Goal: Transaction & Acquisition: Purchase product/service

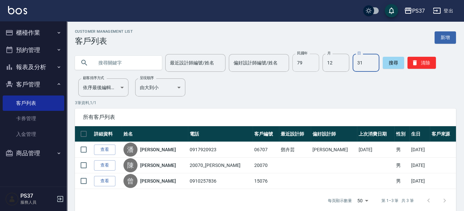
click at [306, 67] on input "79" at bounding box center [305, 63] width 27 height 18
type input "78"
type input "7"
type input "21"
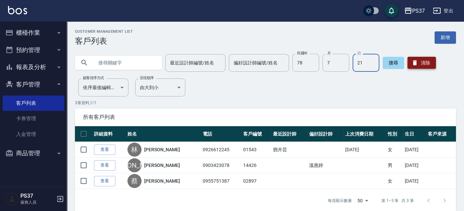
click at [430, 67] on button "清除" at bounding box center [421, 63] width 28 height 12
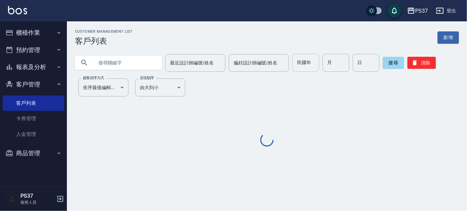
click at [313, 62] on input "民國年" at bounding box center [305, 63] width 27 height 18
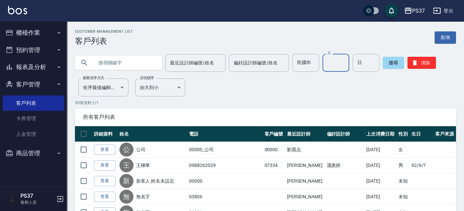
click at [329, 62] on input "月" at bounding box center [335, 63] width 27 height 18
click at [304, 66] on input "民國年" at bounding box center [305, 63] width 27 height 18
type input "77"
type input "10"
type input "30"
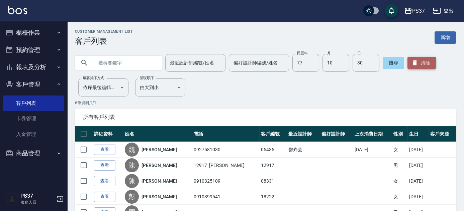
click at [417, 66] on icon "button" at bounding box center [414, 63] width 7 height 7
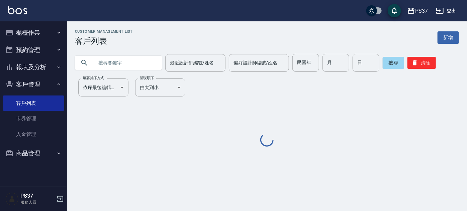
click at [20, 82] on button "客戶管理" at bounding box center [34, 84] width 62 height 17
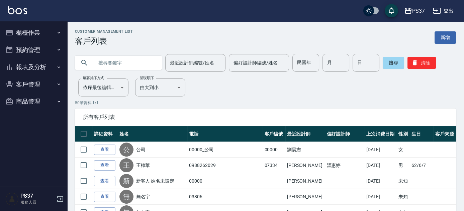
click at [16, 41] on button "預約管理" at bounding box center [34, 49] width 62 height 17
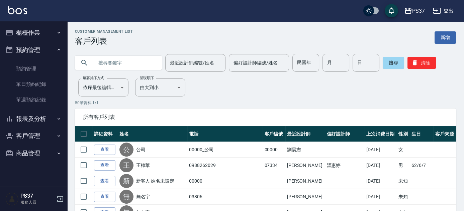
click at [23, 34] on button "櫃檯作業" at bounding box center [34, 32] width 62 height 17
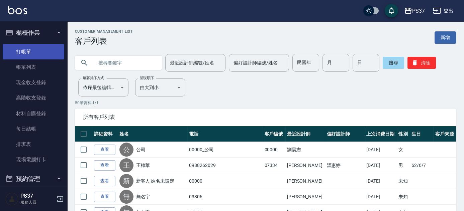
click at [24, 50] on link "打帳單" at bounding box center [34, 51] width 62 height 15
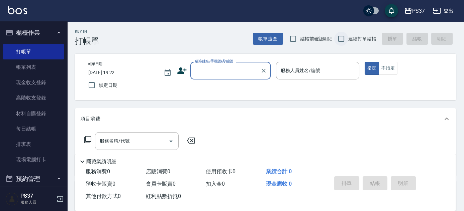
click at [337, 41] on input "連續打單結帳" at bounding box center [341, 39] width 14 height 14
checkbox input "true"
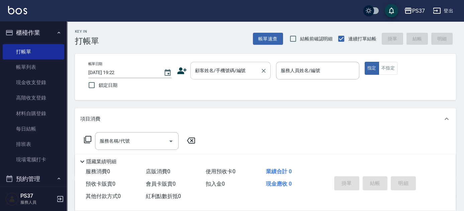
click at [230, 69] on input "顧客姓名/手機號碼/編號" at bounding box center [225, 71] width 64 height 12
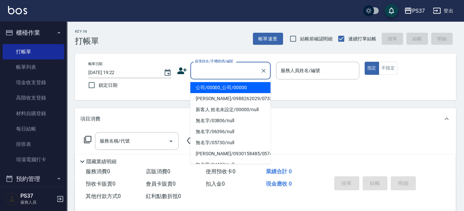
click at [223, 86] on li "公司/00000_公司/00000" at bounding box center [230, 87] width 80 height 11
type input "公司/00000_公司/00000"
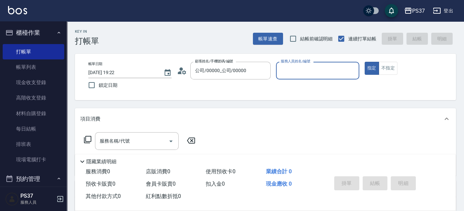
click at [318, 69] on input "服務人員姓名/編號" at bounding box center [317, 71] width 77 height 12
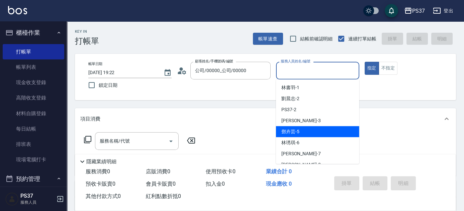
click at [317, 132] on div "[PERSON_NAME]-5" at bounding box center [317, 131] width 83 height 11
type input "鄧卉芸-5"
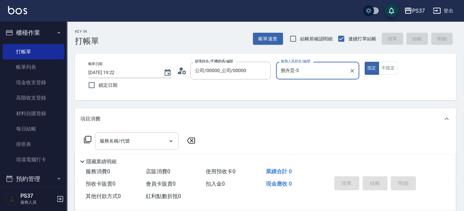
click at [118, 140] on div "服務名稱/代號 服務名稱/代號" at bounding box center [137, 141] width 84 height 18
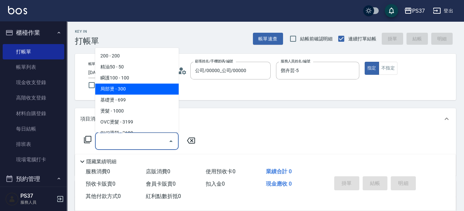
scroll to position [182, 0]
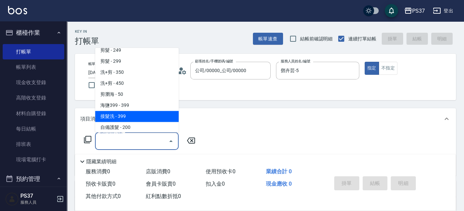
click at [129, 117] on span "接髮洗 - 399" at bounding box center [137, 116] width 84 height 11
type input "接髮洗(399)"
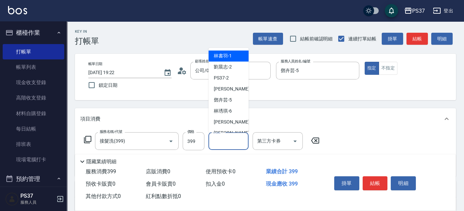
click at [225, 141] on input "洗髮-1" at bounding box center [228, 141] width 34 height 12
click at [233, 56] on div "[PERSON_NAME]-1" at bounding box center [228, 56] width 40 height 11
type input "林書羽-1"
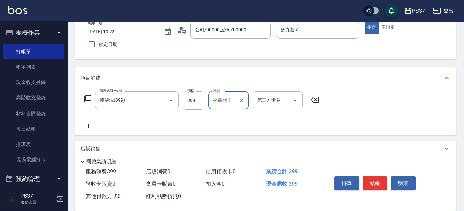
scroll to position [114, 0]
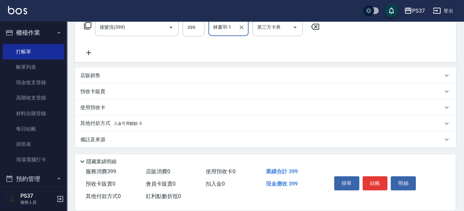
click at [89, 51] on icon at bounding box center [88, 53] width 17 height 8
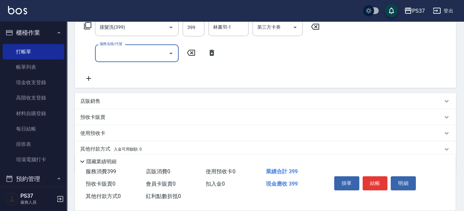
click at [143, 58] on input "服務名稱/代號" at bounding box center [132, 53] width 68 height 12
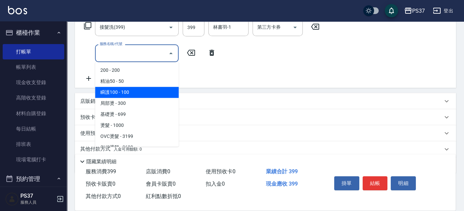
click at [144, 92] on span "瞬護100 - 100" at bounding box center [137, 92] width 84 height 11
type input "瞬護100(113)"
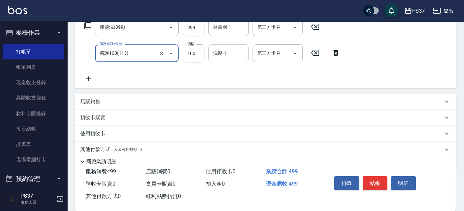
click at [229, 53] on input "洗髮-1" at bounding box center [228, 53] width 34 height 12
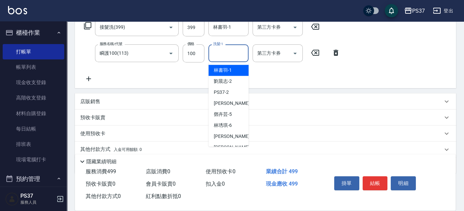
click at [232, 69] on div "[PERSON_NAME]-1" at bounding box center [228, 70] width 40 height 11
type input "林書羽-1"
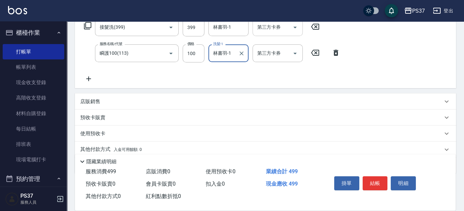
click at [291, 29] on icon "Open" at bounding box center [295, 27] width 8 height 8
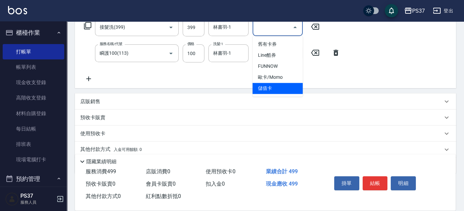
click at [274, 92] on span "儲值卡" at bounding box center [277, 88] width 50 height 11
type input "儲值卡"
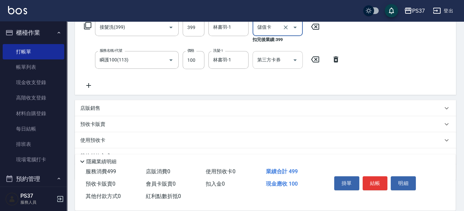
click at [293, 61] on icon "Open" at bounding box center [295, 60] width 8 height 8
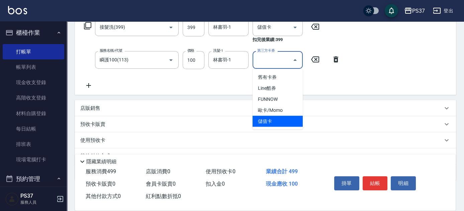
click at [281, 119] on span "儲值卡" at bounding box center [277, 121] width 50 height 11
type input "儲值卡"
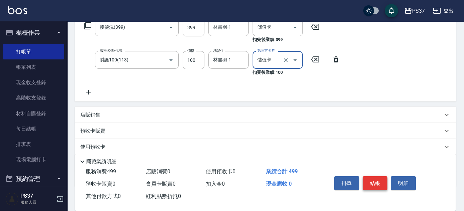
click at [381, 180] on button "結帳" at bounding box center [374, 184] width 25 height 14
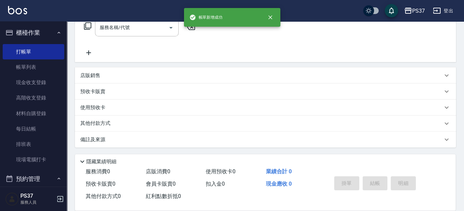
scroll to position [0, 0]
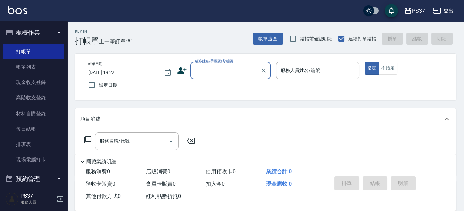
click at [236, 74] on input "顧客姓名/手機號碼/編號" at bounding box center [225, 71] width 64 height 12
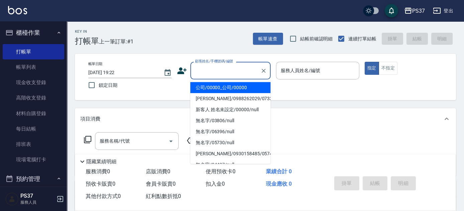
click at [236, 88] on li "公司/00000_公司/00000" at bounding box center [230, 87] width 80 height 11
type input "公司/00000_公司/00000"
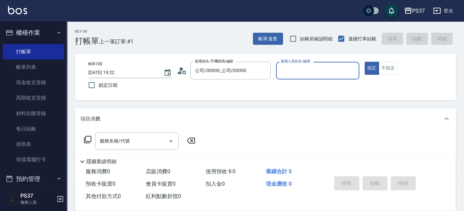
click at [311, 63] on div "服務人員姓名/編號" at bounding box center [317, 71] width 83 height 18
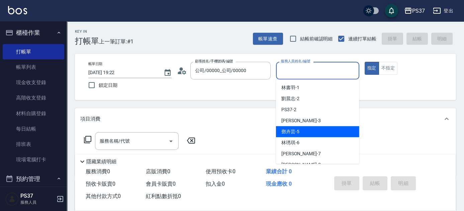
click at [310, 131] on div "[PERSON_NAME]-5" at bounding box center [317, 131] width 83 height 11
type input "鄧卉芸-5"
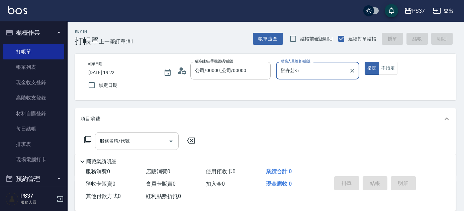
click at [137, 137] on input "服務名稱/代號" at bounding box center [132, 141] width 68 height 12
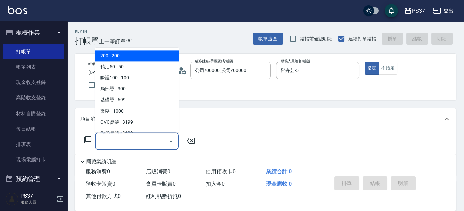
click at [133, 56] on span "200 - 200" at bounding box center [137, 56] width 84 height 11
type input "200(111)"
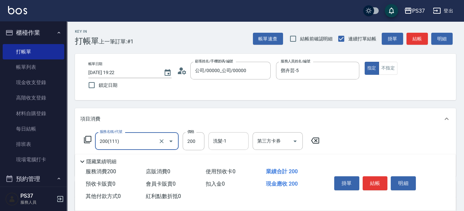
click at [242, 144] on input "洗髮-1" at bounding box center [228, 141] width 34 height 12
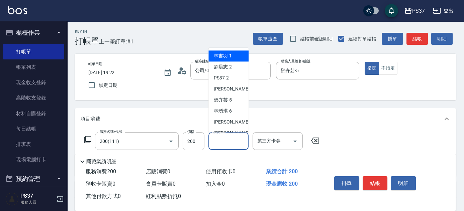
click at [231, 52] on div "[PERSON_NAME]-1" at bounding box center [228, 56] width 40 height 11
type input "林書羽-1"
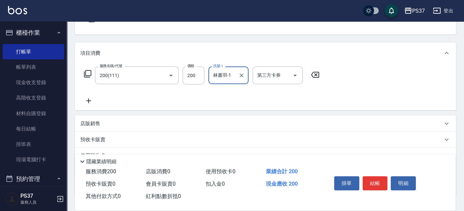
scroll to position [91, 0]
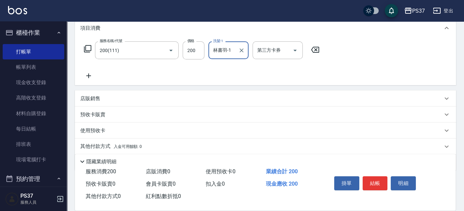
click at [92, 72] on icon at bounding box center [88, 76] width 17 height 8
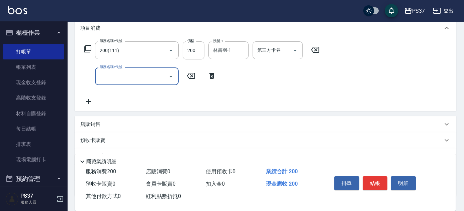
click at [119, 76] on input "服務名稱/代號" at bounding box center [132, 77] width 68 height 12
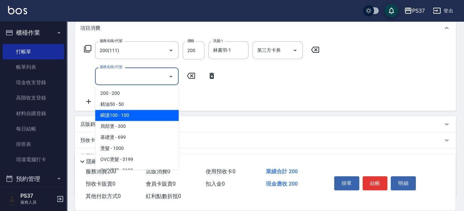
click at [135, 113] on span "瞬護100 - 100" at bounding box center [137, 115] width 84 height 11
type input "瞬護100(113)"
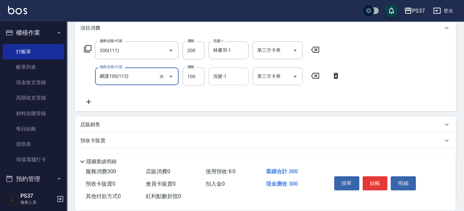
click at [222, 77] on input "洗髮-1" at bounding box center [228, 77] width 34 height 12
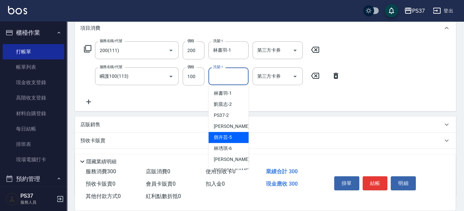
click at [229, 141] on div "[PERSON_NAME]-5" at bounding box center [228, 137] width 40 height 11
type input "鄧卉芸-5"
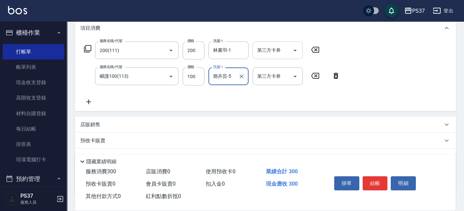
click at [297, 52] on icon "Open" at bounding box center [295, 50] width 8 height 8
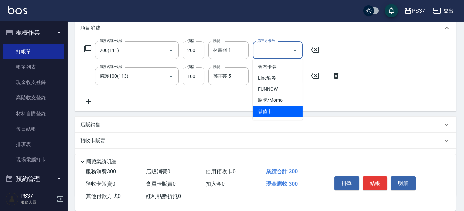
click at [279, 110] on span "儲值卡" at bounding box center [277, 111] width 50 height 11
type input "儲值卡"
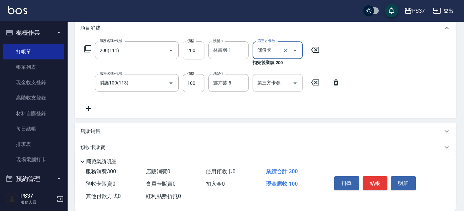
click at [298, 83] on icon "Open" at bounding box center [295, 83] width 8 height 8
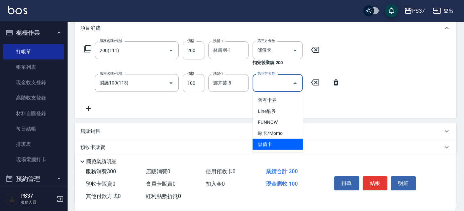
click at [275, 145] on span "儲值卡" at bounding box center [277, 144] width 50 height 11
type input "儲值卡"
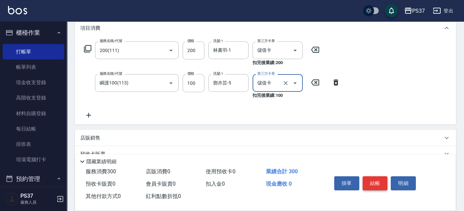
click at [379, 183] on button "結帳" at bounding box center [374, 184] width 25 height 14
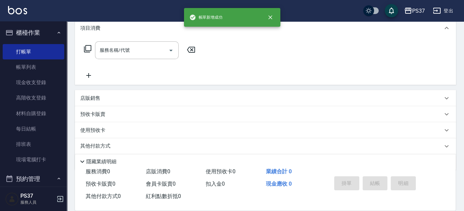
scroll to position [0, 0]
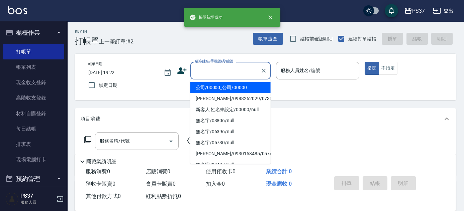
click at [224, 74] on input "顧客姓名/手機號碼/編號" at bounding box center [225, 71] width 64 height 12
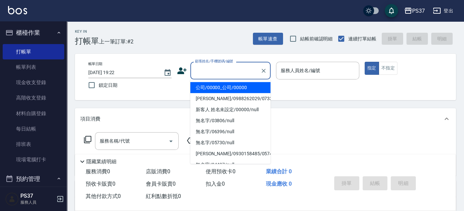
click at [224, 85] on li "公司/00000_公司/00000" at bounding box center [230, 87] width 80 height 11
type input "公司/00000_公司/00000"
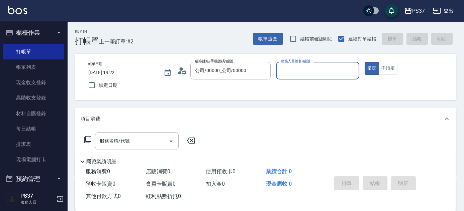
click at [294, 76] on input "服務人員姓名/編號" at bounding box center [317, 71] width 77 height 12
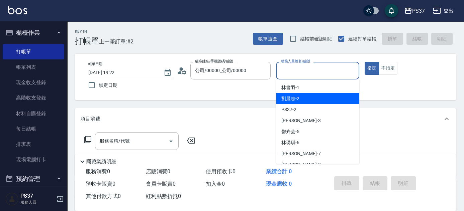
click at [294, 98] on span "[PERSON_NAME]-2" at bounding box center [290, 98] width 18 height 7
type input "劉晨志-2"
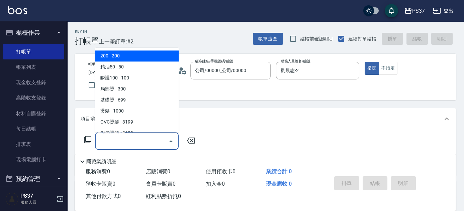
click at [141, 142] on input "服務名稱/代號" at bounding box center [132, 141] width 68 height 12
click at [138, 59] on span "200 - 200" at bounding box center [137, 56] width 84 height 11
type input "200(111)"
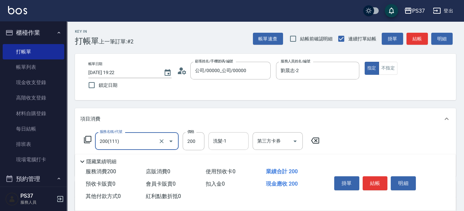
click at [225, 140] on input "洗髮-1" at bounding box center [228, 141] width 34 height 12
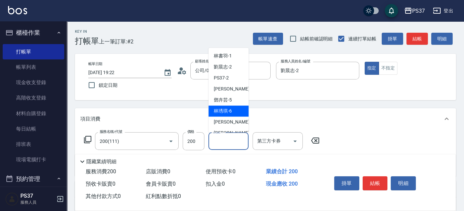
scroll to position [108, 0]
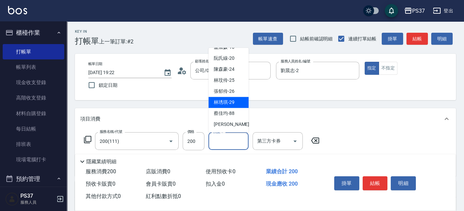
click at [227, 106] on span "[PERSON_NAME]-29" at bounding box center [224, 102] width 21 height 7
type input "林琇琪-29"
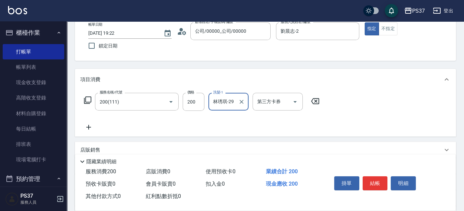
scroll to position [61, 0]
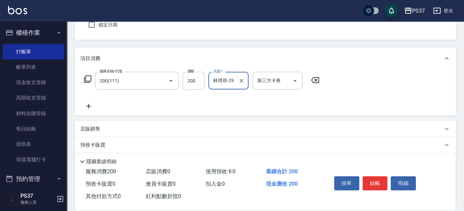
click at [87, 106] on icon at bounding box center [88, 106] width 17 height 8
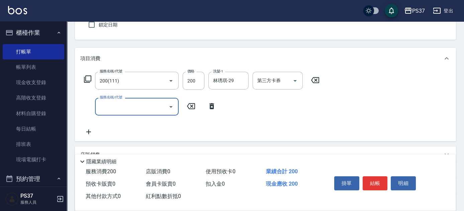
drag, startPoint x: 124, startPoint y: 109, endPoint x: 128, endPoint y: 111, distance: 5.1
click at [124, 109] on input "服務名稱/代號" at bounding box center [132, 107] width 68 height 12
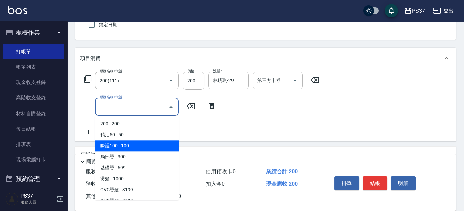
click at [140, 146] on span "瞬護100 - 100" at bounding box center [137, 145] width 84 height 11
type input "瞬護100(113)"
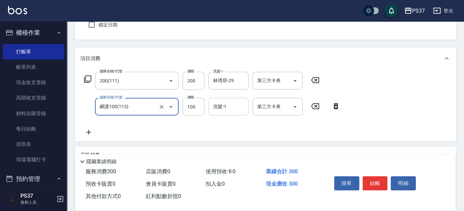
click at [228, 107] on input "洗髮-1" at bounding box center [228, 107] width 34 height 12
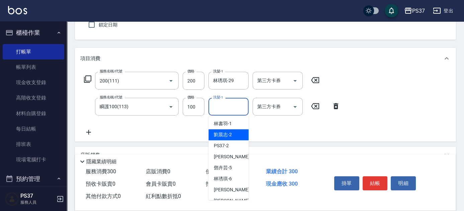
click at [227, 135] on span "[PERSON_NAME]-2" at bounding box center [223, 134] width 18 height 7
type input "劉晨志-2"
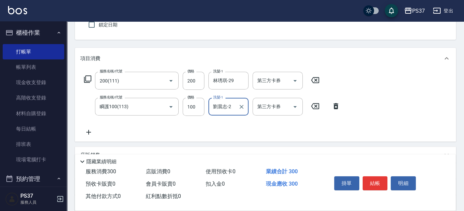
click at [92, 134] on icon at bounding box center [88, 132] width 17 height 8
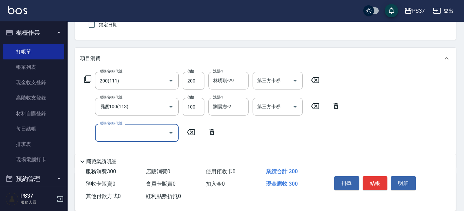
click at [114, 134] on input "服務名稱/代號" at bounding box center [132, 133] width 68 height 12
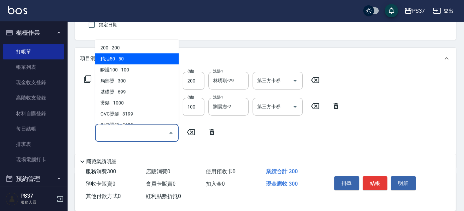
click at [137, 60] on span "精油50 - 50" at bounding box center [137, 58] width 84 height 11
type input "精油50(112)"
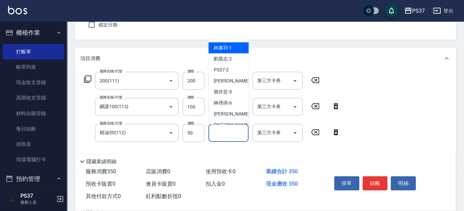
click at [229, 135] on input "洗髮-1" at bounding box center [228, 133] width 34 height 12
click at [230, 58] on span "[PERSON_NAME]-2" at bounding box center [223, 58] width 18 height 7
type input "劉晨志-2"
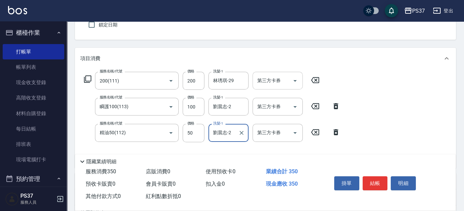
click at [293, 81] on icon "Open" at bounding box center [295, 81] width 8 height 8
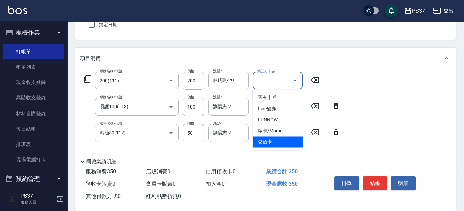
click at [275, 143] on span "儲值卡" at bounding box center [277, 141] width 50 height 11
type input "儲值卡"
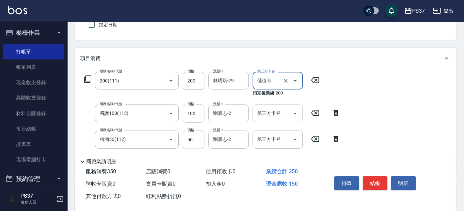
click at [295, 113] on icon "Open" at bounding box center [294, 114] width 3 height 2
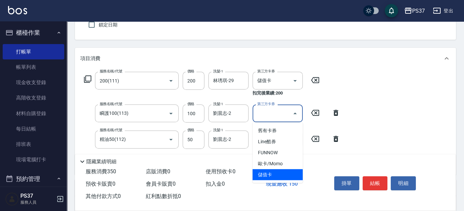
click at [277, 179] on span "儲值卡" at bounding box center [277, 175] width 50 height 11
type input "儲值卡"
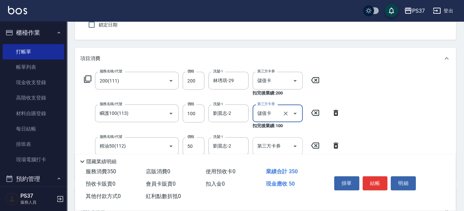
click at [293, 144] on icon "Open" at bounding box center [295, 146] width 8 height 8
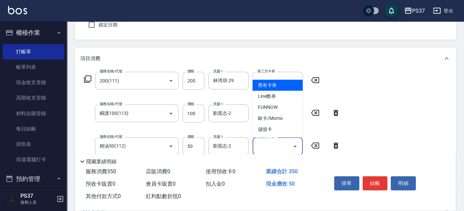
click at [283, 134] on span "儲值卡" at bounding box center [277, 129] width 50 height 11
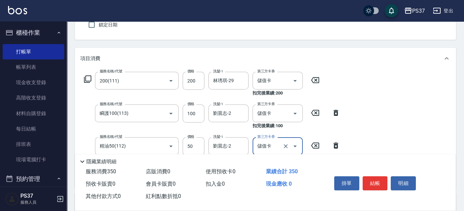
type input "儲值卡"
click at [378, 181] on button "結帳" at bounding box center [374, 184] width 25 height 14
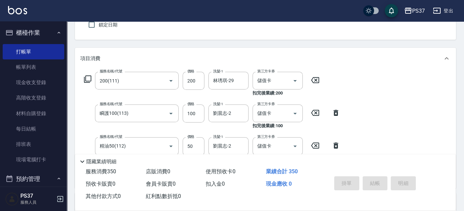
type input "[DATE] 19:23"
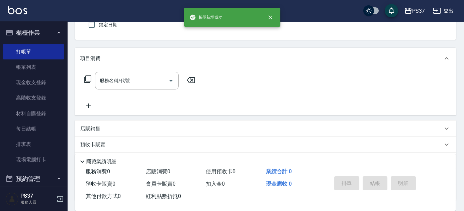
scroll to position [0, 0]
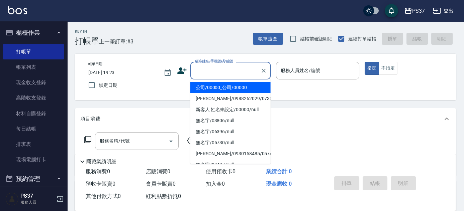
click at [232, 69] on input "顧客姓名/手機號碼/編號" at bounding box center [225, 71] width 64 height 12
click at [231, 85] on li "公司/00000_公司/00000" at bounding box center [230, 87] width 80 height 11
type input "公司/00000_公司/00000"
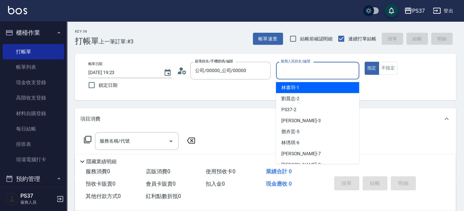
click at [306, 66] on input "服務人員姓名/編號" at bounding box center [317, 71] width 77 height 12
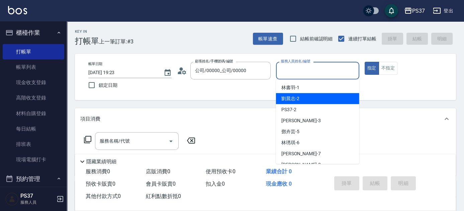
drag, startPoint x: 304, startPoint y: 94, endPoint x: 300, endPoint y: 100, distance: 7.4
click at [300, 100] on div "[PERSON_NAME]-2" at bounding box center [317, 98] width 83 height 11
type input "劉晨志-2"
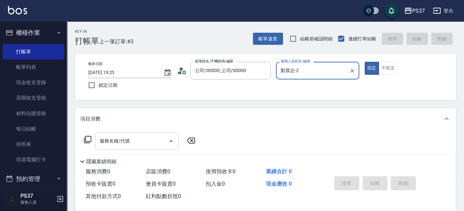
click at [139, 138] on input "服務名稱/代號" at bounding box center [132, 141] width 68 height 12
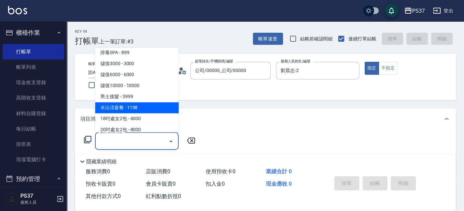
scroll to position [712, 0]
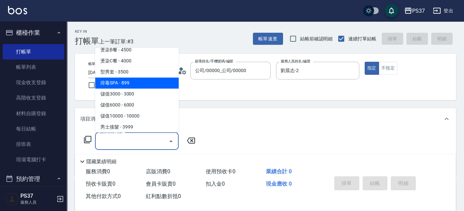
click at [136, 83] on span "排毒SPA - 899" at bounding box center [137, 83] width 84 height 11
type input "排毒SPA(0899)"
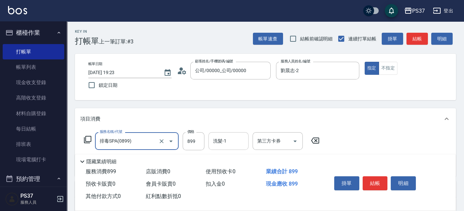
click at [224, 143] on input "洗髮-1" at bounding box center [228, 141] width 34 height 12
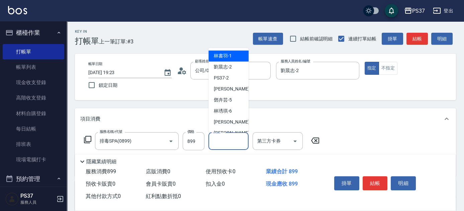
click at [233, 60] on div "[PERSON_NAME]-1" at bounding box center [228, 56] width 40 height 11
type input "林書羽-1"
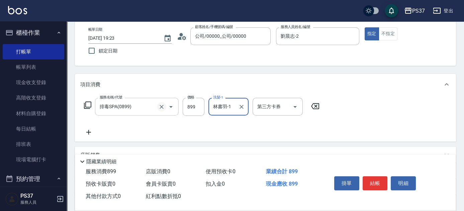
scroll to position [61, 0]
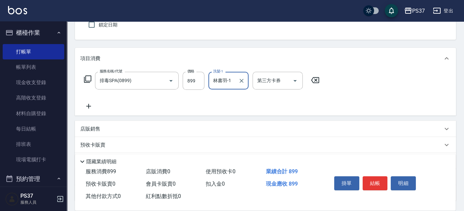
click at [86, 105] on icon at bounding box center [88, 106] width 17 height 8
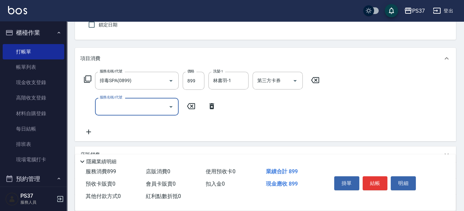
click at [118, 108] on input "服務名稱/代號" at bounding box center [132, 107] width 68 height 12
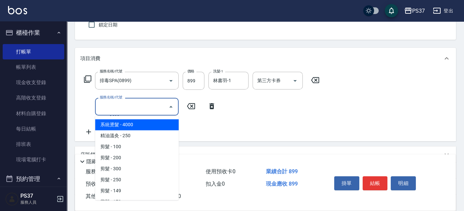
scroll to position [91, 0]
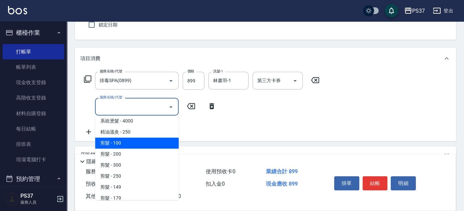
click at [134, 143] on span "剪髮 - 100" at bounding box center [137, 143] width 84 height 11
type input "剪髮(300)"
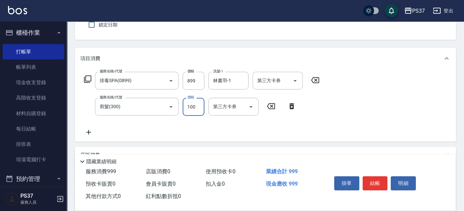
click at [193, 103] on input "100" at bounding box center [194, 107] width 22 height 18
type input "1"
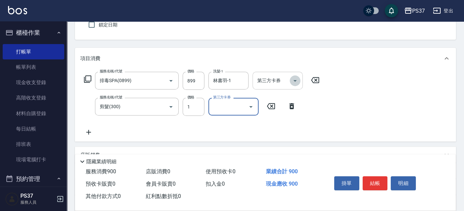
click at [296, 80] on icon "Open" at bounding box center [294, 81] width 3 height 2
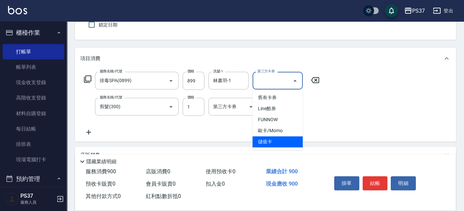
click at [278, 141] on span "儲值卡" at bounding box center [277, 141] width 50 height 11
type input "儲值卡"
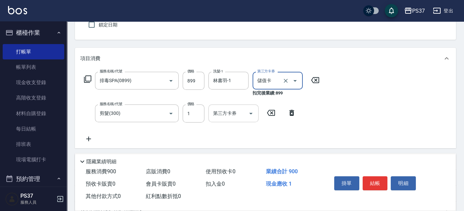
click at [252, 113] on icon "Open" at bounding box center [251, 114] width 8 height 8
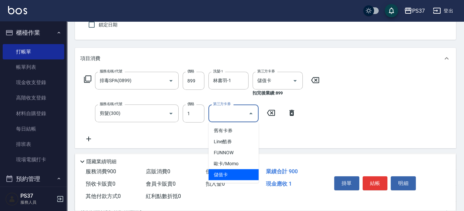
click at [243, 171] on span "儲值卡" at bounding box center [233, 175] width 50 height 11
type input "儲值卡"
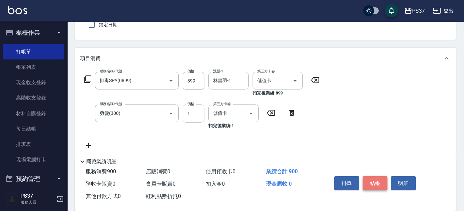
click at [369, 181] on button "結帳" at bounding box center [374, 184] width 25 height 14
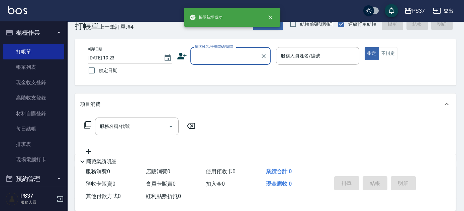
scroll to position [0, 0]
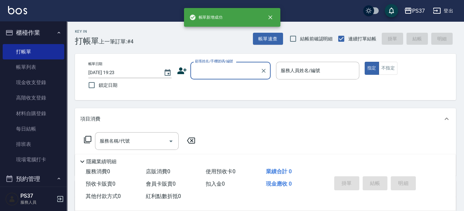
click at [227, 73] on input "顧客姓名/手機號碼/編號" at bounding box center [225, 71] width 64 height 12
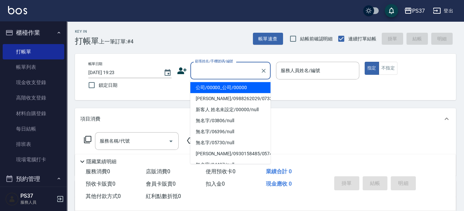
click at [227, 87] on li "公司/00000_公司/00000" at bounding box center [230, 87] width 80 height 11
type input "公司/00000_公司/00000"
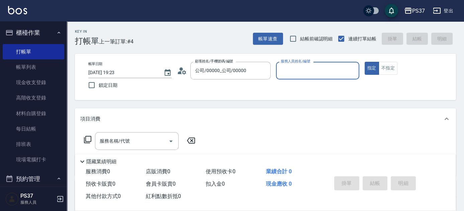
click at [298, 74] on input "服務人員姓名/編號" at bounding box center [317, 71] width 77 height 12
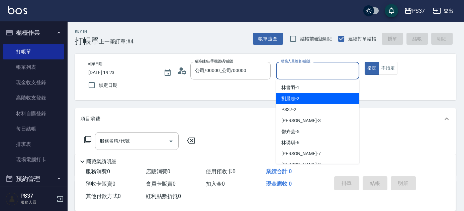
click at [306, 99] on div "[PERSON_NAME]-2" at bounding box center [317, 98] width 83 height 11
type input "劉晨志-2"
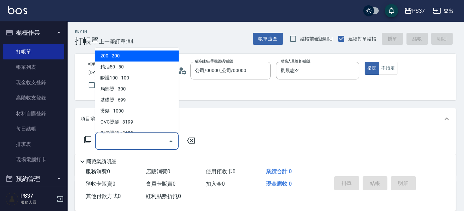
click at [149, 138] on input "服務名稱/代號" at bounding box center [132, 141] width 68 height 12
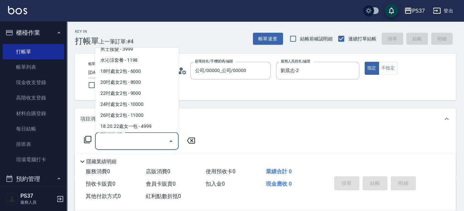
scroll to position [729, 0]
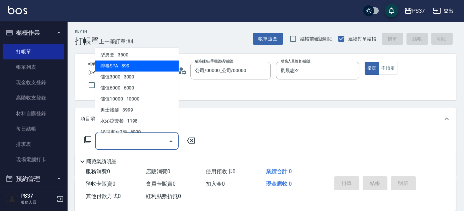
click at [136, 65] on span "排毒SPA - 899" at bounding box center [137, 66] width 84 height 11
type input "排毒SPA(0899)"
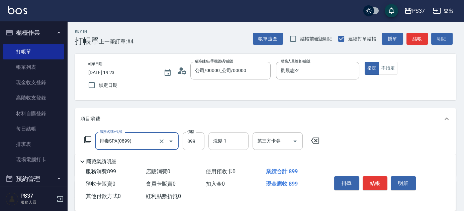
click at [222, 143] on input "洗髮-1" at bounding box center [228, 141] width 34 height 12
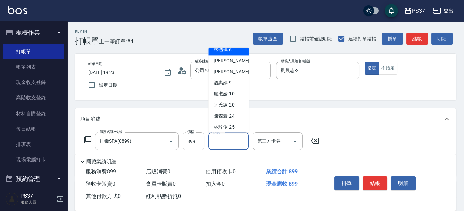
scroll to position [108, 0]
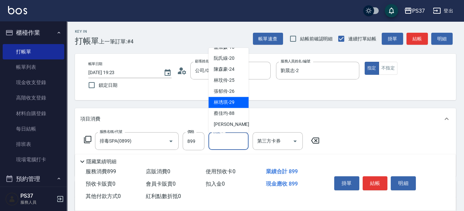
click at [224, 104] on span "[PERSON_NAME]-29" at bounding box center [224, 102] width 21 height 7
type input "林琇琪-29"
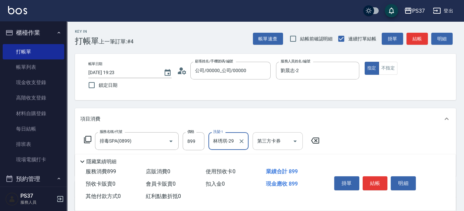
click at [294, 140] on icon "Open" at bounding box center [295, 141] width 8 height 8
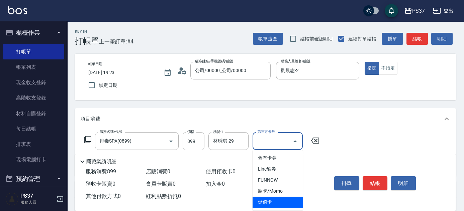
click at [274, 203] on span "儲值卡" at bounding box center [277, 202] width 50 height 11
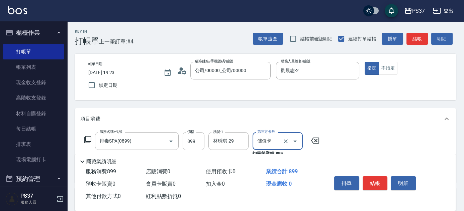
type input "儲值卡"
click at [376, 182] on button "結帳" at bounding box center [374, 184] width 25 height 14
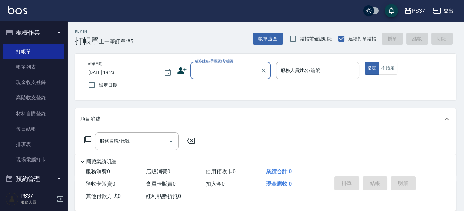
click at [241, 72] on input "顧客姓名/手機號碼/編號" at bounding box center [225, 71] width 64 height 12
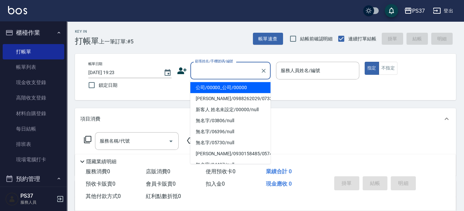
click at [236, 89] on li "公司/00000_公司/00000" at bounding box center [230, 87] width 80 height 11
type input "公司/00000_公司/00000"
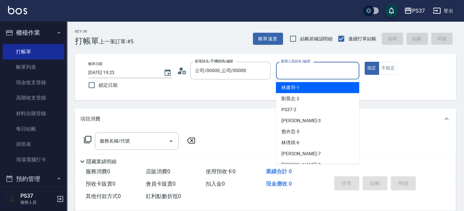
click at [295, 75] on input "服務人員姓名/編號" at bounding box center [317, 71] width 77 height 12
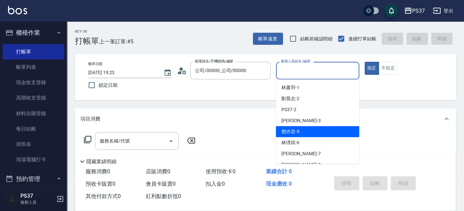
click at [312, 128] on div "[PERSON_NAME]-5" at bounding box center [317, 131] width 83 height 11
type input "鄧卉芸-5"
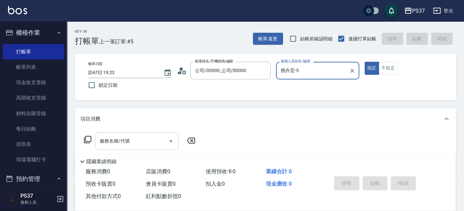
click at [130, 142] on input "服務名稱/代號" at bounding box center [132, 141] width 68 height 12
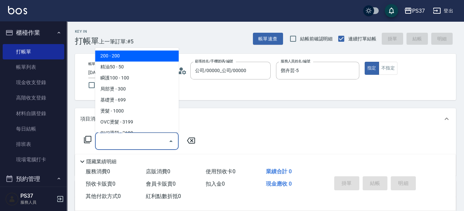
click at [126, 54] on span "200 - 200" at bounding box center [137, 56] width 84 height 11
type input "200(111)"
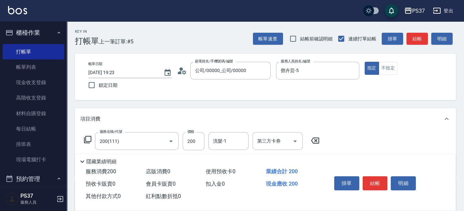
click at [233, 150] on div "服務名稱/代號 200(111) 服務名稱/代號 價格 200 價格 洗髮-1 洗髮-1 第三方卡券 第三方卡券" at bounding box center [201, 151] width 243 height 38
click at [232, 141] on input "洗髮-1" at bounding box center [228, 141] width 34 height 12
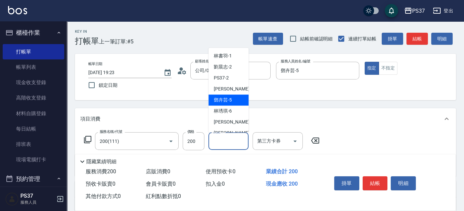
click at [230, 99] on span "[PERSON_NAME]-5" at bounding box center [223, 100] width 18 height 7
type input "鄧卉芸-5"
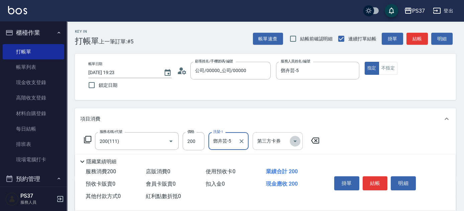
click at [294, 143] on icon "Open" at bounding box center [295, 141] width 8 height 8
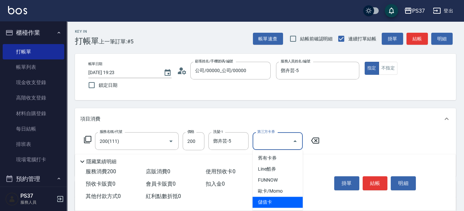
click at [282, 202] on span "儲值卡" at bounding box center [277, 202] width 50 height 11
type input "儲值卡"
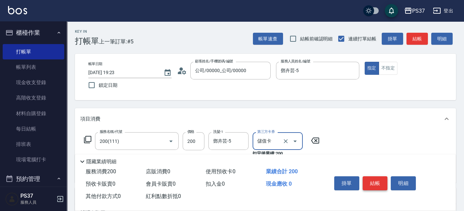
click at [374, 186] on button "結帳" at bounding box center [374, 184] width 25 height 14
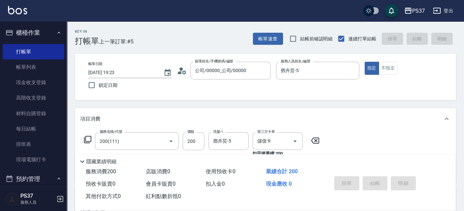
type input "[DATE] 19:24"
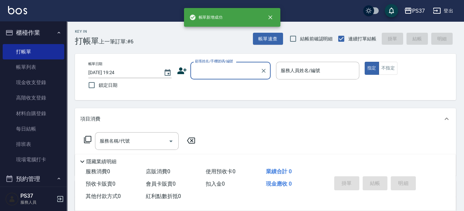
click at [220, 71] on input "顧客姓名/手機號碼/編號" at bounding box center [225, 71] width 64 height 12
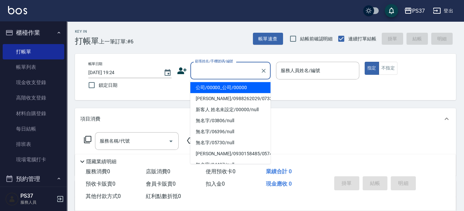
click at [219, 87] on li "公司/00000_公司/00000" at bounding box center [230, 87] width 80 height 11
type input "公司/00000_公司/00000"
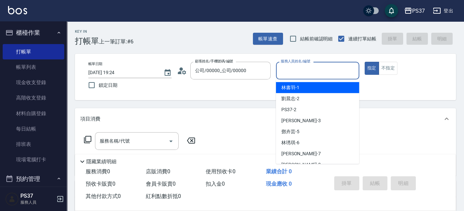
click at [300, 70] on input "服務人員姓名/編號" at bounding box center [317, 71] width 77 height 12
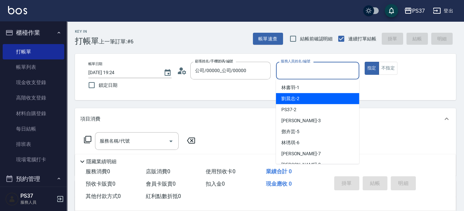
click at [306, 98] on div "[PERSON_NAME]-2" at bounding box center [317, 98] width 83 height 11
type input "劉晨志-2"
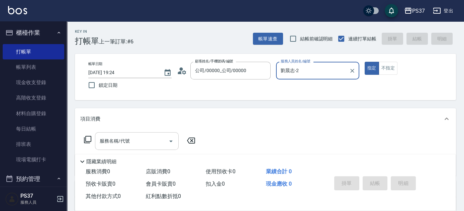
click at [131, 143] on input "服務名稱/代號" at bounding box center [132, 141] width 68 height 12
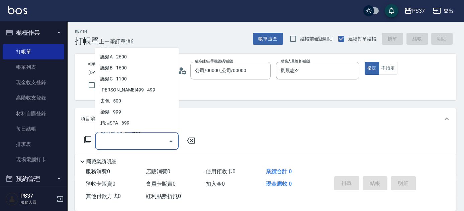
scroll to position [334, 0]
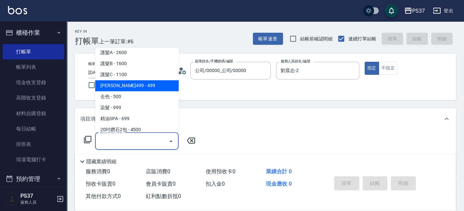
click at [141, 89] on span "[PERSON_NAME]499 - 499" at bounding box center [137, 86] width 84 height 11
type input "[PERSON_NAME]499(0499)"
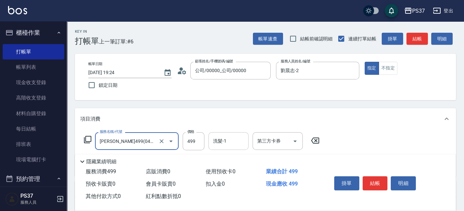
click at [239, 147] on input "洗髮-1" at bounding box center [228, 141] width 34 height 12
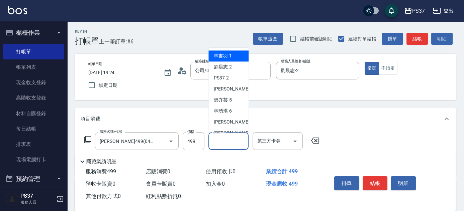
click at [233, 54] on div "[PERSON_NAME]-1" at bounding box center [228, 56] width 40 height 11
type input "林書羽-1"
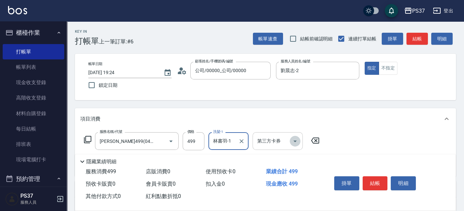
click at [295, 142] on icon "Open" at bounding box center [295, 141] width 8 height 8
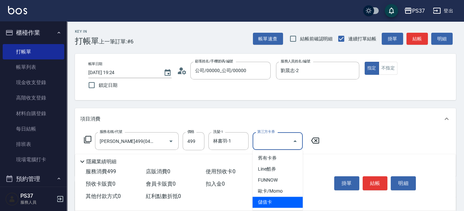
click at [275, 198] on span "儲值卡" at bounding box center [277, 202] width 50 height 11
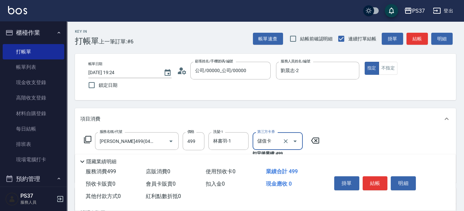
type input "儲值卡"
click at [371, 180] on button "結帳" at bounding box center [374, 184] width 25 height 14
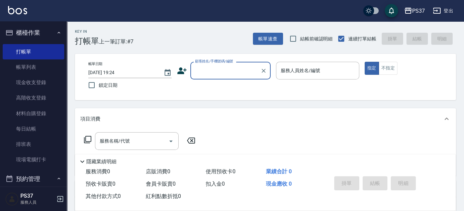
click at [244, 80] on div "帳單日期 [DATE] 19:24 鎖定日期 顧客姓名/手機號碼/編號 顧客姓名/手機號碼/編號 服務人員姓名/編號 服務人員姓名/編號 指定 不指定" at bounding box center [265, 77] width 365 height 30
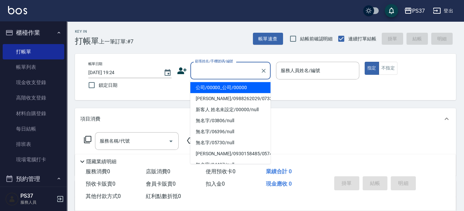
click at [243, 73] on input "顧客姓名/手機號碼/編號" at bounding box center [225, 71] width 64 height 12
click at [238, 85] on li "公司/00000_公司/00000" at bounding box center [230, 87] width 80 height 11
type input "公司/00000_公司/00000"
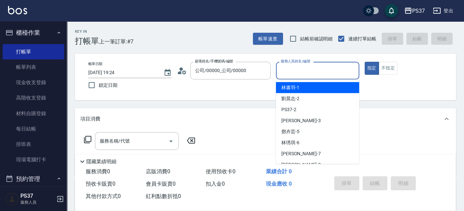
click at [293, 73] on input "服務人員姓名/編號" at bounding box center [317, 71] width 77 height 12
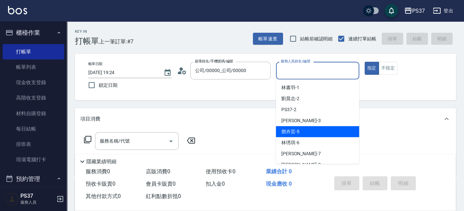
click at [306, 129] on div "[PERSON_NAME]-5" at bounding box center [317, 131] width 83 height 11
type input "鄧卉芸-5"
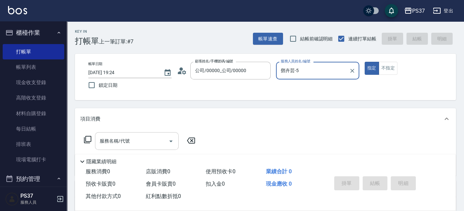
click at [117, 146] on input "服務名稱/代號" at bounding box center [132, 141] width 68 height 12
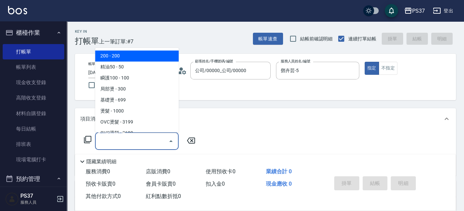
click at [125, 59] on span "200 - 200" at bounding box center [137, 56] width 84 height 11
type input "200(111)"
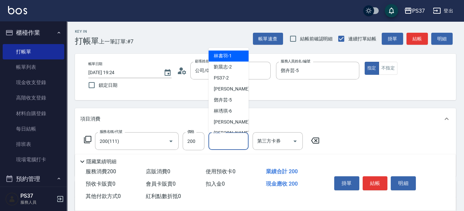
click at [228, 140] on input "洗髮-1" at bounding box center [228, 141] width 34 height 12
click at [229, 131] on span "[PERSON_NAME]-8" at bounding box center [233, 133] width 39 height 7
type input "[PERSON_NAME]-8"
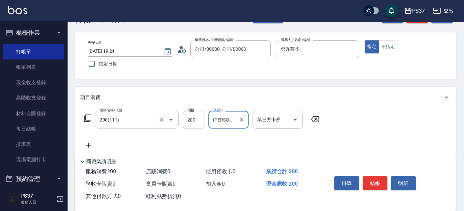
scroll to position [30, 0]
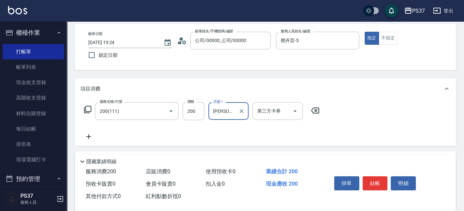
click at [87, 137] on icon at bounding box center [88, 136] width 5 height 5
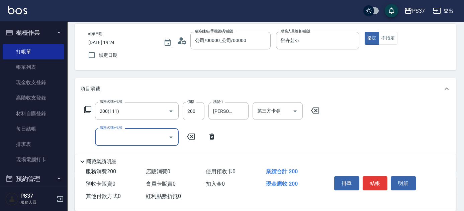
click at [106, 137] on input "服務名稱/代號" at bounding box center [132, 137] width 68 height 12
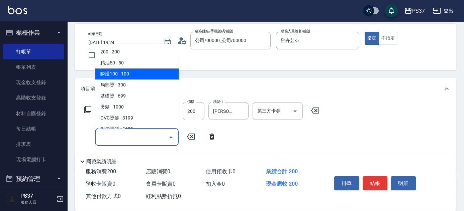
click at [128, 77] on span "瞬護100 - 100" at bounding box center [137, 74] width 84 height 11
type input "瞬護100(113)"
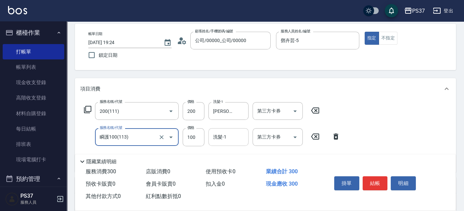
click at [217, 134] on div "洗髮-1 洗髮-1" at bounding box center [228, 137] width 40 height 18
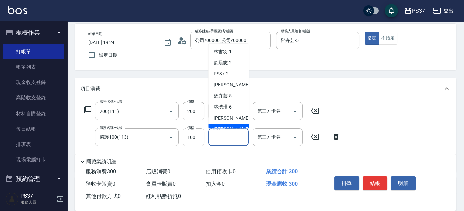
click at [224, 128] on span "[PERSON_NAME]-8" at bounding box center [233, 129] width 39 height 7
type input "[PERSON_NAME]-8"
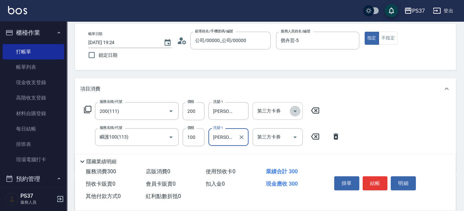
click at [295, 111] on icon "Open" at bounding box center [294, 112] width 3 height 2
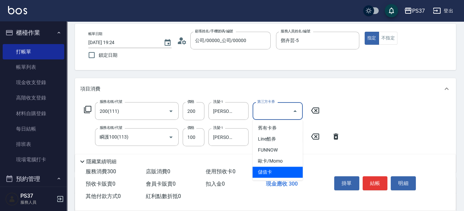
click at [285, 170] on span "儲值卡" at bounding box center [277, 172] width 50 height 11
type input "儲值卡"
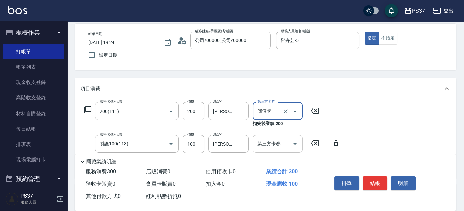
click at [295, 144] on icon "Open" at bounding box center [294, 144] width 3 height 2
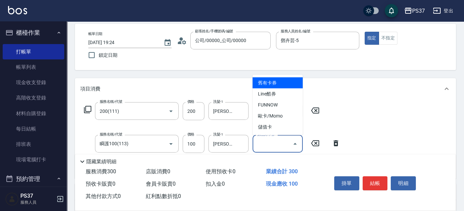
click at [281, 131] on span "儲值卡" at bounding box center [277, 127] width 50 height 11
type input "儲值卡"
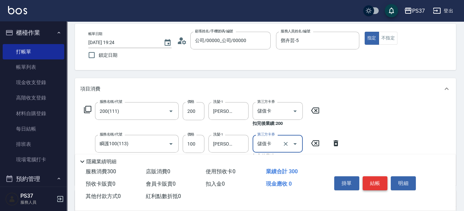
click at [369, 184] on button "結帳" at bounding box center [374, 184] width 25 height 14
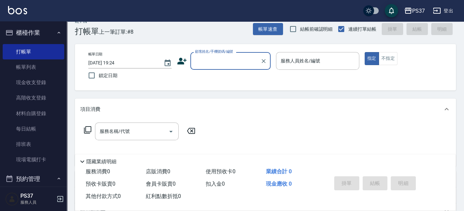
scroll to position [0, 0]
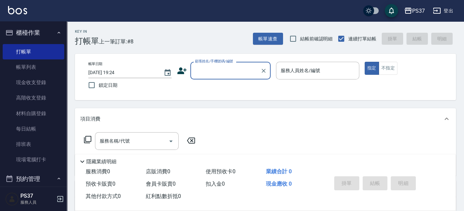
click at [217, 70] on input "顧客姓名/手機號碼/編號" at bounding box center [225, 71] width 64 height 12
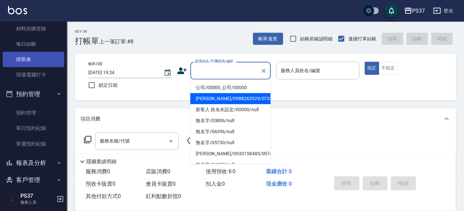
scroll to position [112, 0]
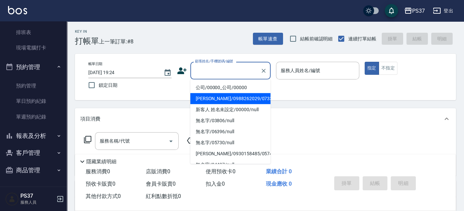
click at [32, 62] on button "預約管理" at bounding box center [34, 67] width 62 height 17
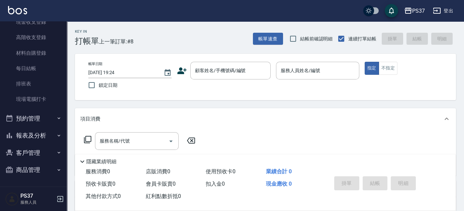
scroll to position [60, 0]
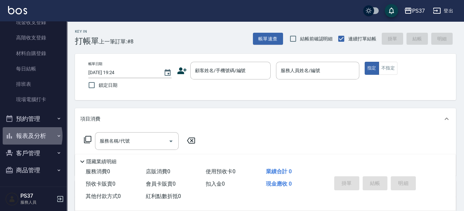
click at [24, 136] on button "報表及分析" at bounding box center [34, 135] width 62 height 17
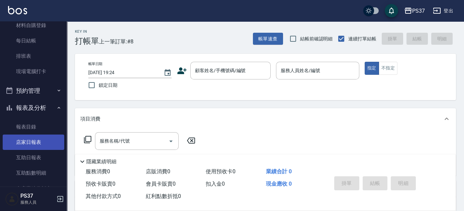
scroll to position [121, 0]
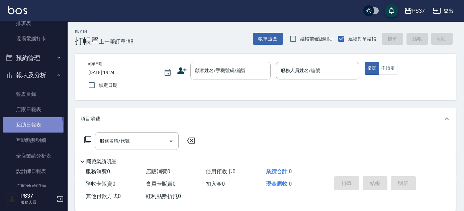
click at [29, 128] on link "互助日報表" at bounding box center [34, 124] width 62 height 15
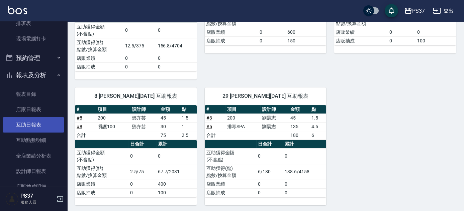
scroll to position [189, 0]
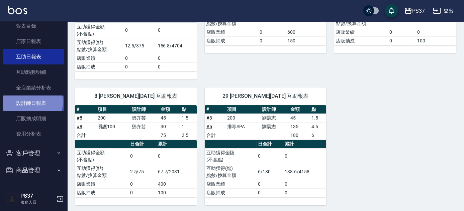
click at [29, 102] on link "設計師日報表" at bounding box center [34, 103] width 62 height 15
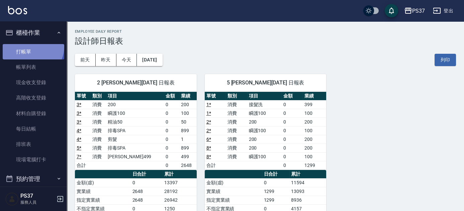
click at [30, 46] on link "打帳單" at bounding box center [34, 51] width 62 height 15
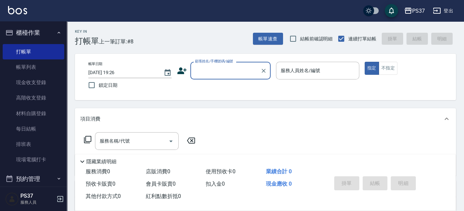
click at [207, 69] on input "顧客姓名/手機號碼/編號" at bounding box center [225, 71] width 64 height 12
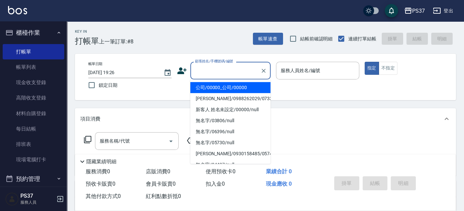
click at [218, 88] on li "公司/00000_公司/00000" at bounding box center [230, 87] width 80 height 11
type input "公司/00000_公司/00000"
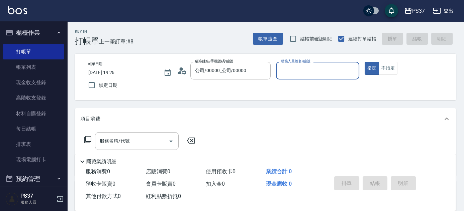
click at [297, 74] on input "服務人員姓名/編號" at bounding box center [317, 71] width 77 height 12
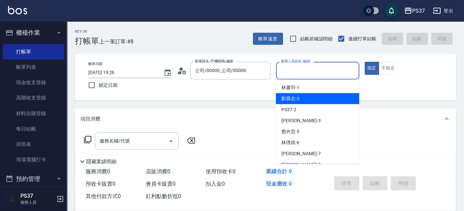
click at [306, 101] on div "[PERSON_NAME]-2" at bounding box center [317, 98] width 83 height 11
type input "劉晨志-2"
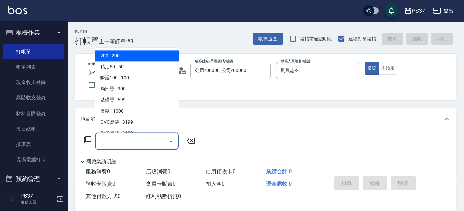
click at [138, 138] on input "服務名稱/代號" at bounding box center [132, 141] width 68 height 12
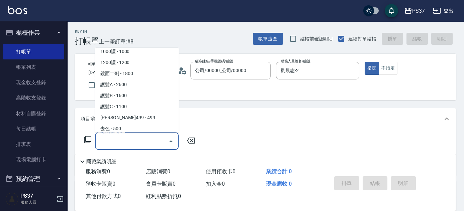
scroll to position [334, 0]
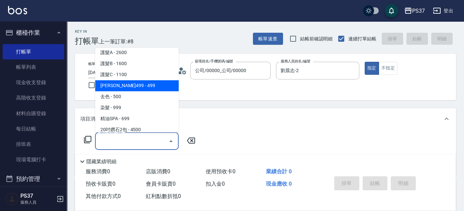
click at [140, 87] on span "[PERSON_NAME]499 - 499" at bounding box center [137, 86] width 84 height 11
type input "[PERSON_NAME]499(0499)"
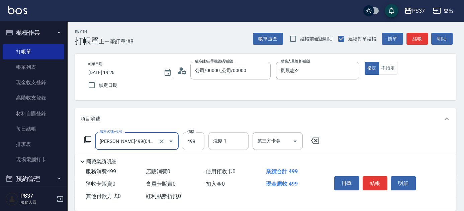
click at [230, 141] on input "洗髮-1" at bounding box center [228, 141] width 34 height 12
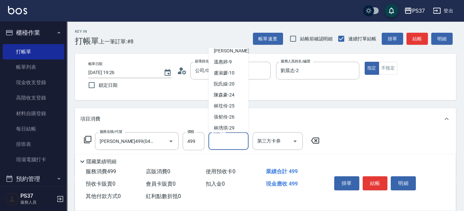
scroll to position [108, 0]
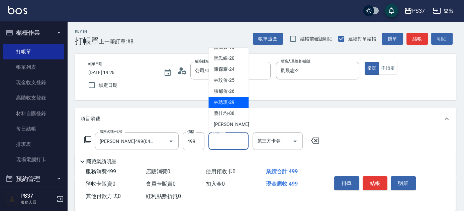
click at [226, 99] on div "[PERSON_NAME]-29" at bounding box center [228, 102] width 40 height 11
type input "林琇琪-29"
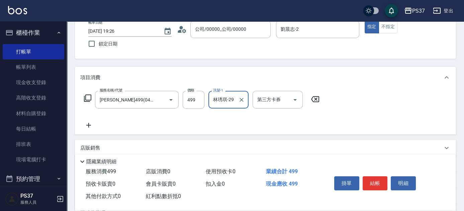
scroll to position [91, 0]
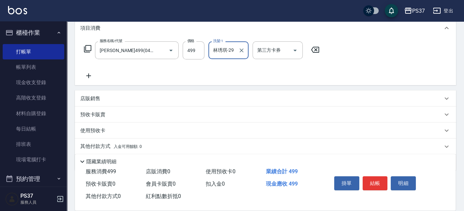
click at [93, 80] on div "服務名稱/代號 [PERSON_NAME]499(0499) 服務名稱/代號 價格 499 價格 洗髮-1 [PERSON_NAME]-29 洗髮-1 第三方…" at bounding box center [265, 62] width 381 height 46
click at [92, 77] on icon at bounding box center [88, 76] width 17 height 8
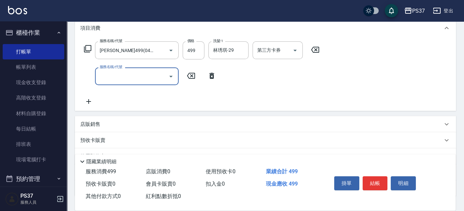
click at [100, 77] on input "服務名稱/代號" at bounding box center [132, 77] width 68 height 12
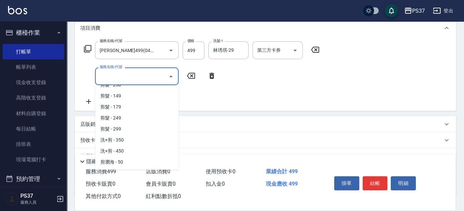
scroll to position [243, 0]
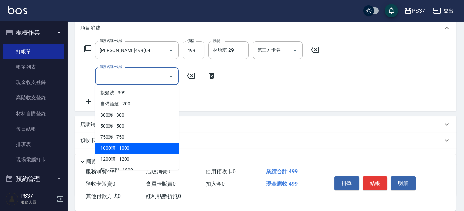
click at [137, 148] on span "1000護 - 1000" at bounding box center [137, 148] width 84 height 11
type input "1000護(404)"
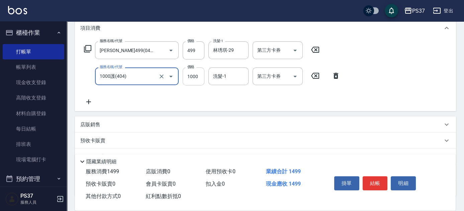
click at [191, 80] on input "1000" at bounding box center [194, 77] width 22 height 18
type input "850"
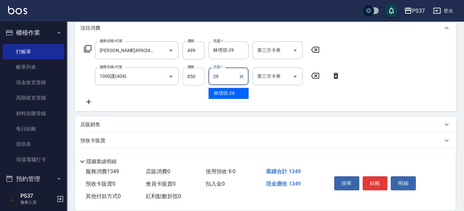
type input "林琇琪-29"
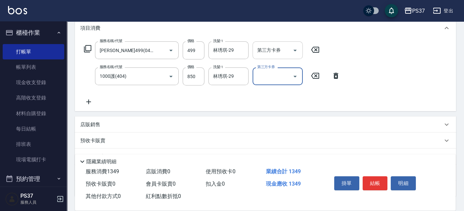
click at [293, 54] on button "Open" at bounding box center [295, 50] width 11 height 11
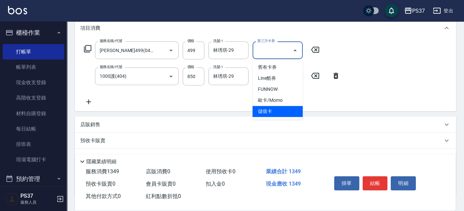
click at [280, 107] on span "儲值卡" at bounding box center [277, 111] width 50 height 11
type input "儲值卡"
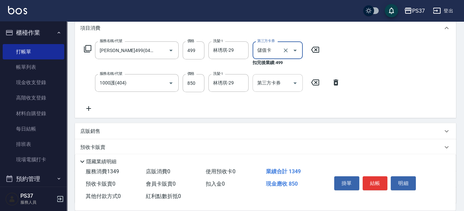
click at [297, 87] on button "Open" at bounding box center [295, 83] width 11 height 11
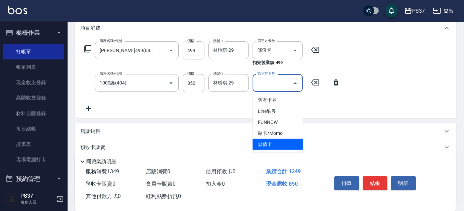
click at [292, 142] on span "儲值卡" at bounding box center [277, 144] width 50 height 11
type input "儲值卡"
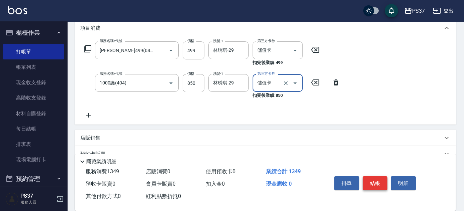
click at [379, 187] on button "結帳" at bounding box center [374, 184] width 25 height 14
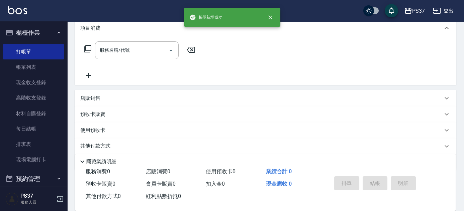
scroll to position [0, 0]
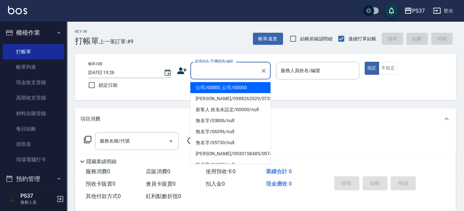
click at [223, 73] on input "顧客姓名/手機號碼/編號" at bounding box center [225, 71] width 64 height 12
click at [224, 87] on li "公司/00000_公司/00000" at bounding box center [230, 87] width 80 height 11
type input "公司/00000_公司/00000"
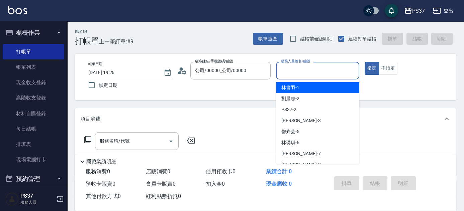
click at [321, 74] on input "服務人員姓名/編號" at bounding box center [317, 71] width 77 height 12
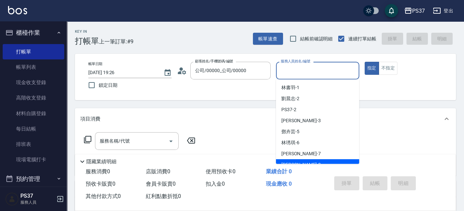
click at [321, 161] on div "[PERSON_NAME]-8" at bounding box center [317, 164] width 83 height 11
type input "[PERSON_NAME]-8"
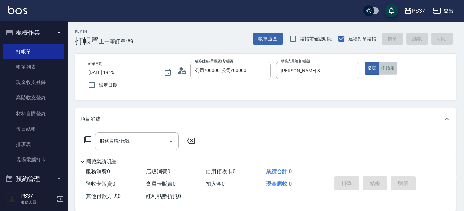
click at [385, 68] on button "不指定" at bounding box center [387, 68] width 19 height 13
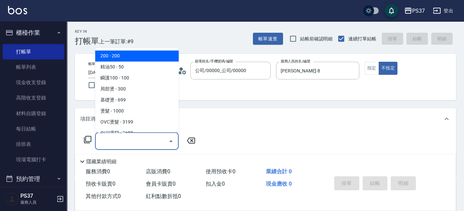
click at [130, 139] on input "服務名稱/代號" at bounding box center [132, 141] width 68 height 12
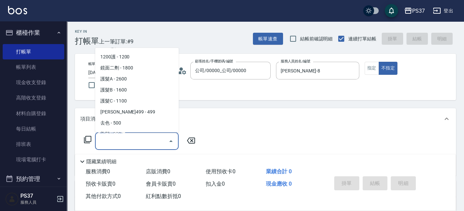
scroll to position [334, 0]
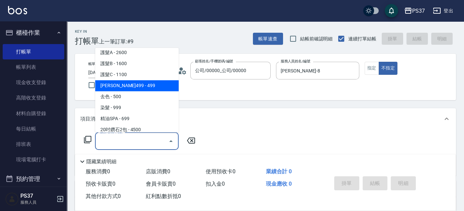
click at [133, 87] on span "[PERSON_NAME]499 - 499" at bounding box center [137, 86] width 84 height 11
type input "[PERSON_NAME]499(0499)"
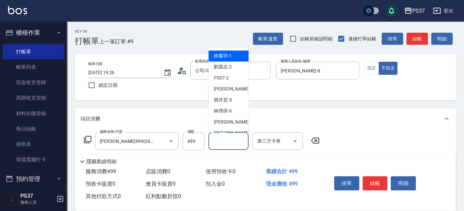
click at [227, 141] on input "洗髮-1" at bounding box center [228, 141] width 34 height 12
click at [228, 131] on span "[PERSON_NAME]-8" at bounding box center [233, 133] width 39 height 7
type input "[PERSON_NAME]-8"
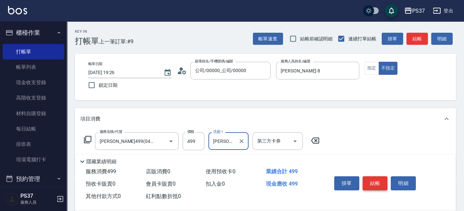
click at [373, 184] on button "結帳" at bounding box center [374, 184] width 25 height 14
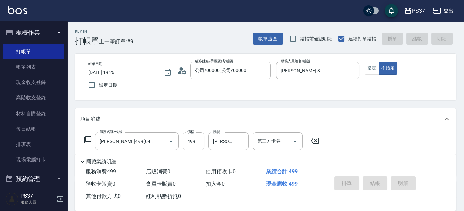
type input "[DATE] 19:29"
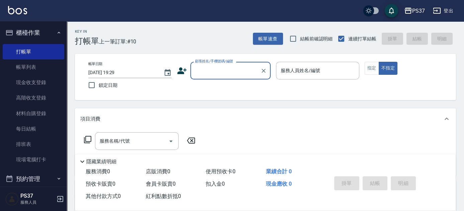
click at [212, 73] on input "顧客姓名/手機號碼/編號" at bounding box center [225, 71] width 64 height 12
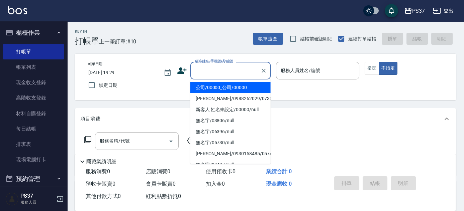
click at [223, 84] on li "公司/00000_公司/00000" at bounding box center [230, 87] width 80 height 11
type input "公司/00000_公司/00000"
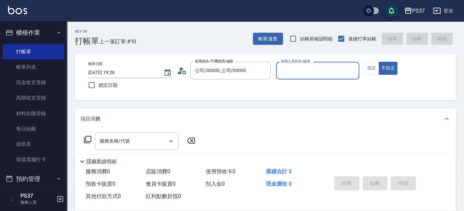
click at [301, 69] on input "服務人員姓名/編號" at bounding box center [317, 71] width 77 height 12
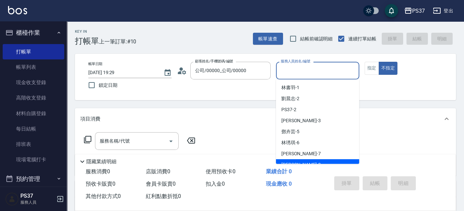
click at [320, 160] on div "[PERSON_NAME]-8" at bounding box center [317, 164] width 83 height 11
type input "[PERSON_NAME]-8"
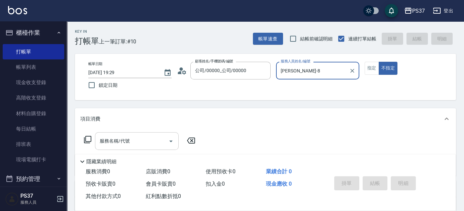
click at [150, 139] on input "服務名稱/代號" at bounding box center [132, 141] width 68 height 12
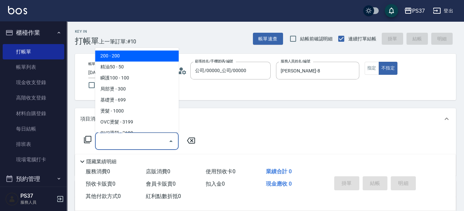
click at [138, 60] on span "200 - 200" at bounding box center [137, 56] width 84 height 11
type input "200(111)"
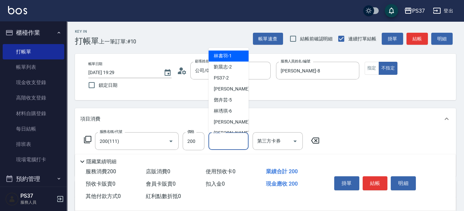
click at [221, 137] on div "洗髮-1 洗髮-1" at bounding box center [228, 141] width 40 height 18
click at [223, 129] on div "[PERSON_NAME]-8" at bounding box center [228, 133] width 40 height 11
type input "[PERSON_NAME]-8"
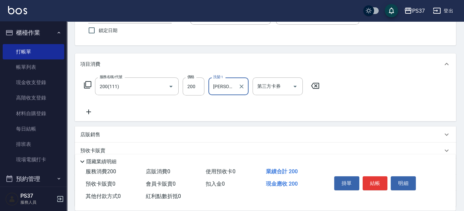
scroll to position [91, 0]
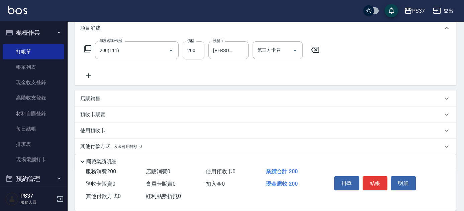
click at [87, 74] on icon at bounding box center [88, 76] width 17 height 8
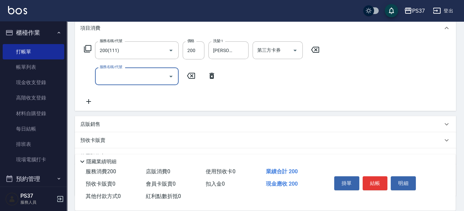
drag, startPoint x: 87, startPoint y: 74, endPoint x: 114, endPoint y: 75, distance: 27.1
click at [114, 75] on input "服務名稱/代號" at bounding box center [132, 77] width 68 height 12
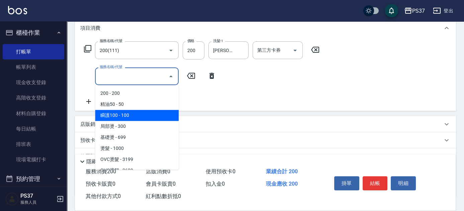
click at [142, 113] on span "瞬護100 - 100" at bounding box center [137, 115] width 84 height 11
type input "瞬護100(113)"
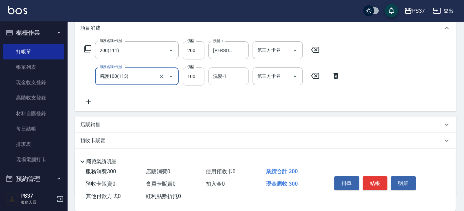
click at [222, 75] on div "洗髮-1 洗髮-1" at bounding box center [228, 77] width 40 height 18
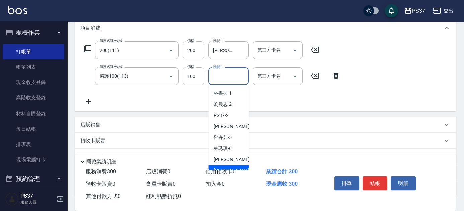
click at [232, 167] on div "[PERSON_NAME]-8" at bounding box center [228, 170] width 40 height 11
type input "[PERSON_NAME]-8"
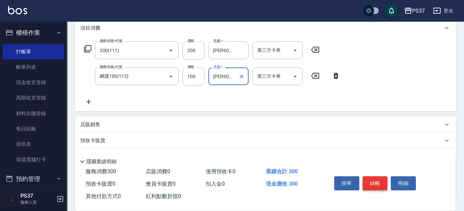
click at [368, 186] on button "結帳" at bounding box center [374, 184] width 25 height 14
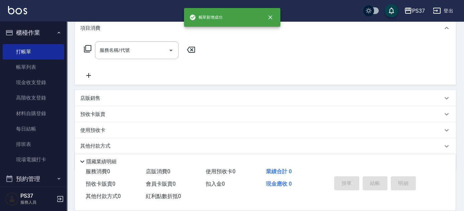
scroll to position [0, 0]
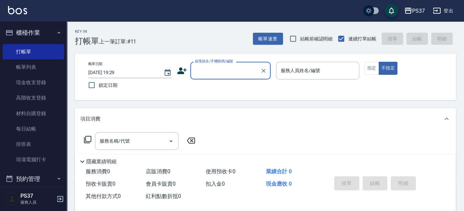
click at [242, 74] on input "顧客姓名/手機號碼/編號" at bounding box center [225, 71] width 64 height 12
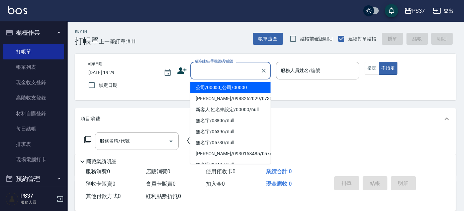
click at [246, 88] on li "公司/00000_公司/00000" at bounding box center [230, 87] width 80 height 11
type input "公司/00000_公司/00000"
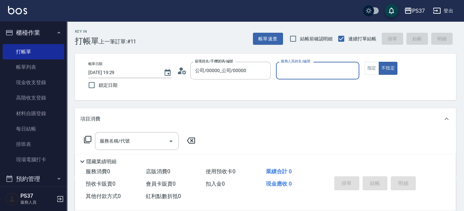
click at [292, 77] on div "服務人員姓名/編號" at bounding box center [317, 71] width 83 height 18
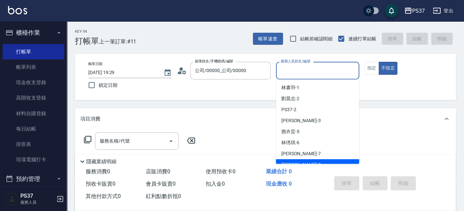
click at [317, 163] on div "[PERSON_NAME]-8" at bounding box center [317, 164] width 83 height 11
type input "[PERSON_NAME]-8"
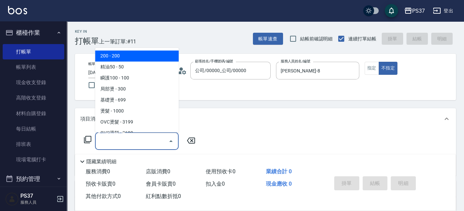
click at [137, 139] on input "服務名稱/代號" at bounding box center [132, 141] width 68 height 12
click at [139, 56] on span "200 - 200" at bounding box center [137, 56] width 84 height 11
type input "200(111)"
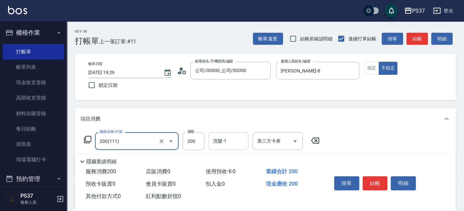
click at [231, 146] on input "洗髮-1" at bounding box center [228, 141] width 34 height 12
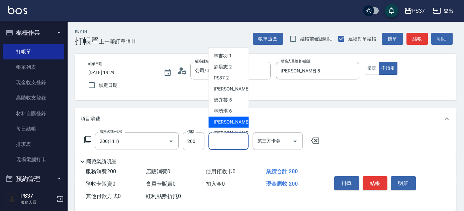
click at [229, 127] on div "[PERSON_NAME] -7" at bounding box center [228, 122] width 40 height 11
type input "[PERSON_NAME]-7"
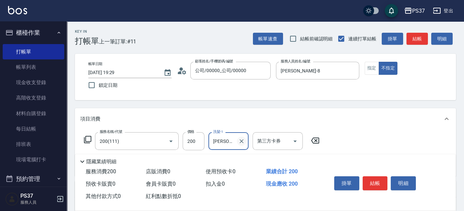
click at [241, 139] on icon "Clear" at bounding box center [241, 141] width 7 height 7
click at [229, 139] on input "洗髮-1" at bounding box center [228, 141] width 34 height 12
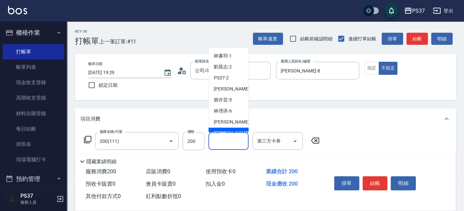
click at [232, 129] on div "[PERSON_NAME]-8" at bounding box center [228, 133] width 40 height 11
type input "[PERSON_NAME]-8"
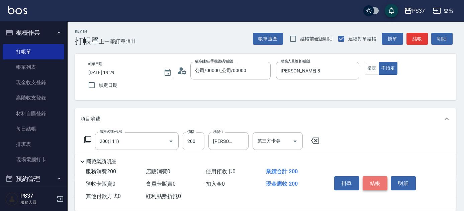
click at [372, 181] on button "結帳" at bounding box center [374, 184] width 25 height 14
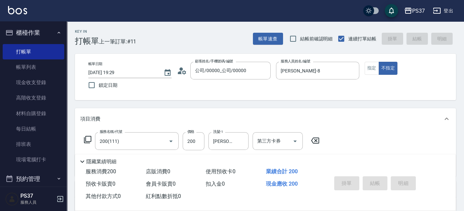
type input "[DATE] 19:30"
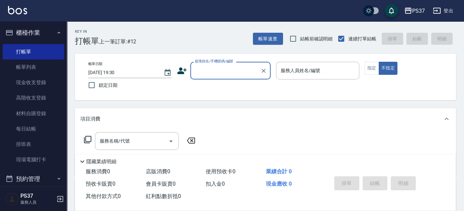
click at [238, 76] on input "顧客姓名/手機號碼/編號" at bounding box center [225, 71] width 64 height 12
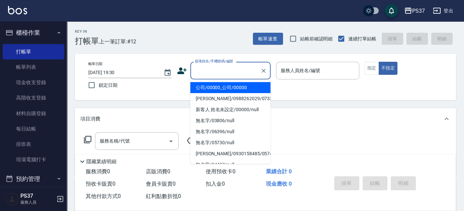
click at [235, 86] on li "公司/00000_公司/00000" at bounding box center [230, 87] width 80 height 11
type input "公司/00000_公司/00000"
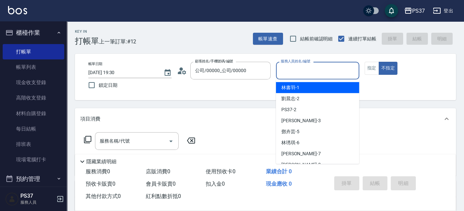
click at [291, 74] on input "服務人員姓名/編號" at bounding box center [317, 71] width 77 height 12
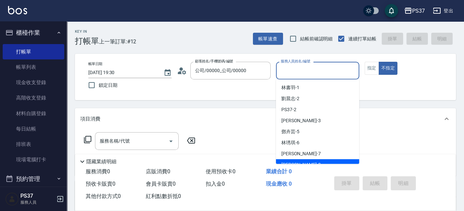
click at [312, 159] on div "[PERSON_NAME]-8" at bounding box center [317, 164] width 83 height 11
type input "[PERSON_NAME]-8"
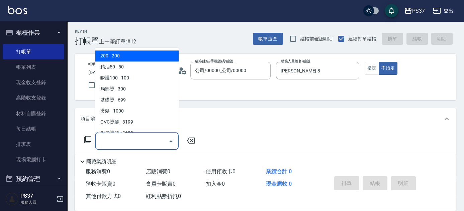
click at [126, 141] on input "服務名稱/代號" at bounding box center [132, 141] width 68 height 12
click at [132, 58] on span "200 - 200" at bounding box center [137, 56] width 84 height 11
type input "200(111)"
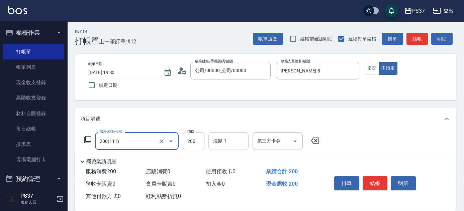
click at [228, 145] on input "洗髮-1" at bounding box center [228, 141] width 34 height 12
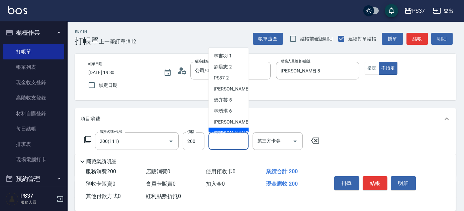
click at [230, 132] on span "[PERSON_NAME]-8" at bounding box center [233, 133] width 39 height 7
type input "[PERSON_NAME]-8"
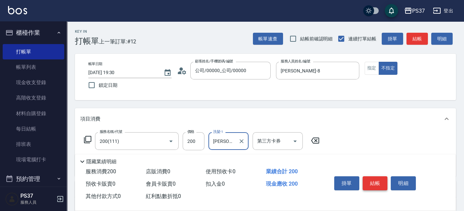
click at [376, 185] on button "結帳" at bounding box center [374, 184] width 25 height 14
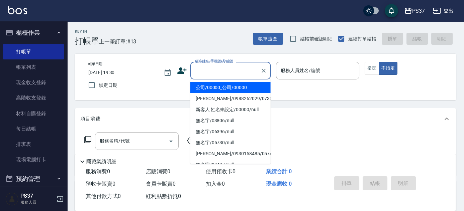
click at [241, 72] on input "顧客姓名/手機號碼/編號" at bounding box center [225, 71] width 64 height 12
click at [233, 88] on li "公司/00000_公司/00000" at bounding box center [230, 87] width 80 height 11
type input "公司/00000_公司/00000"
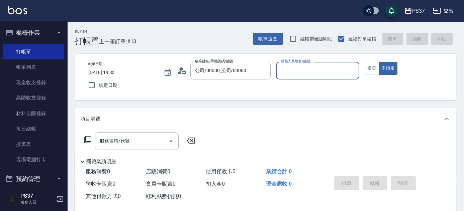
click at [291, 77] on div "服務人員姓名/編號" at bounding box center [317, 71] width 83 height 18
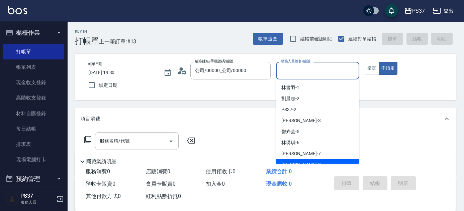
click at [308, 163] on div "[PERSON_NAME]-8" at bounding box center [317, 164] width 83 height 11
type input "[PERSON_NAME]-8"
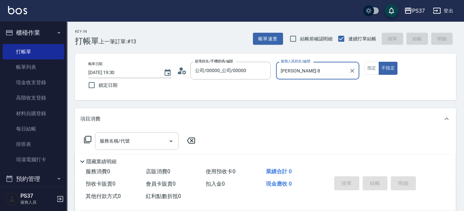
click at [138, 137] on input "服務名稱/代號" at bounding box center [132, 141] width 68 height 12
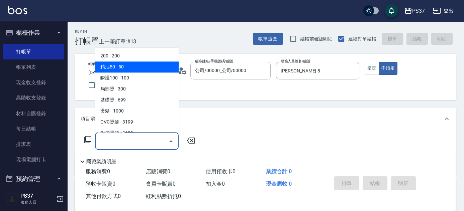
click at [128, 57] on span "200 - 200" at bounding box center [137, 56] width 84 height 11
type input "200(111)"
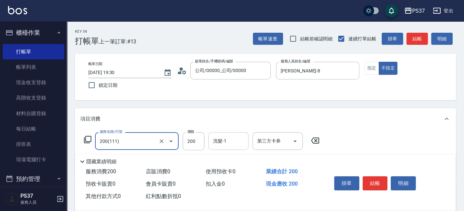
click at [226, 142] on input "洗髮-1" at bounding box center [228, 141] width 34 height 12
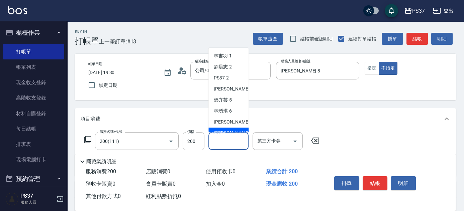
click at [227, 130] on span "[PERSON_NAME]-8" at bounding box center [233, 133] width 39 height 7
type input "[PERSON_NAME]-8"
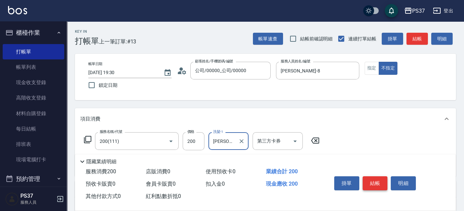
click at [371, 182] on button "結帳" at bounding box center [374, 184] width 25 height 14
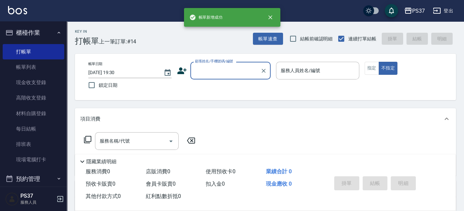
click at [220, 78] on div "顧客姓名/手機號碼/編號" at bounding box center [230, 71] width 80 height 18
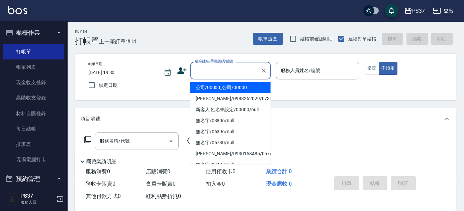
drag, startPoint x: 221, startPoint y: 88, endPoint x: 272, endPoint y: 82, distance: 50.9
click at [222, 89] on li "公司/00000_公司/00000" at bounding box center [230, 87] width 80 height 11
type input "公司/00000_公司/00000"
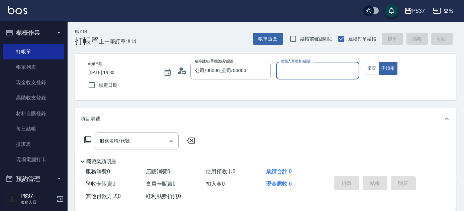
click at [296, 74] on input "服務人員姓名/編號" at bounding box center [317, 71] width 77 height 12
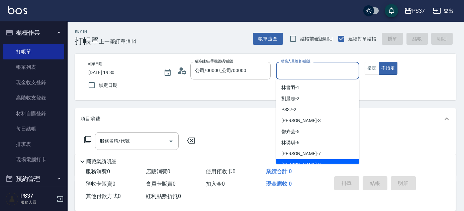
click at [316, 161] on div "[PERSON_NAME]-8" at bounding box center [317, 164] width 83 height 11
type input "[PERSON_NAME]-8"
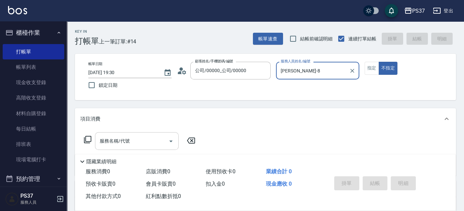
click at [132, 140] on input "服務名稱/代號" at bounding box center [132, 141] width 68 height 12
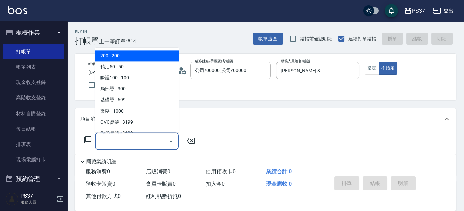
click at [120, 53] on span "200 - 200" at bounding box center [137, 56] width 84 height 11
type input "200(111)"
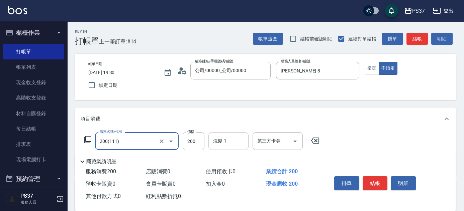
click at [230, 143] on input "洗髮-1" at bounding box center [228, 141] width 34 height 12
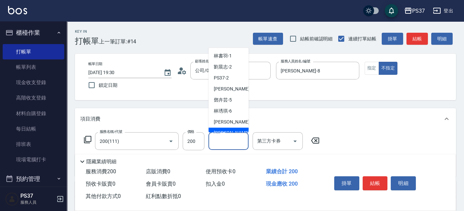
click at [231, 132] on span "[PERSON_NAME]-8" at bounding box center [233, 133] width 39 height 7
type input "[PERSON_NAME]-8"
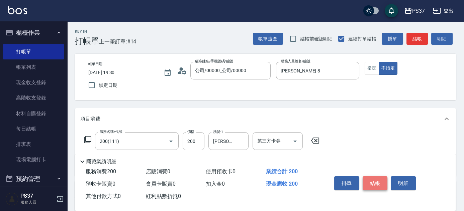
click at [372, 183] on button "結帳" at bounding box center [374, 184] width 25 height 14
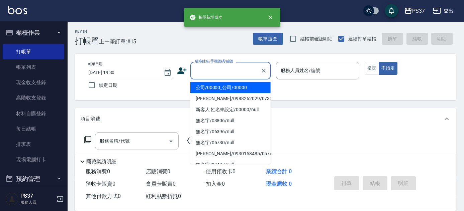
click at [234, 70] on input "顧客姓名/手機號碼/編號" at bounding box center [225, 71] width 64 height 12
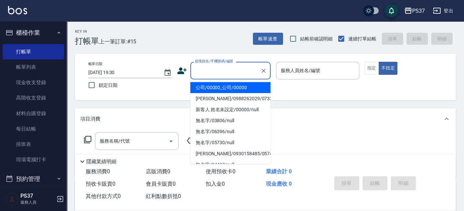
click at [229, 85] on li "公司/00000_公司/00000" at bounding box center [230, 87] width 80 height 11
type input "公司/00000_公司/00000"
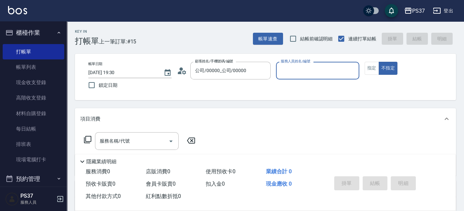
click at [304, 79] on div "服務人員姓名/編號" at bounding box center [317, 71] width 83 height 18
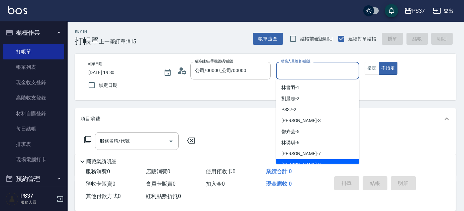
click at [311, 160] on div "[PERSON_NAME]-8" at bounding box center [317, 164] width 83 height 11
type input "[PERSON_NAME]-8"
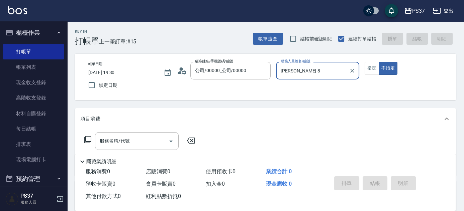
click at [367, 75] on div "帳單日期 [DATE] 19:30 鎖定日期 顧客姓名/手機號碼/編號 公司/00000_公司/00000 顧客姓名/手機號碼/編號 服務人員姓名/編號 [P…" at bounding box center [265, 77] width 365 height 30
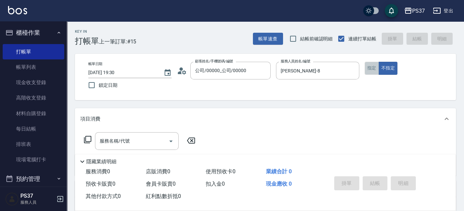
click at [367, 75] on button "指定" at bounding box center [371, 68] width 14 height 13
click at [143, 139] on input "服務名稱/代號" at bounding box center [132, 141] width 68 height 12
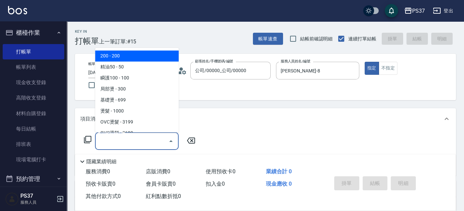
click at [135, 58] on span "200 - 200" at bounding box center [137, 56] width 84 height 11
type input "200(111)"
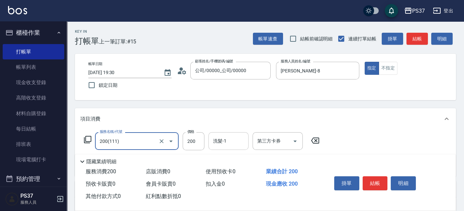
click at [234, 147] on div "洗髮-1" at bounding box center [228, 141] width 40 height 18
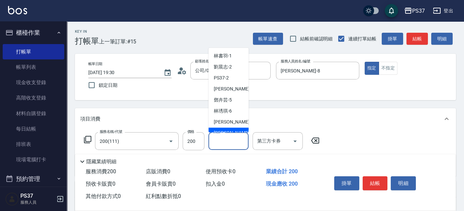
click at [234, 131] on div "[PERSON_NAME]-8" at bounding box center [228, 133] width 40 height 11
type input "[PERSON_NAME]-8"
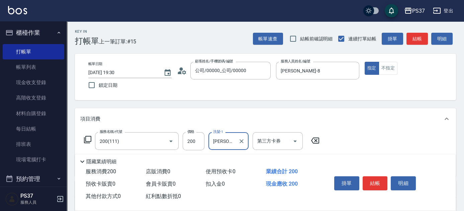
scroll to position [30, 0]
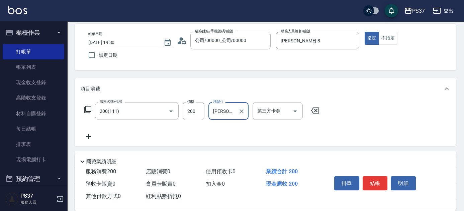
click at [88, 136] on icon at bounding box center [88, 136] width 5 height 5
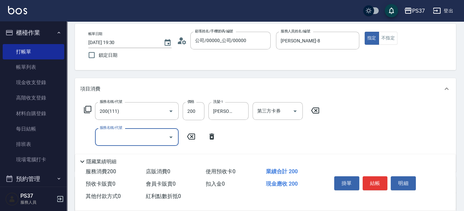
click at [106, 138] on input "服務名稱/代號" at bounding box center [132, 137] width 68 height 12
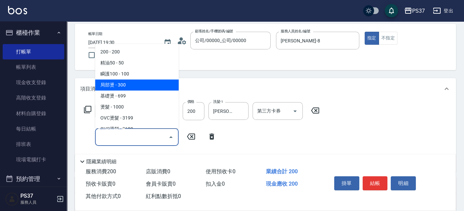
click at [136, 76] on span "瞬護100 - 100" at bounding box center [137, 74] width 84 height 11
type input "瞬護100(113)"
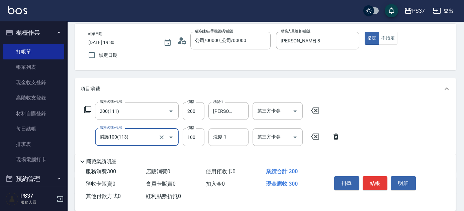
click at [232, 139] on input "洗髮-1" at bounding box center [228, 137] width 34 height 12
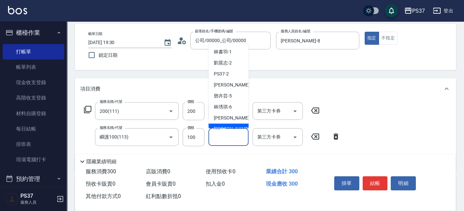
click at [233, 124] on div "[PERSON_NAME]-8" at bounding box center [228, 129] width 40 height 11
type input "[PERSON_NAME]-8"
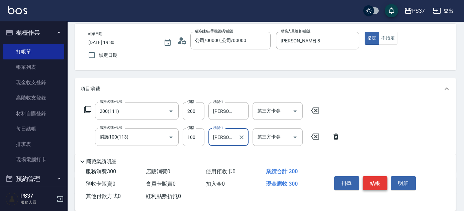
click at [374, 184] on button "結帳" at bounding box center [374, 184] width 25 height 14
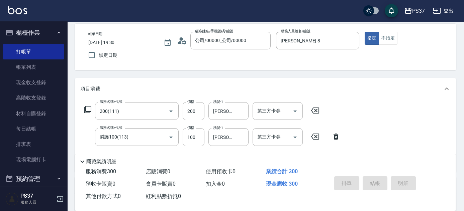
type input "[DATE] 19:31"
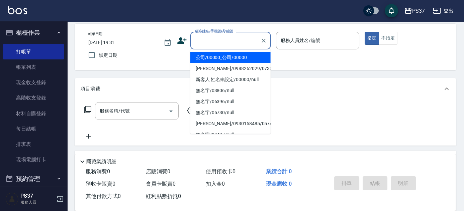
click at [227, 39] on input "顧客姓名/手機號碼/編號" at bounding box center [225, 41] width 64 height 12
click at [225, 56] on li "公司/00000_公司/00000" at bounding box center [230, 57] width 80 height 11
type input "公司/00000_公司/00000"
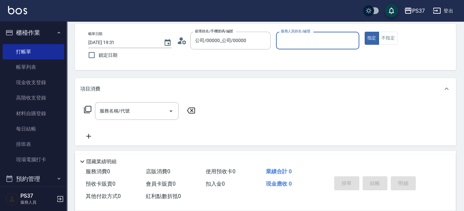
click at [300, 37] on input "服務人員姓名/編號" at bounding box center [317, 41] width 77 height 12
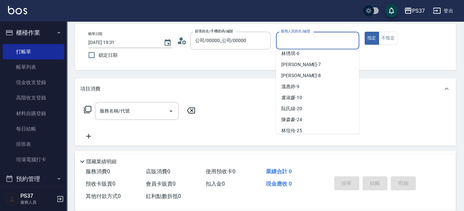
scroll to position [61, 0]
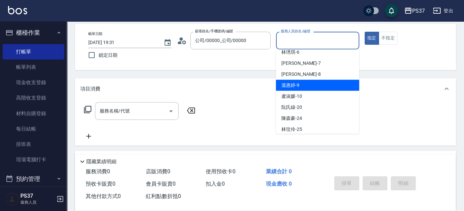
click at [307, 80] on div "[PERSON_NAME]-9" at bounding box center [317, 85] width 83 height 11
type input "溫惠婷-9"
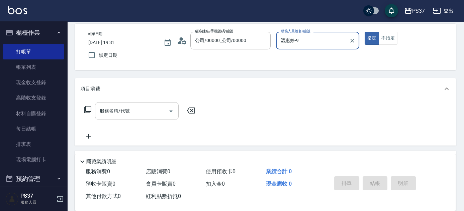
click at [135, 112] on input "服務名稱/代號" at bounding box center [132, 111] width 68 height 12
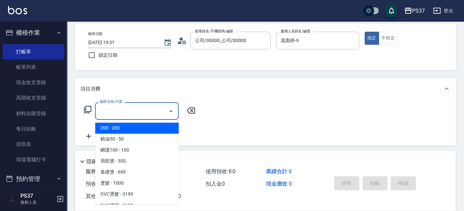
click at [131, 122] on ul "200 - 200 精油50 - 50 瞬護100 - 100 局部燙 - 300 基礎燙 - 699 燙髮 - 1000 OVC燙髮 - 3199 OVC燙…" at bounding box center [137, 162] width 84 height 85
click at [127, 125] on span "200 - 200" at bounding box center [137, 128] width 84 height 11
type input "200(111)"
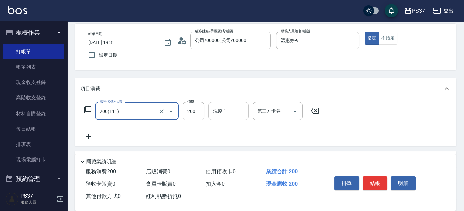
click at [234, 106] on input "洗髮-1" at bounding box center [228, 111] width 34 height 12
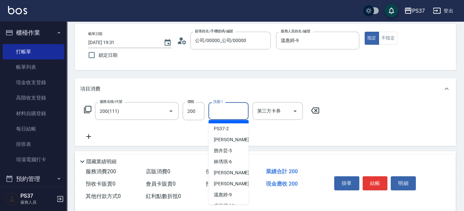
scroll to position [30, 0]
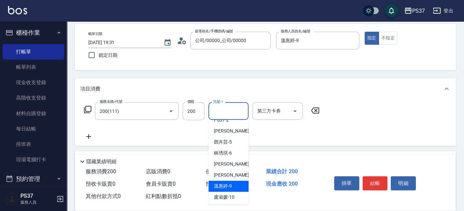
click at [227, 184] on span "[PERSON_NAME]-9" at bounding box center [223, 186] width 18 height 7
type input "溫惠婷-9"
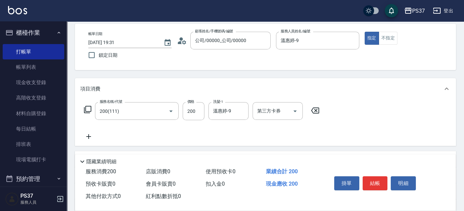
click at [88, 134] on icon at bounding box center [88, 137] width 17 height 8
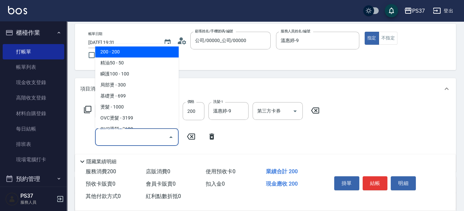
click at [110, 137] on input "服務名稱/代號" at bounding box center [132, 137] width 68 height 12
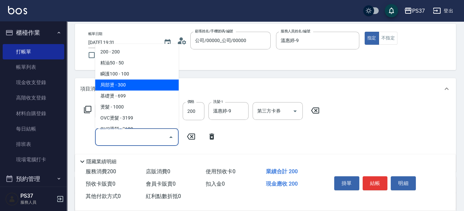
click at [141, 77] on span "瞬護100 - 100" at bounding box center [137, 74] width 84 height 11
type input "瞬護100(113)"
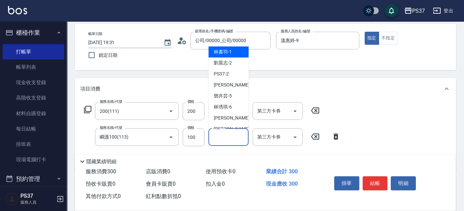
click at [221, 138] on input "洗髮-1" at bounding box center [228, 137] width 34 height 12
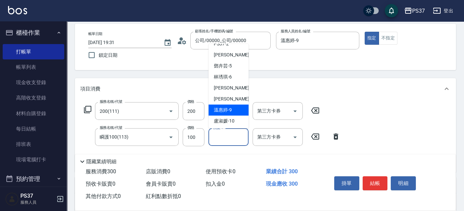
click at [224, 108] on span "[PERSON_NAME]-9" at bounding box center [223, 110] width 18 height 7
type input "溫惠婷-9"
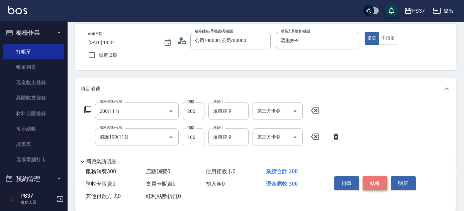
click at [375, 181] on button "結帳" at bounding box center [374, 184] width 25 height 14
type input "[DATE] 19:32"
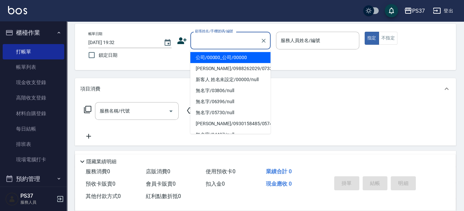
click at [235, 42] on input "顧客姓名/手機號碼/編號" at bounding box center [225, 41] width 64 height 12
click at [232, 56] on li "公司/00000_公司/00000" at bounding box center [230, 57] width 80 height 11
type input "公司/00000_公司/00000"
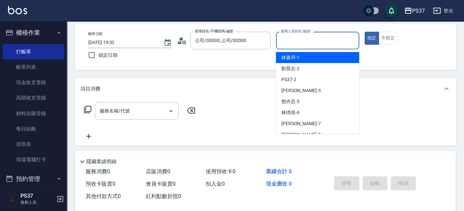
click at [314, 39] on input "服務人員姓名/編號" at bounding box center [317, 41] width 77 height 12
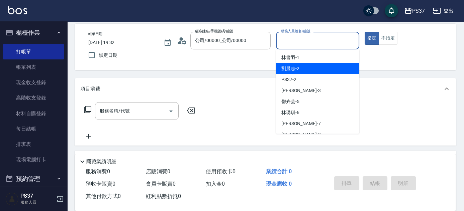
click at [316, 68] on div "[PERSON_NAME]-2" at bounding box center [317, 68] width 83 height 11
type input "劉晨志-2"
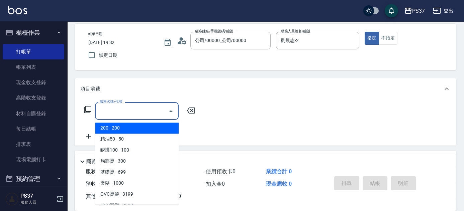
click at [119, 114] on input "服務名稱/代號" at bounding box center [132, 111] width 68 height 12
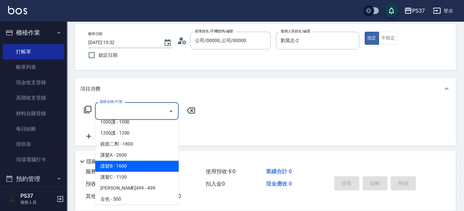
scroll to position [334, 0]
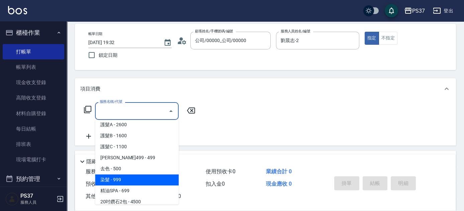
click at [136, 180] on span "染髮 - 999" at bounding box center [137, 180] width 84 height 11
type input "染髮(501)"
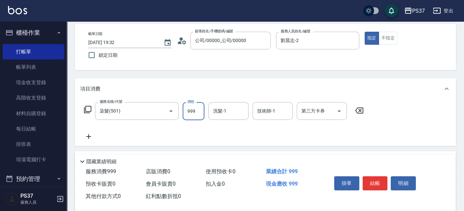
click at [187, 114] on input "999" at bounding box center [194, 111] width 22 height 18
type input "1088"
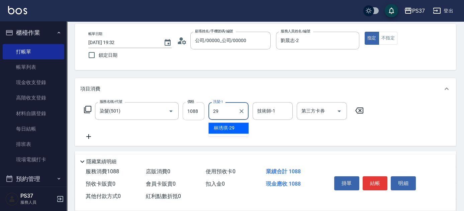
type input "林琇琪-29"
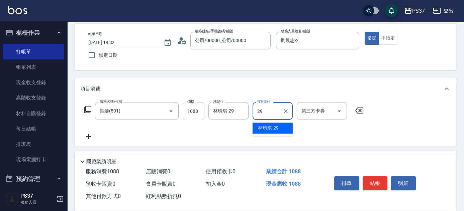
type input "林琇琪-29"
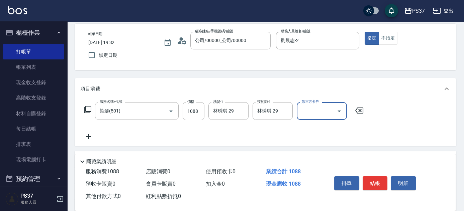
click at [89, 138] on icon at bounding box center [88, 137] width 17 height 8
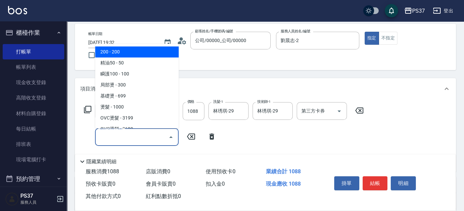
click at [125, 139] on input "服務名稱/代號" at bounding box center [132, 137] width 68 height 12
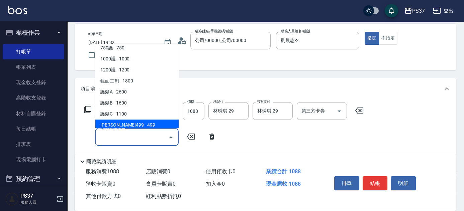
scroll to position [243, 0]
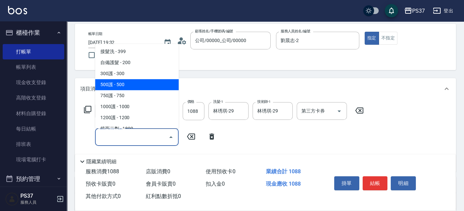
click at [134, 87] on span "500護 - 500" at bounding box center [137, 84] width 84 height 11
type input "500護(402)"
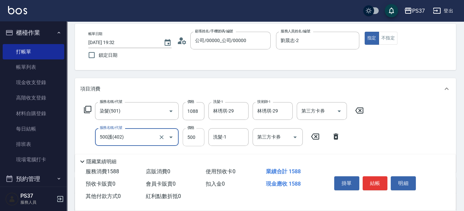
click at [195, 144] on input "500" at bounding box center [194, 137] width 22 height 18
type input "400"
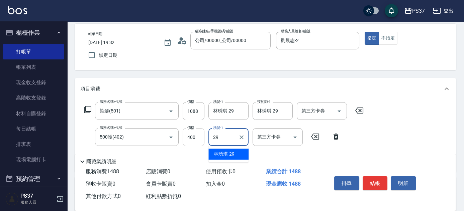
type input "林琇琪-29"
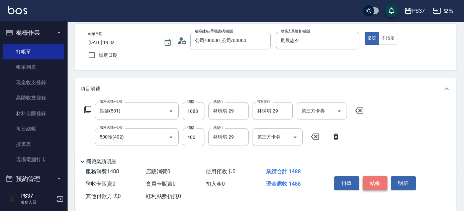
click at [380, 182] on button "結帳" at bounding box center [374, 184] width 25 height 14
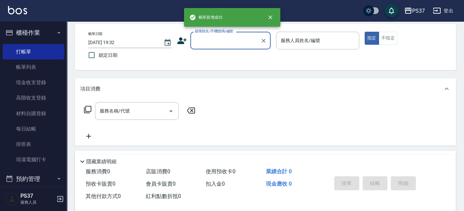
click at [218, 45] on input "顧客姓名/手機號碼/編號" at bounding box center [225, 41] width 64 height 12
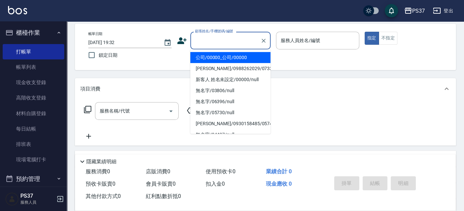
click at [224, 58] on li "公司/00000_公司/00000" at bounding box center [230, 57] width 80 height 11
type input "公司/00000_公司/00000"
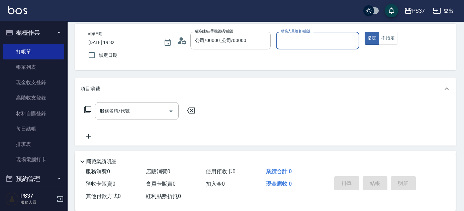
click at [297, 42] on input "服務人員姓名/編號" at bounding box center [317, 41] width 77 height 12
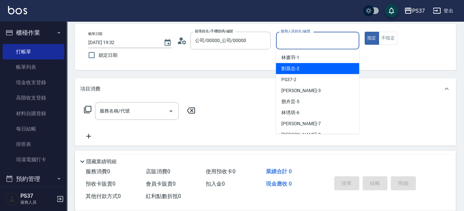
click at [303, 66] on div "[PERSON_NAME]-2" at bounding box center [317, 68] width 83 height 11
type input "劉晨志-2"
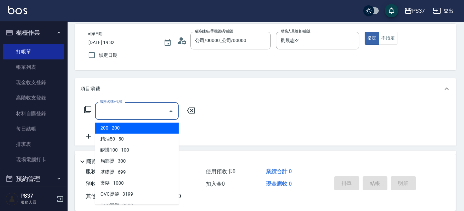
click at [143, 110] on input "服務名稱/代號" at bounding box center [132, 111] width 68 height 12
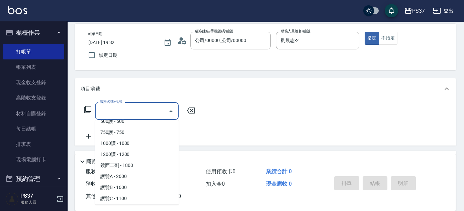
scroll to position [334, 0]
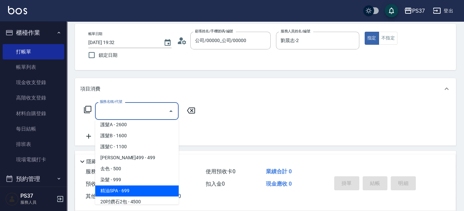
click at [138, 186] on span "精油SPA - 699" at bounding box center [137, 191] width 84 height 11
type input "精油SPA(0699)"
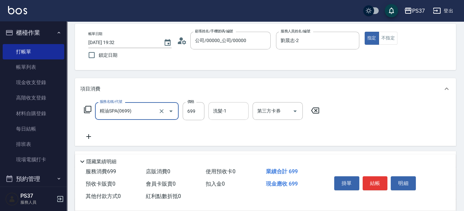
click at [228, 112] on input "洗髮-1" at bounding box center [228, 111] width 34 height 12
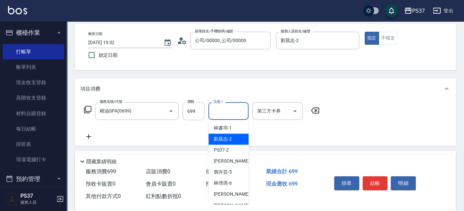
click at [228, 139] on span "[PERSON_NAME]-2" at bounding box center [223, 139] width 18 height 7
type input "劉晨志-2"
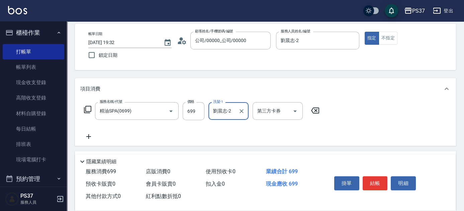
click at [93, 135] on icon at bounding box center [88, 137] width 17 height 8
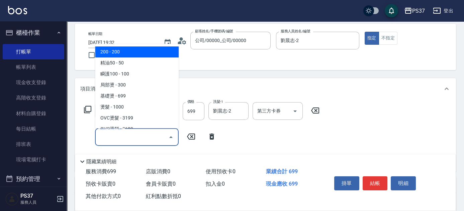
click at [109, 136] on input "服務名稱/代號" at bounding box center [132, 137] width 68 height 12
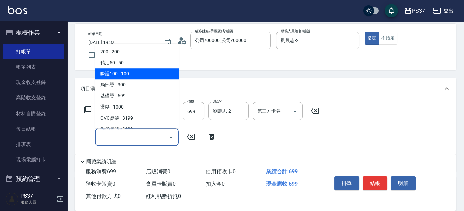
click at [128, 77] on span "瞬護100 - 100" at bounding box center [137, 74] width 84 height 11
type input "瞬護100(113)"
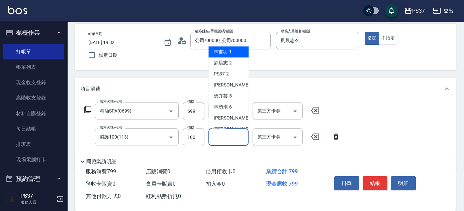
click at [218, 136] on input "洗髮-1" at bounding box center [228, 137] width 34 height 12
click at [225, 62] on span "[PERSON_NAME]-2" at bounding box center [223, 63] width 18 height 7
type input "劉晨志-2"
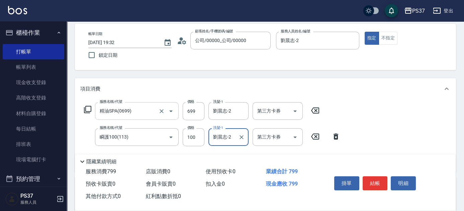
scroll to position [61, 0]
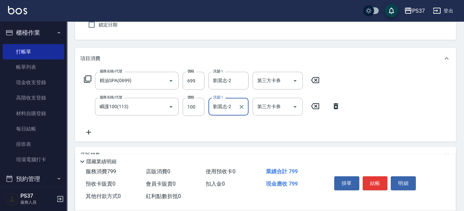
click at [87, 133] on icon at bounding box center [88, 132] width 17 height 8
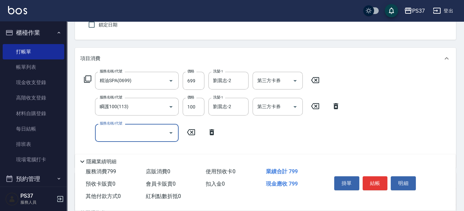
click at [124, 140] on div "服務名稱/代號" at bounding box center [137, 133] width 84 height 18
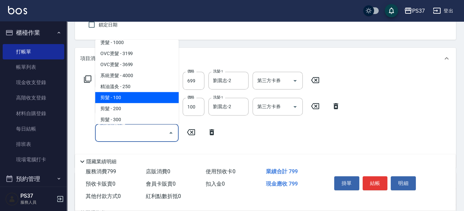
click at [136, 96] on span "剪髮 - 100" at bounding box center [137, 97] width 84 height 11
type input "剪髮(300)"
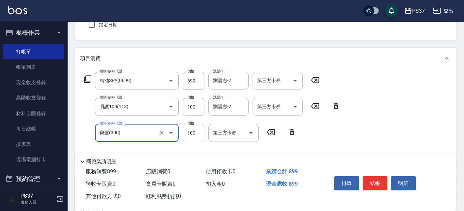
click at [186, 137] on input "100" at bounding box center [194, 133] width 22 height 18
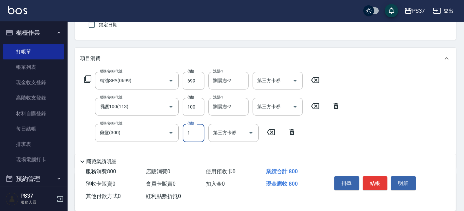
type input "1"
click at [368, 177] on button "結帳" at bounding box center [374, 184] width 25 height 14
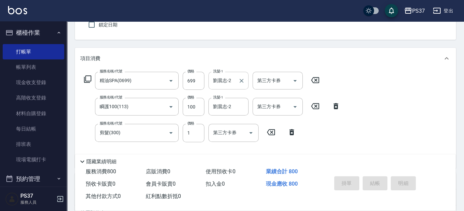
type input "[DATE] 19:33"
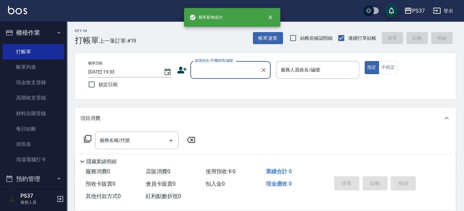
scroll to position [0, 0]
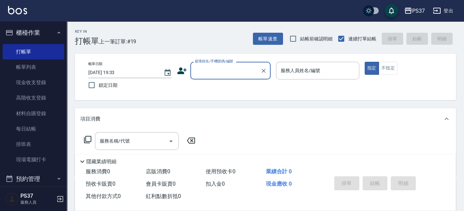
click at [222, 65] on div "顧客姓名/手機號碼/編號" at bounding box center [230, 71] width 80 height 18
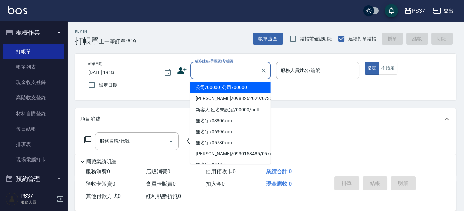
click at [226, 87] on li "公司/00000_公司/00000" at bounding box center [230, 87] width 80 height 11
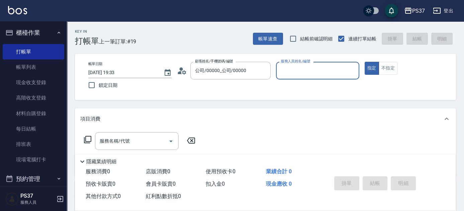
click at [302, 76] on input "服務人員姓名/編號" at bounding box center [317, 71] width 77 height 12
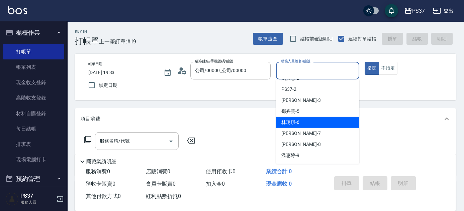
scroll to position [30, 0]
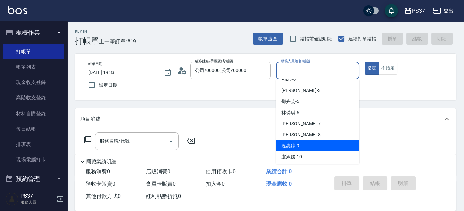
click at [312, 143] on div "[PERSON_NAME]-9" at bounding box center [317, 145] width 83 height 11
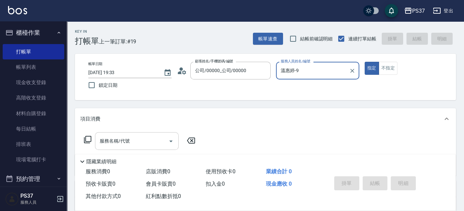
click at [139, 141] on input "服務名稱/代號" at bounding box center [132, 141] width 68 height 12
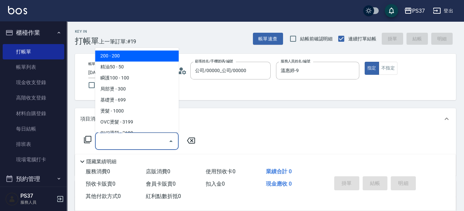
click at [133, 58] on span "200 - 200" at bounding box center [137, 56] width 84 height 11
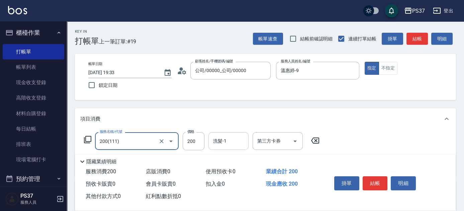
click at [230, 139] on input "洗髮-1" at bounding box center [228, 141] width 34 height 12
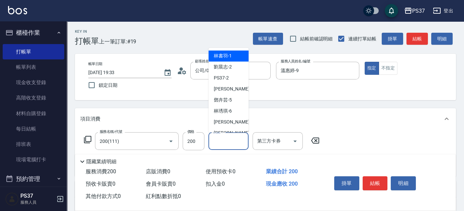
click at [227, 52] on div "[PERSON_NAME]-1" at bounding box center [228, 56] width 40 height 11
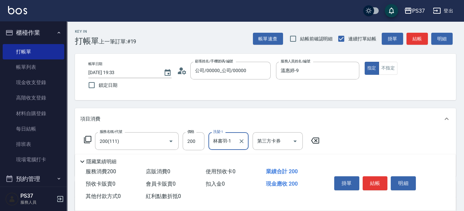
scroll to position [61, 0]
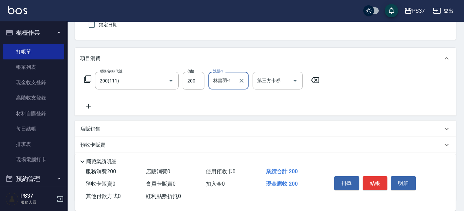
click at [87, 107] on icon at bounding box center [88, 106] width 17 height 8
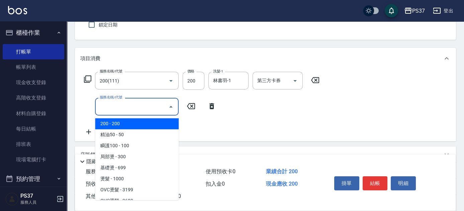
click at [108, 111] on input "服務名稱/代號" at bounding box center [132, 107] width 68 height 12
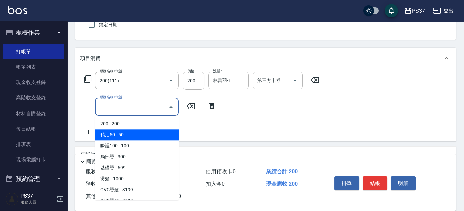
click at [120, 132] on span "精油50 - 50" at bounding box center [137, 134] width 84 height 11
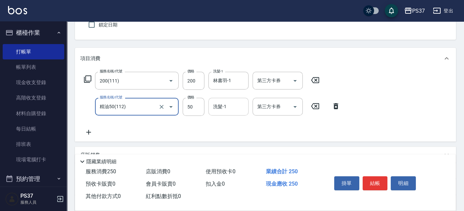
click at [232, 109] on input "洗髮-1" at bounding box center [228, 107] width 34 height 12
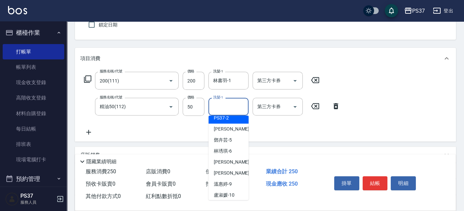
scroll to position [91, 0]
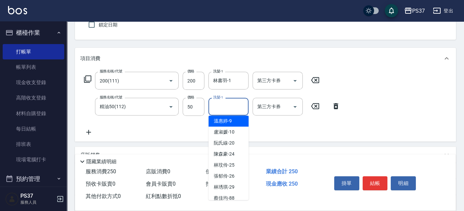
click at [229, 122] on span "[PERSON_NAME]-9" at bounding box center [223, 121] width 18 height 7
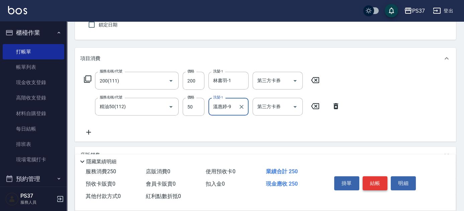
click at [376, 181] on button "結帳" at bounding box center [374, 184] width 25 height 14
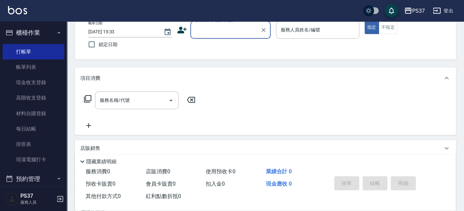
scroll to position [30, 0]
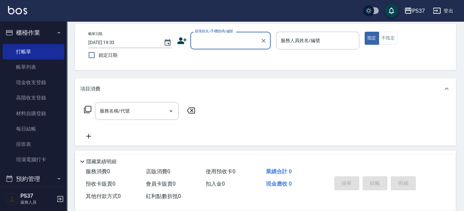
click at [231, 45] on input "顧客姓名/手機號碼/編號" at bounding box center [225, 41] width 64 height 12
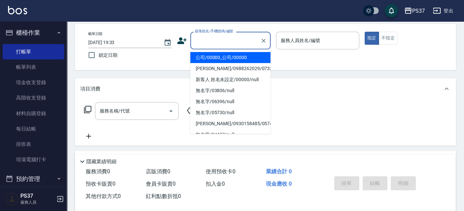
click at [234, 55] on li "公司/00000_公司/00000" at bounding box center [230, 57] width 80 height 11
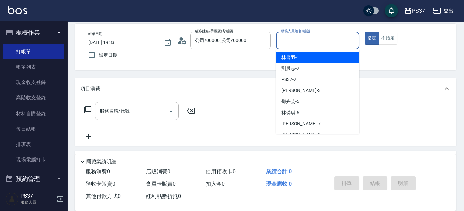
click at [320, 43] on input "服務人員姓名/編號" at bounding box center [317, 41] width 77 height 12
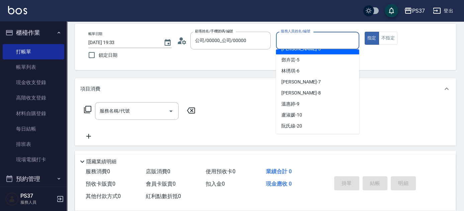
scroll to position [61, 0]
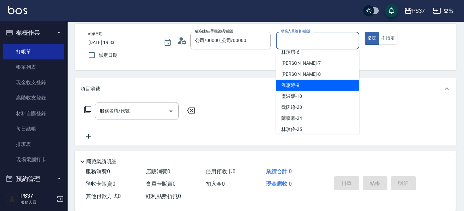
click at [314, 84] on div "[PERSON_NAME]-9" at bounding box center [317, 85] width 83 height 11
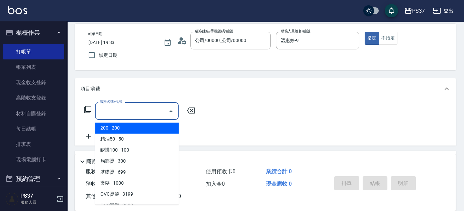
click at [132, 107] on input "服務名稱/代號" at bounding box center [132, 111] width 68 height 12
click at [131, 128] on span "200 - 200" at bounding box center [137, 128] width 84 height 11
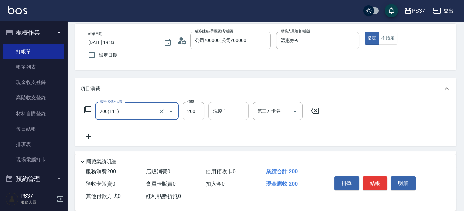
click at [226, 111] on input "洗髮-1" at bounding box center [228, 111] width 34 height 12
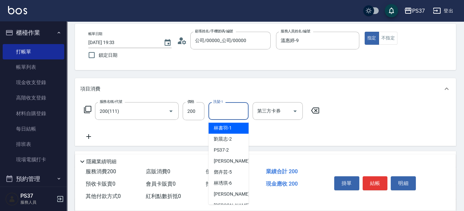
click at [226, 125] on span "[PERSON_NAME]-1" at bounding box center [223, 128] width 18 height 7
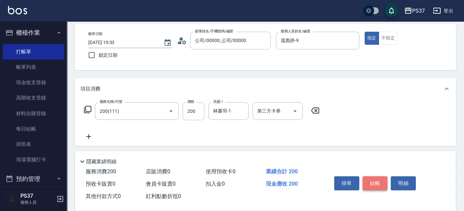
click at [371, 178] on button "結帳" at bounding box center [374, 184] width 25 height 14
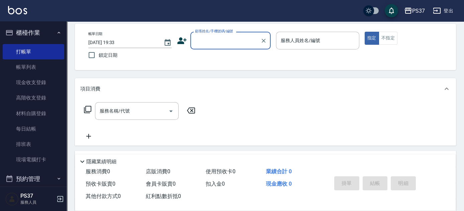
click at [222, 40] on input "顧客姓名/手機號碼/編號" at bounding box center [225, 41] width 64 height 12
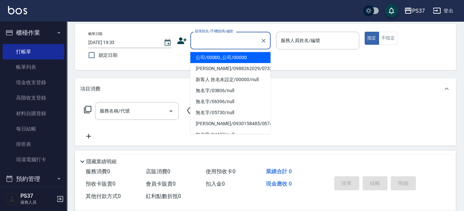
click at [232, 62] on li "公司/00000_公司/00000" at bounding box center [230, 57] width 80 height 11
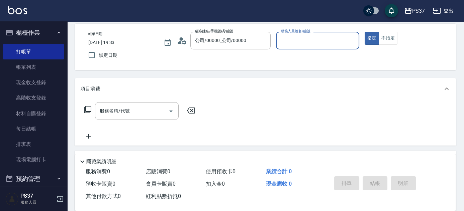
click at [297, 45] on input "服務人員姓名/編號" at bounding box center [317, 41] width 77 height 12
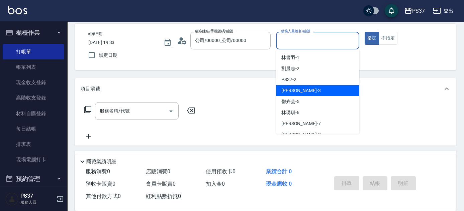
scroll to position [30, 0]
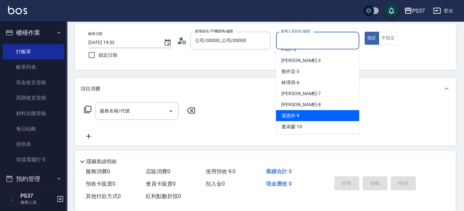
click at [313, 118] on div "[PERSON_NAME]-9" at bounding box center [317, 115] width 83 height 11
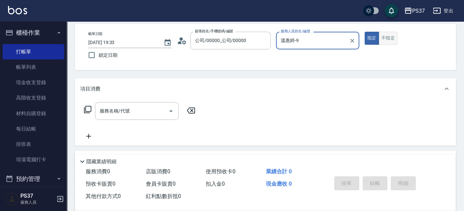
click at [389, 42] on button "不指定" at bounding box center [387, 38] width 19 height 13
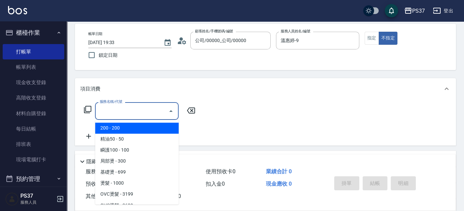
click at [137, 115] on input "服務名稱/代號" at bounding box center [132, 111] width 68 height 12
click at [130, 132] on span "200 - 200" at bounding box center [137, 128] width 84 height 11
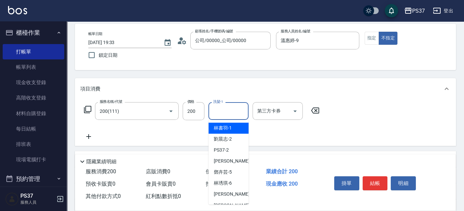
click at [227, 110] on input "洗髮-1" at bounding box center [228, 111] width 34 height 12
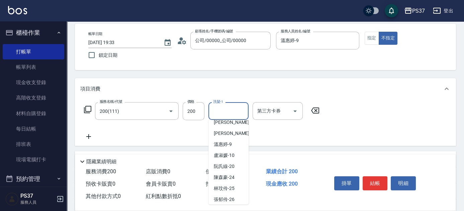
scroll to position [108, 0]
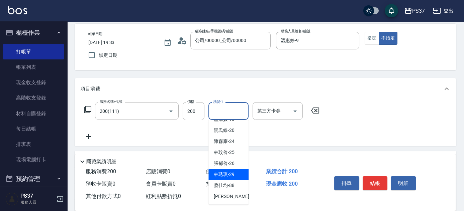
click at [232, 171] on span "[PERSON_NAME]-29" at bounding box center [224, 174] width 21 height 7
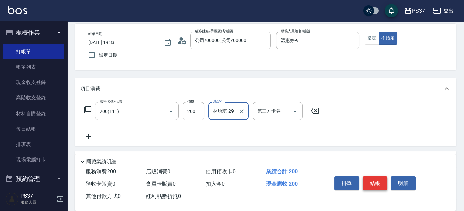
click at [385, 181] on button "結帳" at bounding box center [374, 184] width 25 height 14
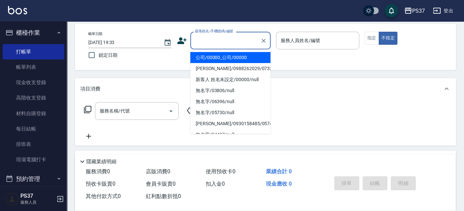
click at [219, 43] on input "顧客姓名/手機號碼/編號" at bounding box center [225, 41] width 64 height 12
click at [221, 53] on li "公司/00000_公司/00000" at bounding box center [230, 57] width 80 height 11
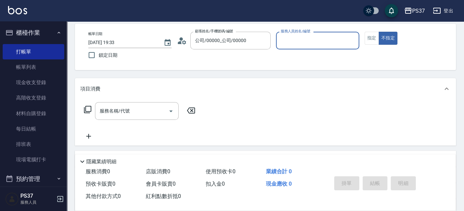
click at [283, 42] on input "服務人員姓名/編號" at bounding box center [317, 41] width 77 height 12
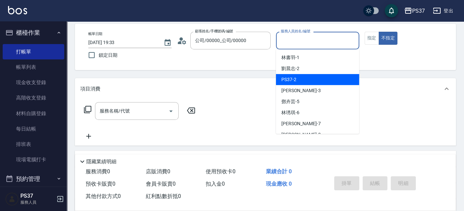
scroll to position [30, 0]
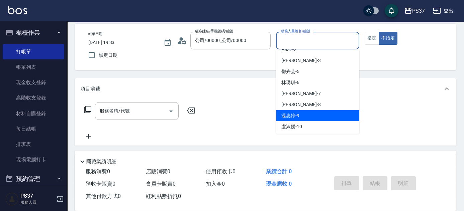
click at [303, 110] on div "[PERSON_NAME]-9" at bounding box center [317, 115] width 83 height 11
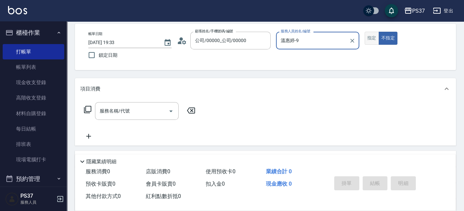
click at [376, 36] on button "指定" at bounding box center [371, 38] width 14 height 13
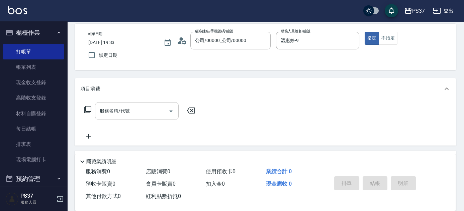
click at [126, 115] on input "服務名稱/代號" at bounding box center [132, 111] width 68 height 12
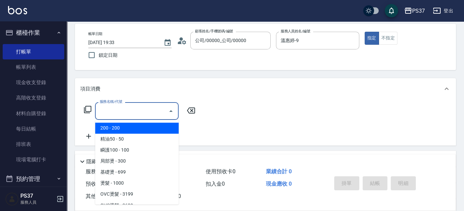
click at [129, 126] on span "200 - 200" at bounding box center [137, 128] width 84 height 11
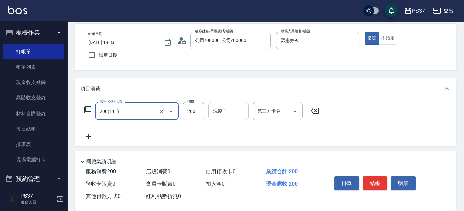
click at [226, 109] on input "洗髮-1" at bounding box center [228, 111] width 34 height 12
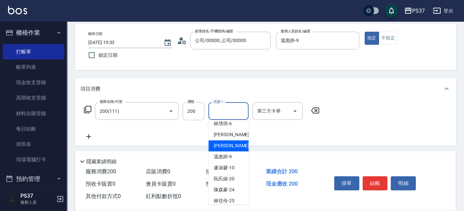
scroll to position [61, 0]
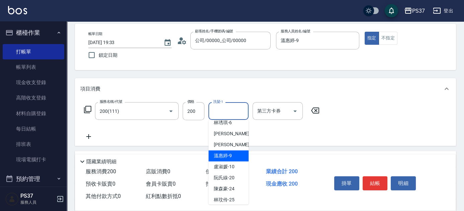
click at [232, 156] on div "[PERSON_NAME]-9" at bounding box center [228, 155] width 40 height 11
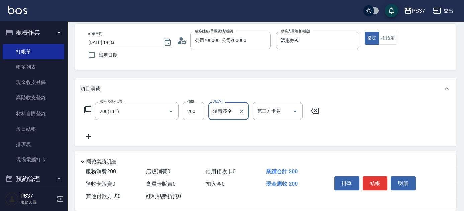
click at [90, 137] on icon at bounding box center [88, 137] width 17 height 8
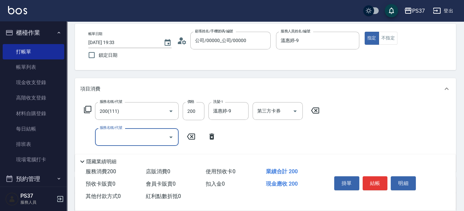
click at [121, 138] on input "服務名稱/代號" at bounding box center [132, 137] width 68 height 12
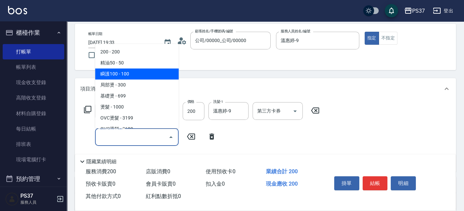
click at [134, 74] on span "瞬護100 - 100" at bounding box center [137, 74] width 84 height 11
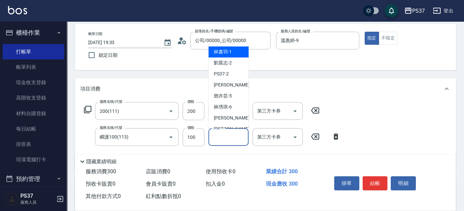
click at [224, 138] on input "洗髮-1" at bounding box center [228, 137] width 34 height 12
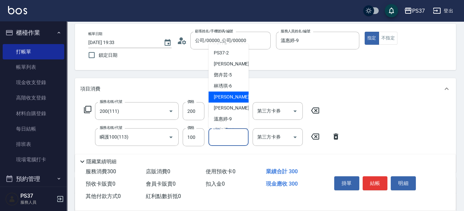
scroll to position [30, 0]
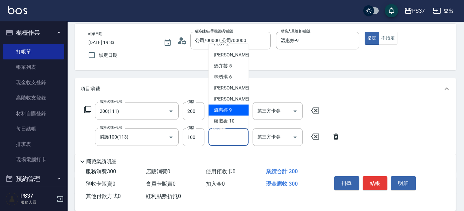
click at [227, 108] on span "[PERSON_NAME]-9" at bounding box center [223, 110] width 18 height 7
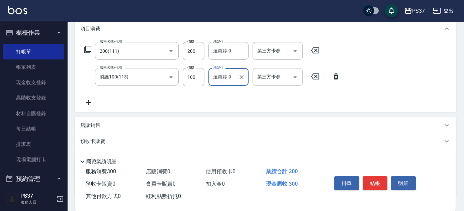
scroll to position [91, 0]
click at [90, 100] on icon at bounding box center [88, 102] width 17 height 8
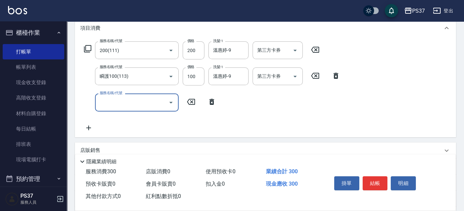
drag, startPoint x: 90, startPoint y: 100, endPoint x: 118, endPoint y: 107, distance: 29.1
click at [113, 105] on input "服務名稱/代號" at bounding box center [132, 103] width 68 height 12
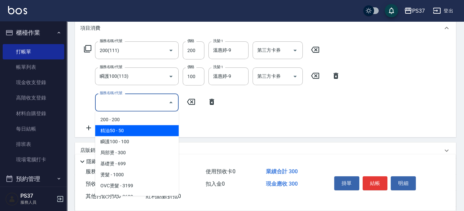
click at [130, 129] on span "精油50 - 50" at bounding box center [137, 130] width 84 height 11
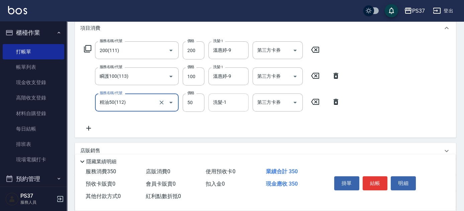
click at [225, 106] on input "洗髮-1" at bounding box center [228, 103] width 34 height 12
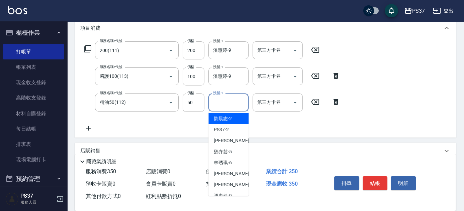
scroll to position [30, 0]
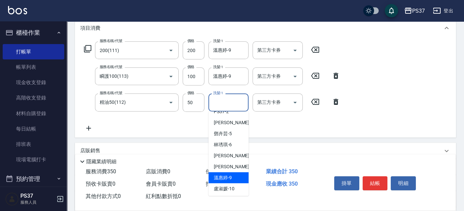
click at [233, 173] on div "[PERSON_NAME]-9" at bounding box center [228, 178] width 40 height 11
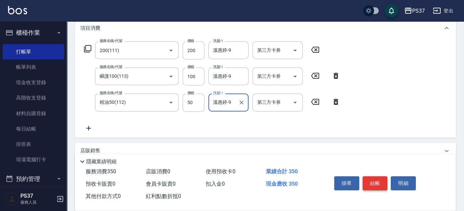
click at [372, 177] on button "結帳" at bounding box center [374, 184] width 25 height 14
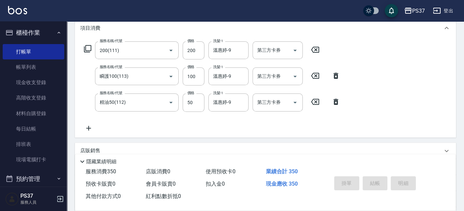
scroll to position [0, 0]
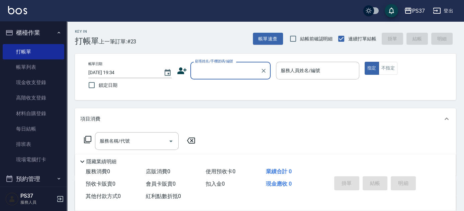
click at [224, 72] on input "顧客姓名/手機號碼/編號" at bounding box center [225, 71] width 64 height 12
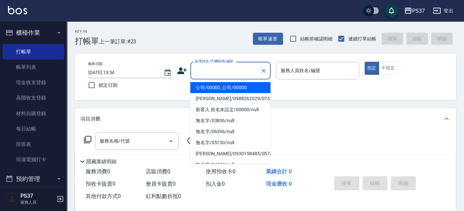
click at [233, 90] on li "公司/00000_公司/00000" at bounding box center [230, 87] width 80 height 11
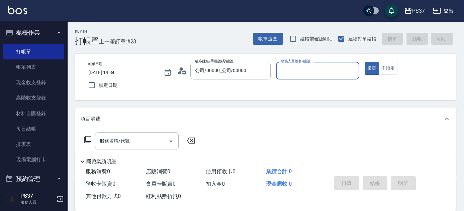
click at [293, 76] on input "服務人員姓名/編號" at bounding box center [317, 71] width 77 height 12
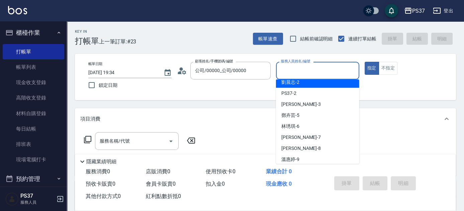
scroll to position [30, 0]
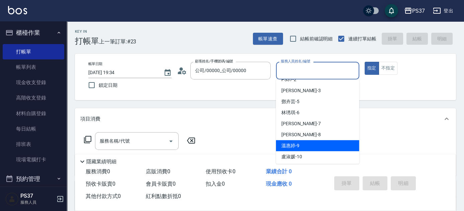
click at [307, 141] on div "[PERSON_NAME]-9" at bounding box center [317, 145] width 83 height 11
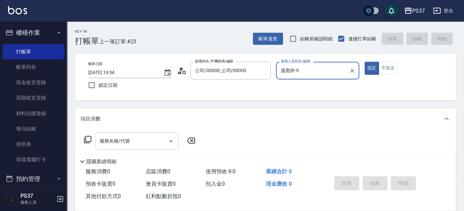
click at [142, 139] on input "服務名稱/代號" at bounding box center [132, 141] width 68 height 12
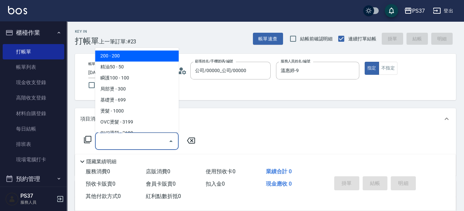
click at [132, 58] on span "200 - 200" at bounding box center [137, 56] width 84 height 11
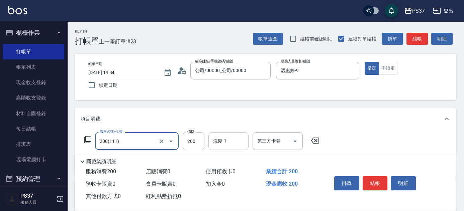
click at [222, 141] on input "洗髮-1" at bounding box center [228, 141] width 34 height 12
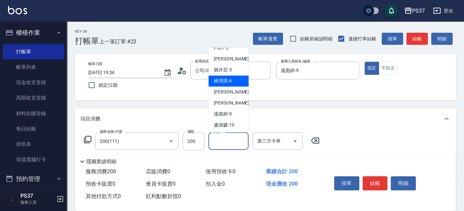
click at [231, 116] on span "[PERSON_NAME]-9" at bounding box center [223, 114] width 18 height 7
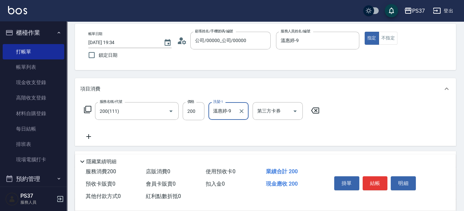
click at [87, 134] on icon at bounding box center [88, 137] width 17 height 8
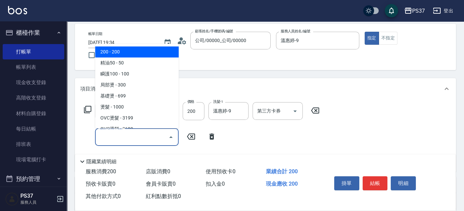
click at [122, 140] on input "服務名稱/代號" at bounding box center [132, 137] width 68 height 12
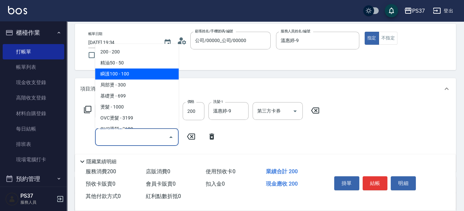
click at [134, 69] on span "瞬護100 - 100" at bounding box center [137, 74] width 84 height 11
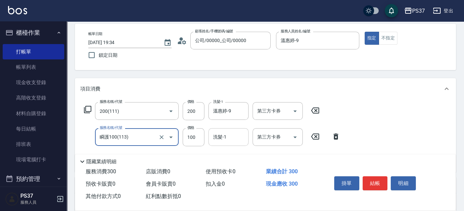
click at [231, 137] on input "洗髮-1" at bounding box center [228, 137] width 34 height 12
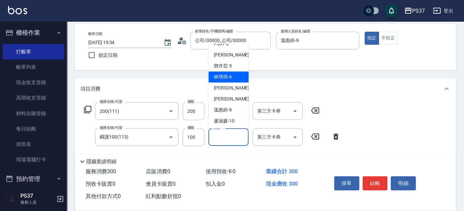
click at [230, 111] on span "[PERSON_NAME]-9" at bounding box center [223, 110] width 18 height 7
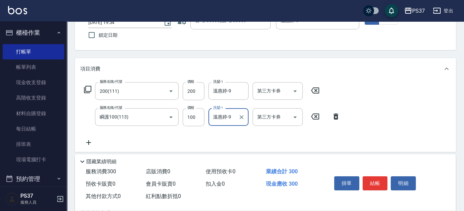
scroll to position [61, 0]
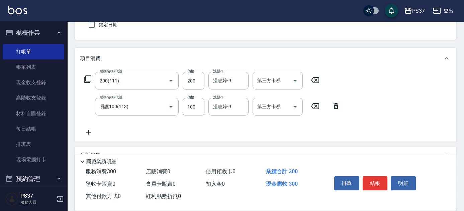
click at [87, 130] on icon at bounding box center [88, 132] width 17 height 8
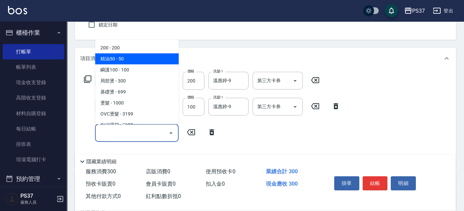
click at [142, 58] on span "精油50 - 50" at bounding box center [137, 58] width 84 height 11
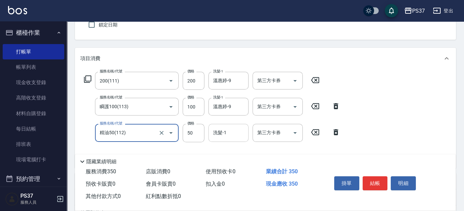
click at [227, 136] on input "洗髮-1" at bounding box center [228, 133] width 34 height 12
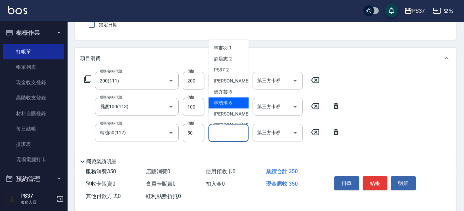
scroll to position [30, 0]
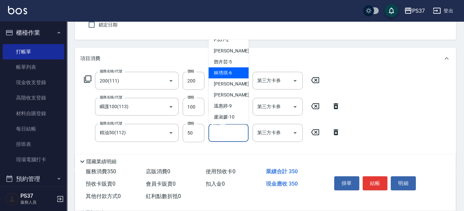
click at [230, 105] on span "[PERSON_NAME]-9" at bounding box center [223, 106] width 18 height 7
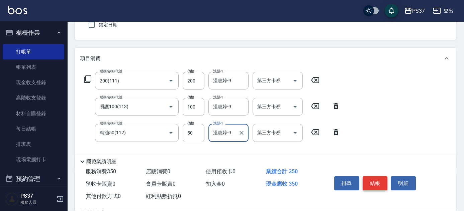
click at [373, 181] on button "結帳" at bounding box center [374, 184] width 25 height 14
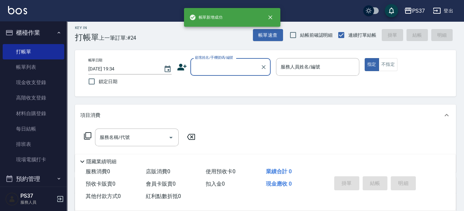
scroll to position [0, 0]
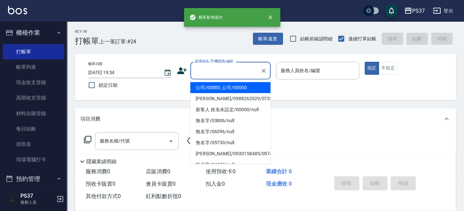
click at [235, 76] on input "顧客姓名/手機號碼/編號" at bounding box center [225, 71] width 64 height 12
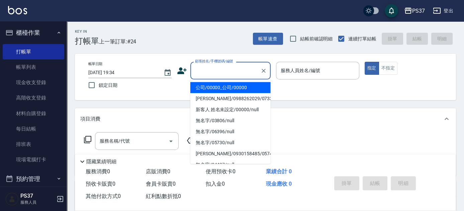
click at [228, 90] on li "公司/00000_公司/00000" at bounding box center [230, 87] width 80 height 11
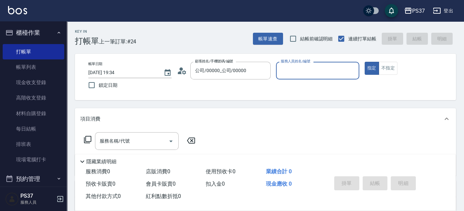
click at [290, 69] on input "服務人員姓名/編號" at bounding box center [317, 71] width 77 height 12
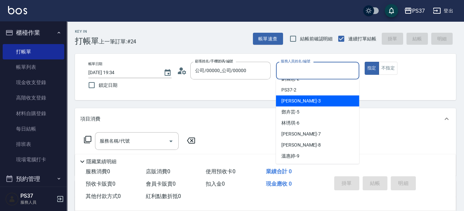
scroll to position [30, 0]
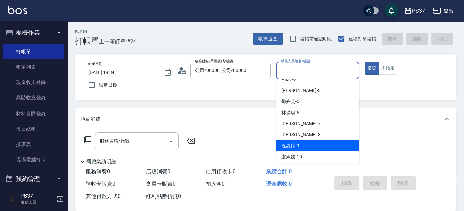
click at [308, 142] on div "[PERSON_NAME]-9" at bounding box center [317, 145] width 83 height 11
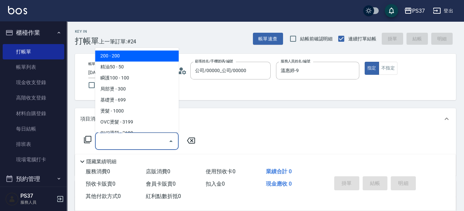
click at [123, 142] on input "服務名稱/代號" at bounding box center [132, 141] width 68 height 12
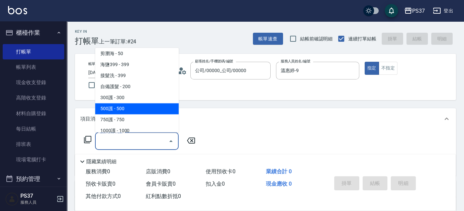
scroll to position [213, 0]
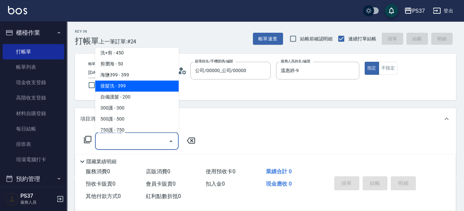
click at [133, 88] on span "接髮洗 - 399" at bounding box center [137, 86] width 84 height 11
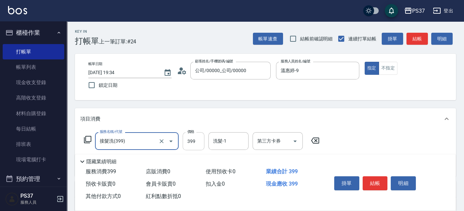
click at [190, 136] on input "399" at bounding box center [194, 141] width 22 height 18
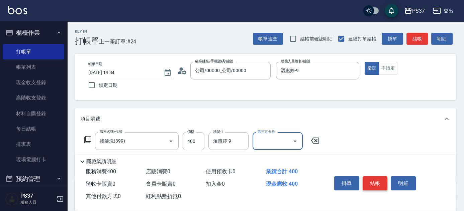
click at [370, 177] on button "結帳" at bounding box center [374, 184] width 25 height 14
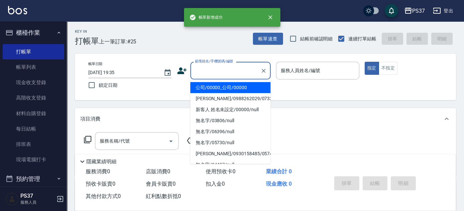
click at [215, 76] on input "顧客姓名/手機號碼/編號" at bounding box center [225, 71] width 64 height 12
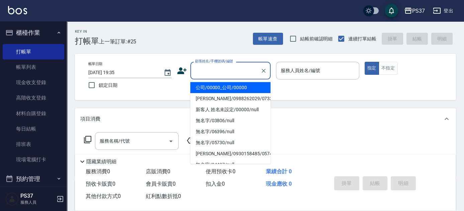
click at [230, 92] on li "公司/00000_公司/00000" at bounding box center [230, 87] width 80 height 11
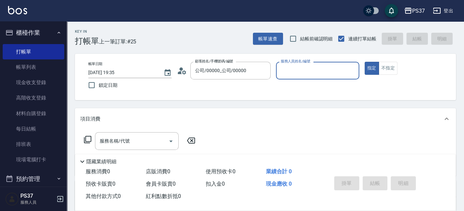
click at [289, 73] on input "服務人員姓名/編號" at bounding box center [317, 71] width 77 height 12
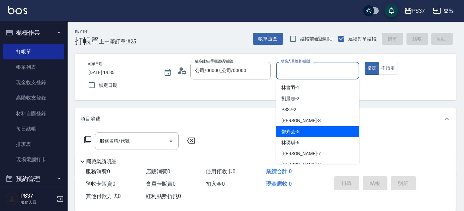
click at [315, 131] on div "[PERSON_NAME]-5" at bounding box center [317, 131] width 83 height 11
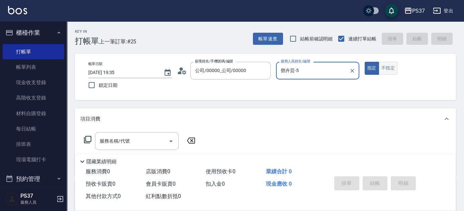
click at [381, 69] on button "不指定" at bounding box center [387, 68] width 19 height 13
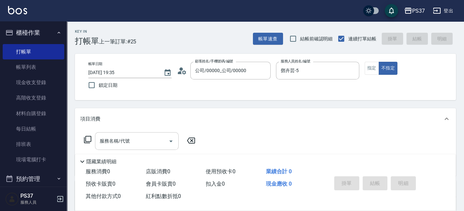
click at [139, 147] on div "服務名稱/代號" at bounding box center [137, 141] width 84 height 18
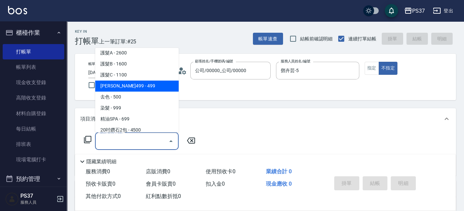
scroll to position [364, 0]
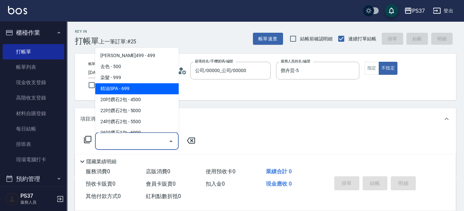
click at [148, 84] on span "精油SPA - 699" at bounding box center [137, 89] width 84 height 11
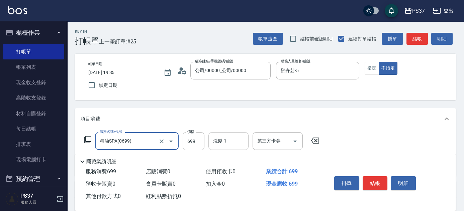
click at [223, 142] on input "洗髮-1" at bounding box center [228, 141] width 34 height 12
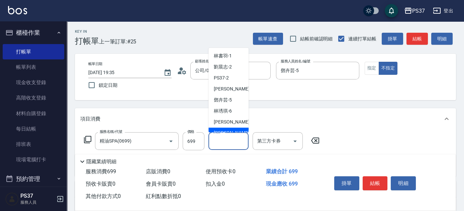
click at [229, 128] on div "[PERSON_NAME]-8" at bounding box center [228, 133] width 40 height 11
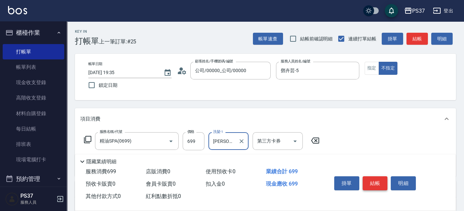
click at [373, 185] on button "結帳" at bounding box center [374, 184] width 25 height 14
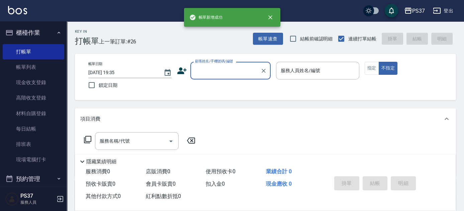
click at [210, 73] on input "顧客姓名/手機號碼/編號" at bounding box center [225, 71] width 64 height 12
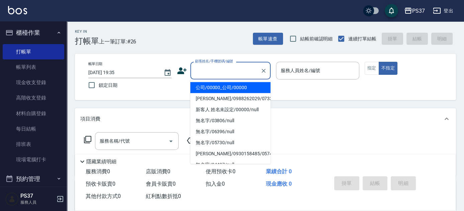
click at [217, 86] on li "公司/00000_公司/00000" at bounding box center [230, 87] width 80 height 11
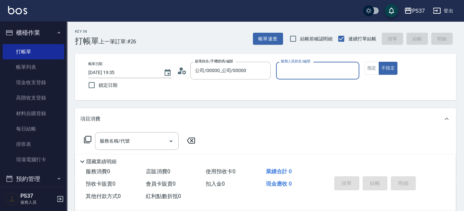
click at [307, 73] on input "服務人員姓名/編號" at bounding box center [317, 71] width 77 height 12
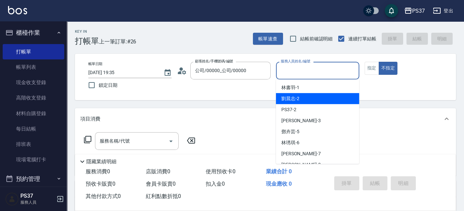
click at [316, 104] on div "[PERSON_NAME]-2" at bounding box center [317, 98] width 83 height 11
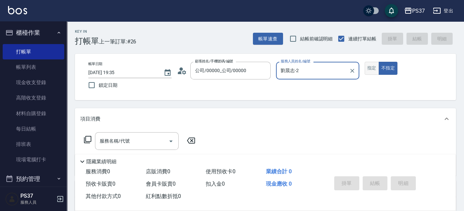
click at [366, 73] on button "指定" at bounding box center [371, 68] width 14 height 13
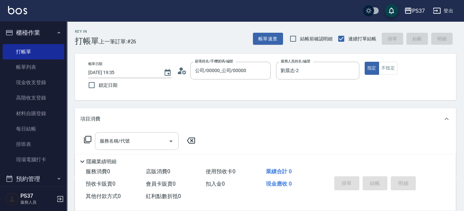
click at [142, 147] on input "服務名稱/代號" at bounding box center [132, 141] width 68 height 12
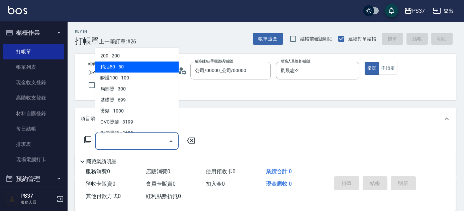
click at [132, 62] on span "精油50 - 50" at bounding box center [137, 67] width 84 height 11
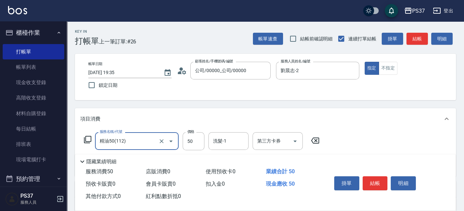
click at [129, 145] on input "精油50(112)" at bounding box center [127, 141] width 59 height 12
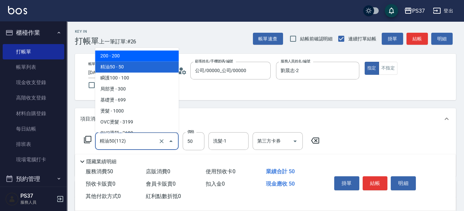
click at [131, 59] on span "200 - 200" at bounding box center [137, 56] width 84 height 11
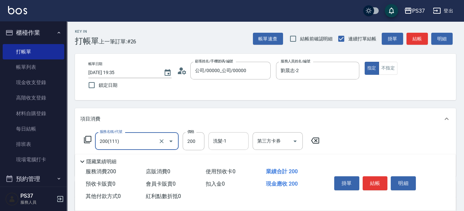
click at [225, 135] on div "洗髮-1" at bounding box center [228, 141] width 40 height 18
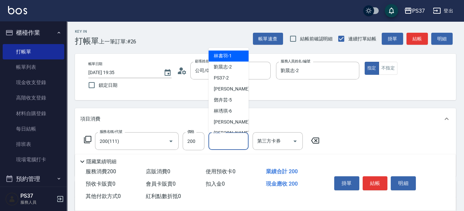
click at [227, 55] on span "[PERSON_NAME]-1" at bounding box center [223, 56] width 18 height 7
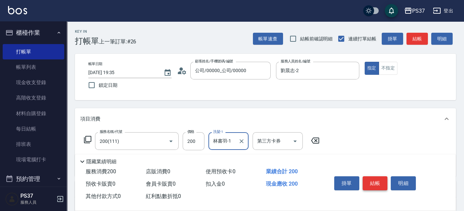
click at [372, 181] on button "結帳" at bounding box center [374, 184] width 25 height 14
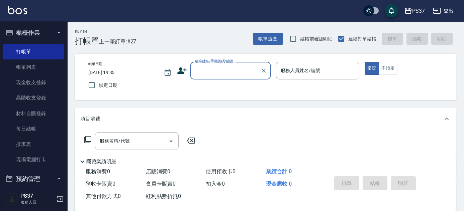
click at [223, 64] on label "顧客姓名/手機號碼/編號" at bounding box center [214, 61] width 38 height 5
click at [223, 65] on input "顧客姓名/手機號碼/編號" at bounding box center [225, 71] width 64 height 12
click at [228, 68] on input "顧客姓名/手機號碼/編號" at bounding box center [225, 71] width 64 height 12
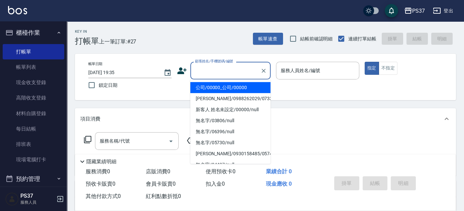
click at [229, 84] on li "公司/00000_公司/00000" at bounding box center [230, 87] width 80 height 11
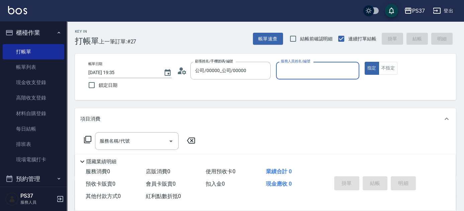
click at [292, 74] on input "服務人員姓名/編號" at bounding box center [317, 71] width 77 height 12
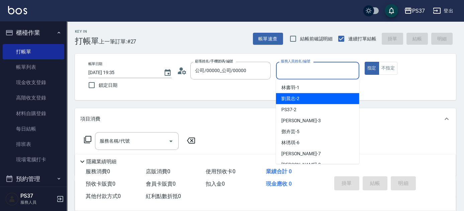
click at [301, 98] on div "[PERSON_NAME]-2" at bounding box center [317, 98] width 83 height 11
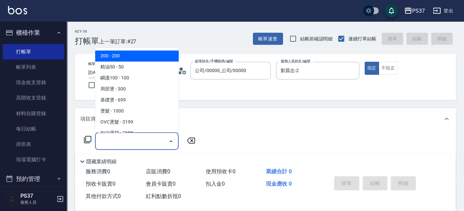
click at [143, 145] on input "服務名稱/代號" at bounding box center [132, 141] width 68 height 12
click at [135, 54] on span "200 - 200" at bounding box center [137, 56] width 84 height 11
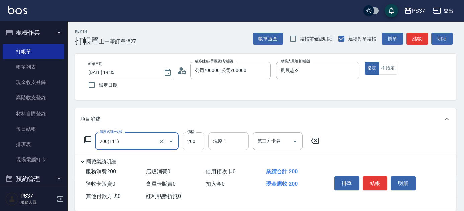
click at [227, 144] on input "洗髮-1" at bounding box center [228, 141] width 34 height 12
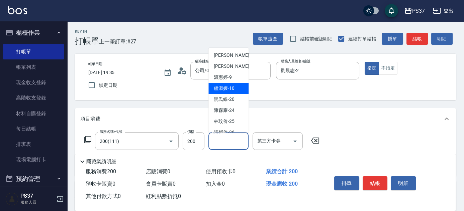
scroll to position [108, 0]
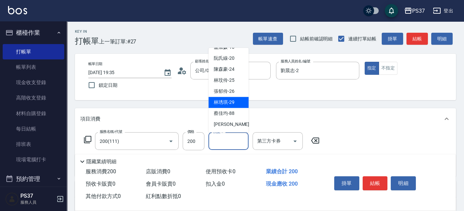
click at [230, 100] on span "[PERSON_NAME]-29" at bounding box center [224, 102] width 21 height 7
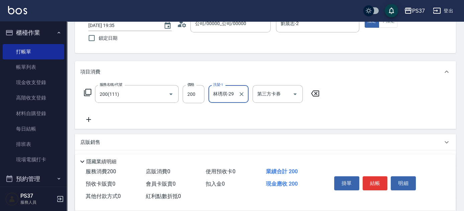
scroll to position [91, 0]
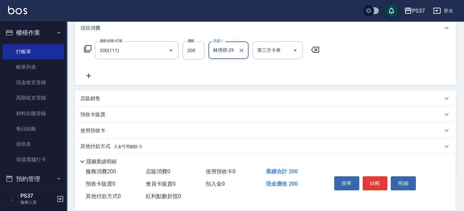
click at [90, 76] on icon at bounding box center [88, 76] width 5 height 5
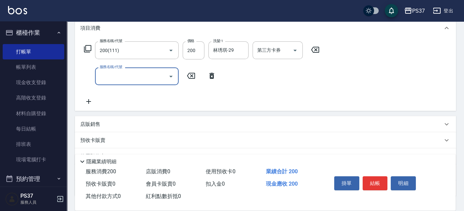
click at [110, 79] on input "服務名稱/代號" at bounding box center [132, 77] width 68 height 12
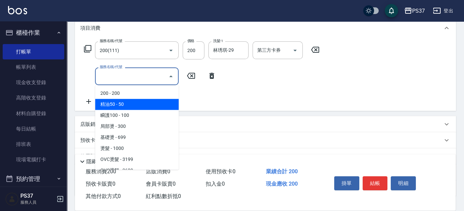
click at [130, 103] on span "精油50 - 50" at bounding box center [137, 104] width 84 height 11
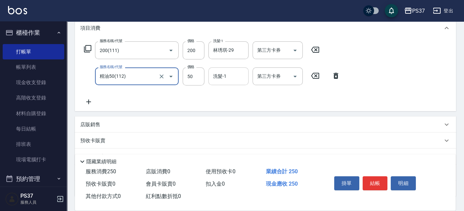
click at [219, 79] on input "洗髮-1" at bounding box center [228, 77] width 34 height 12
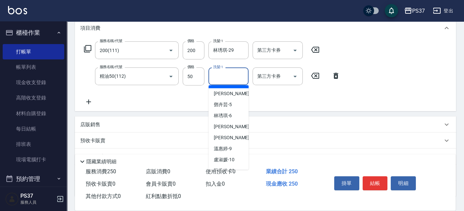
scroll to position [108, 0]
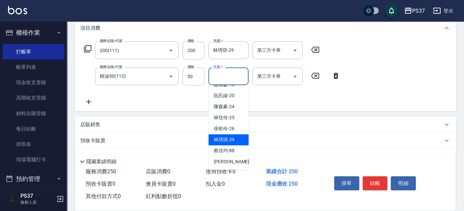
click at [235, 134] on div "[PERSON_NAME]-29" at bounding box center [228, 139] width 40 height 11
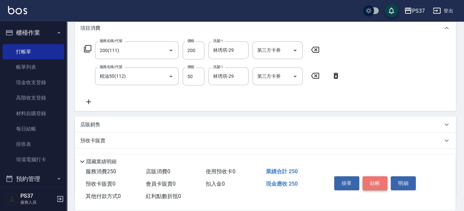
click at [371, 182] on button "結帳" at bounding box center [374, 184] width 25 height 14
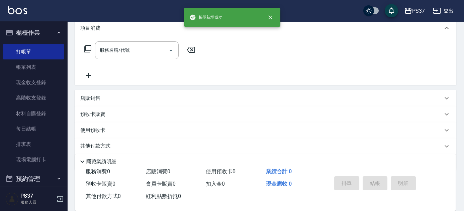
scroll to position [0, 0]
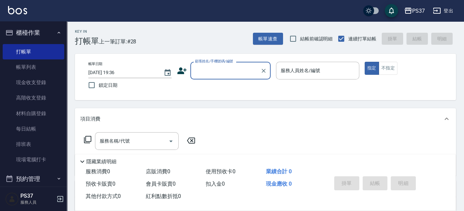
click at [239, 69] on input "顧客姓名/手機號碼/編號" at bounding box center [225, 71] width 64 height 12
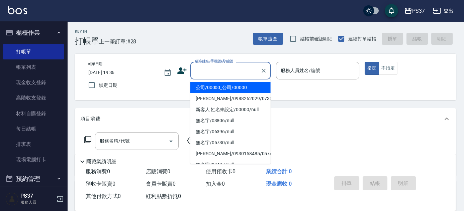
click at [234, 85] on li "公司/00000_公司/00000" at bounding box center [230, 87] width 80 height 11
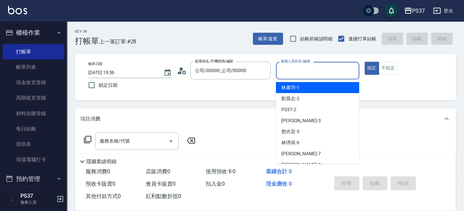
click at [314, 72] on input "服務人員姓名/編號" at bounding box center [317, 71] width 77 height 12
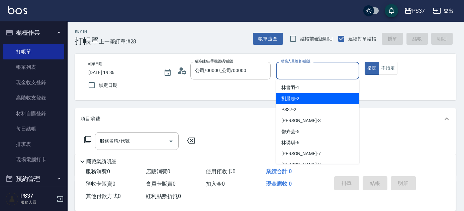
click at [317, 95] on div "[PERSON_NAME]-2" at bounding box center [317, 98] width 83 height 11
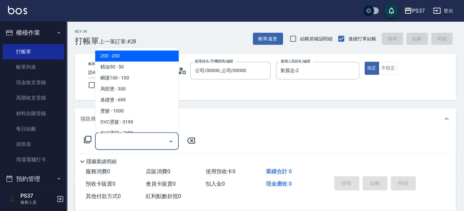
click at [145, 141] on input "服務名稱/代號" at bounding box center [132, 141] width 68 height 12
click at [138, 60] on span "200 - 200" at bounding box center [137, 56] width 84 height 11
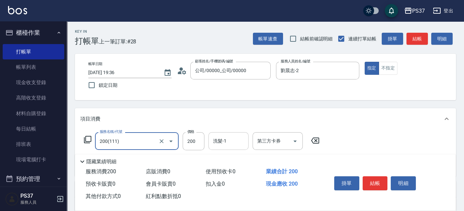
click at [228, 146] on input "洗髮-1" at bounding box center [228, 141] width 34 height 12
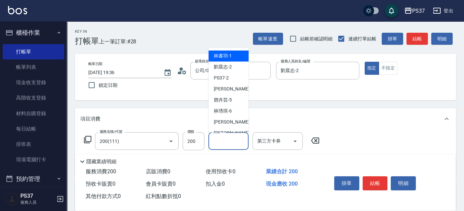
click at [234, 53] on div "[PERSON_NAME]-1" at bounding box center [228, 56] width 40 height 11
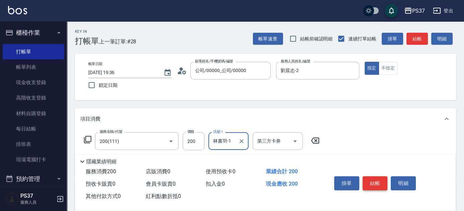
click at [369, 183] on button "結帳" at bounding box center [374, 184] width 25 height 14
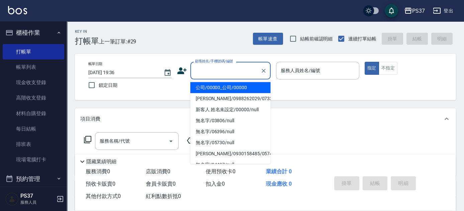
click at [229, 72] on input "顧客姓名/手機號碼/編號" at bounding box center [225, 71] width 64 height 12
click at [235, 84] on li "公司/00000_公司/00000" at bounding box center [230, 87] width 80 height 11
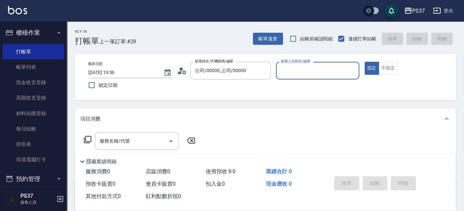
click at [318, 73] on input "服務人員姓名/編號" at bounding box center [317, 71] width 77 height 12
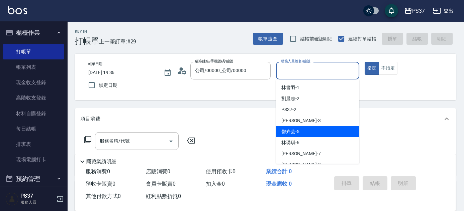
click at [315, 133] on div "[PERSON_NAME]-5" at bounding box center [317, 131] width 83 height 11
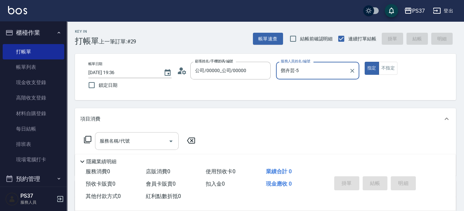
click at [140, 139] on input "服務名稱/代號" at bounding box center [132, 141] width 68 height 12
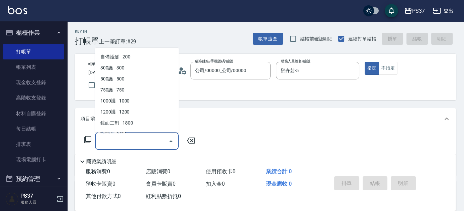
scroll to position [334, 0]
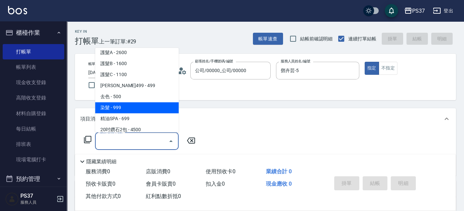
click at [137, 109] on span "染髮 - 999" at bounding box center [137, 108] width 84 height 11
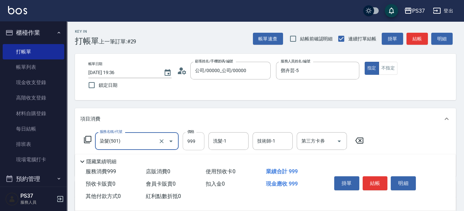
click at [189, 144] on input "999" at bounding box center [194, 141] width 22 height 18
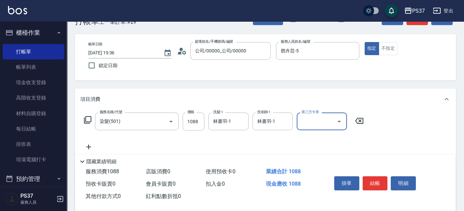
scroll to position [30, 0]
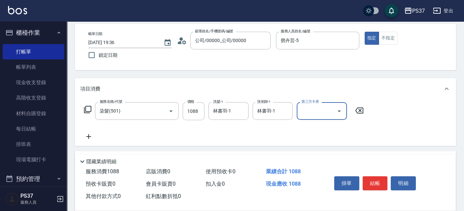
click at [86, 137] on icon at bounding box center [88, 136] width 5 height 5
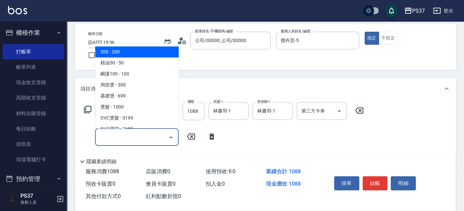
click at [119, 140] on input "服務名稱/代號" at bounding box center [132, 137] width 68 height 12
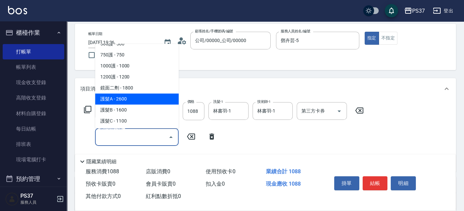
scroll to position [273, 0]
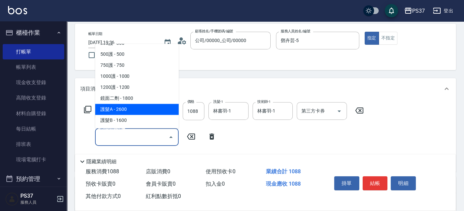
click at [140, 77] on span "1000護 - 1000" at bounding box center [137, 76] width 84 height 11
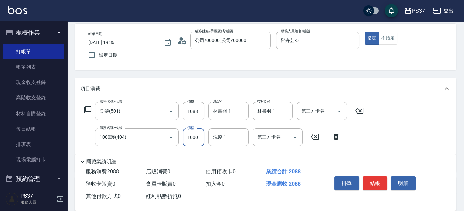
click at [197, 139] on input "1000" at bounding box center [194, 137] width 22 height 18
click at [378, 184] on button "結帳" at bounding box center [374, 184] width 25 height 14
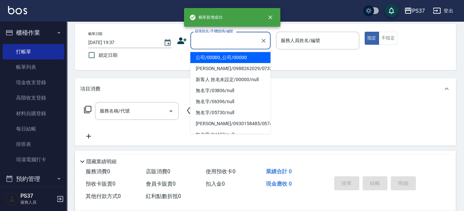
click at [228, 42] on input "顧客姓名/手機號碼/編號" at bounding box center [225, 41] width 64 height 12
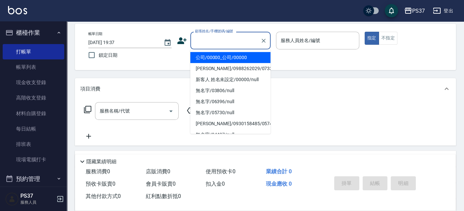
click at [229, 59] on li "公司/00000_公司/00000" at bounding box center [230, 57] width 80 height 11
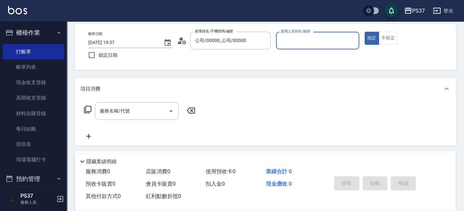
drag, startPoint x: 299, startPoint y: 50, endPoint x: 306, endPoint y: 42, distance: 10.7
click at [300, 50] on p at bounding box center [317, 52] width 83 height 7
click at [303, 48] on div "服務人員姓名/編號" at bounding box center [317, 41] width 83 height 18
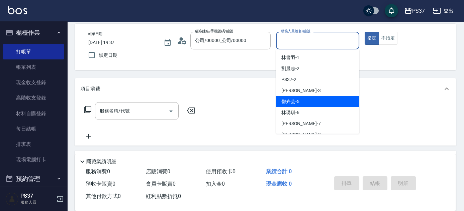
click at [314, 100] on div "[PERSON_NAME]-5" at bounding box center [317, 101] width 83 height 11
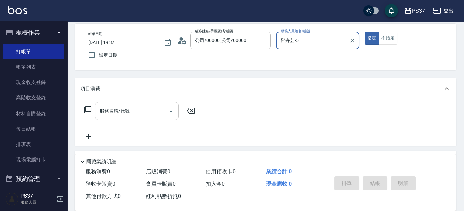
click at [142, 110] on input "服務名稱/代號" at bounding box center [132, 111] width 68 height 12
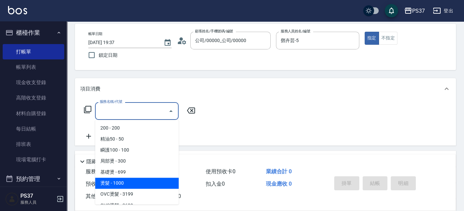
click at [136, 183] on span "燙髮 - 1000" at bounding box center [137, 183] width 84 height 11
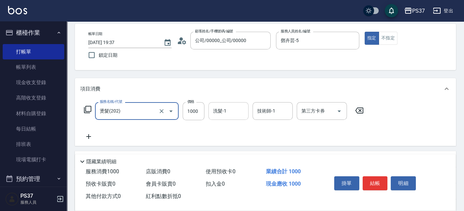
click at [220, 114] on input "洗髮-1" at bounding box center [228, 111] width 34 height 12
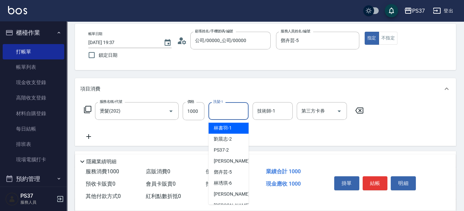
click at [226, 126] on span "[PERSON_NAME]-1" at bounding box center [223, 128] width 18 height 7
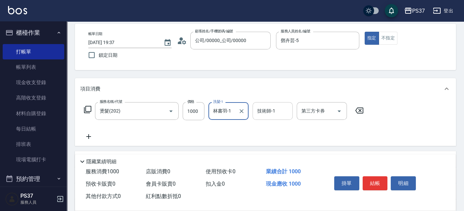
click at [269, 113] on input "技術師-1" at bounding box center [272, 111] width 34 height 12
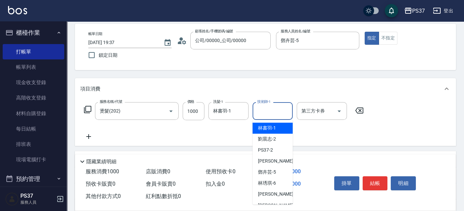
click at [265, 129] on span "[PERSON_NAME]-1" at bounding box center [267, 128] width 18 height 7
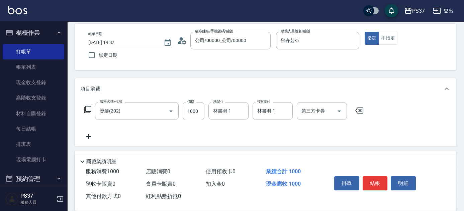
drag, startPoint x: 86, startPoint y: 141, endPoint x: 90, endPoint y: 140, distance: 3.4
click at [87, 141] on div "服務名稱/代號 燙髮(202) 服務名稱/代號 價格 1000 價格 洗髮-1 [PERSON_NAME]-1 洗髮-1 技術師-1 [PERSON_NAME…" at bounding box center [265, 123] width 381 height 46
click at [91, 139] on icon at bounding box center [88, 137] width 17 height 8
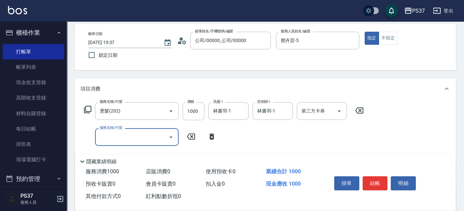
click at [110, 136] on input "服務名稱/代號" at bounding box center [132, 137] width 68 height 12
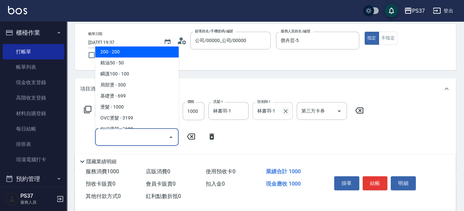
click at [286, 111] on icon "Clear" at bounding box center [286, 111] width 4 height 4
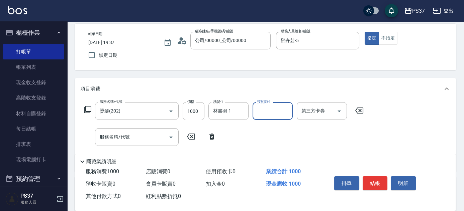
click at [276, 111] on input "技術師-1" at bounding box center [272, 111] width 34 height 12
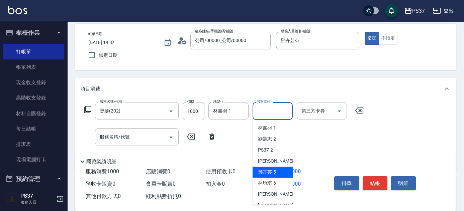
click at [270, 175] on span "[PERSON_NAME]-5" at bounding box center [267, 172] width 18 height 7
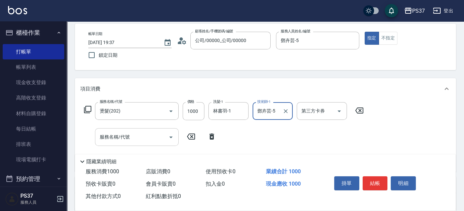
click at [137, 138] on input "服務名稱/代號" at bounding box center [132, 137] width 68 height 12
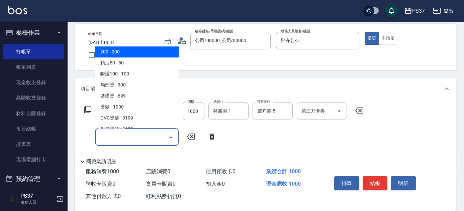
click at [131, 134] on input "服務名稱/代號" at bounding box center [132, 137] width 68 height 12
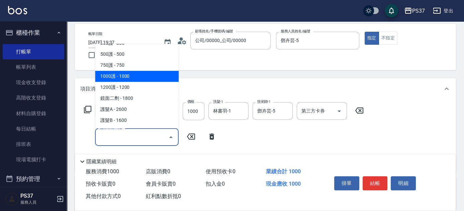
click at [132, 80] on span "1000護 - 1000" at bounding box center [137, 76] width 84 height 11
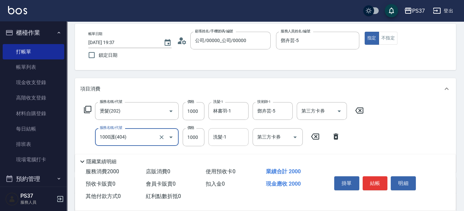
click at [234, 141] on input "洗髮-1" at bounding box center [228, 137] width 34 height 12
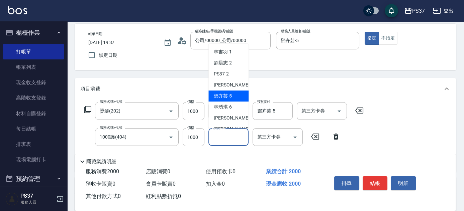
click at [230, 98] on span "[PERSON_NAME]-5" at bounding box center [223, 96] width 18 height 7
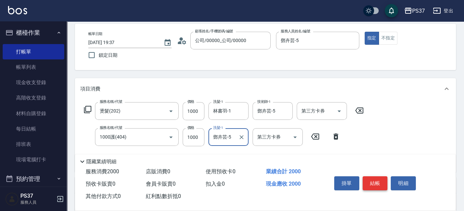
click at [372, 183] on button "結帳" at bounding box center [374, 184] width 25 height 14
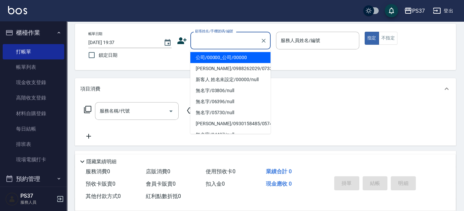
click at [229, 46] on input "顧客姓名/手機號碼/編號" at bounding box center [225, 41] width 64 height 12
click at [230, 55] on li "公司/00000_公司/00000" at bounding box center [230, 57] width 80 height 11
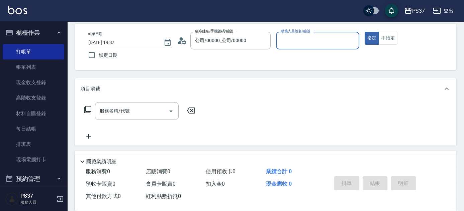
click at [305, 44] on input "服務人員姓名/編號" at bounding box center [317, 41] width 77 height 12
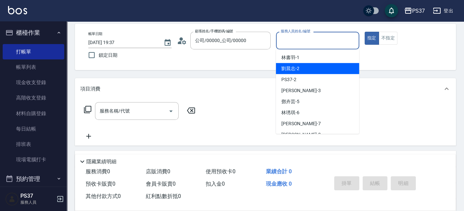
click at [309, 71] on div "[PERSON_NAME]-2" at bounding box center [317, 68] width 83 height 11
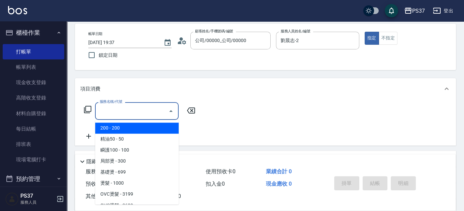
click at [141, 110] on input "服務名稱/代號" at bounding box center [132, 111] width 68 height 12
click at [134, 130] on span "200 - 200" at bounding box center [137, 128] width 84 height 11
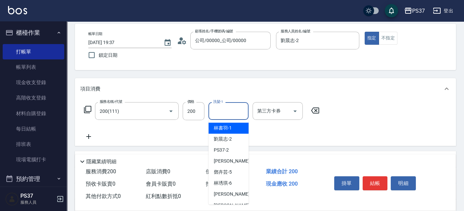
click at [222, 112] on input "洗髮-1" at bounding box center [228, 111] width 34 height 12
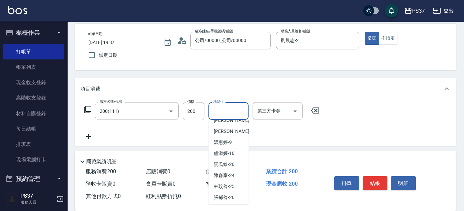
scroll to position [108, 0]
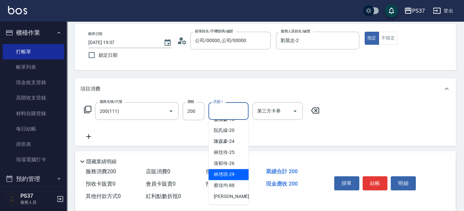
click at [230, 174] on span "[PERSON_NAME]-29" at bounding box center [224, 174] width 21 height 7
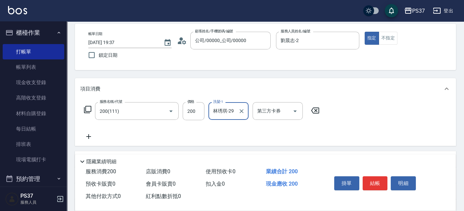
click at [89, 136] on icon at bounding box center [88, 136] width 5 height 5
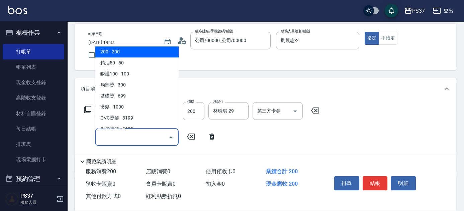
click at [110, 139] on input "服務名稱/代號" at bounding box center [132, 137] width 68 height 12
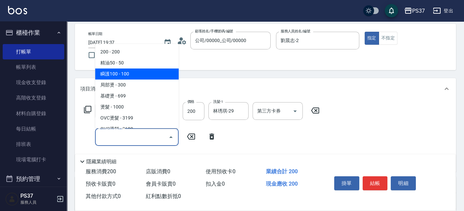
click at [133, 70] on span "瞬護100 - 100" at bounding box center [137, 74] width 84 height 11
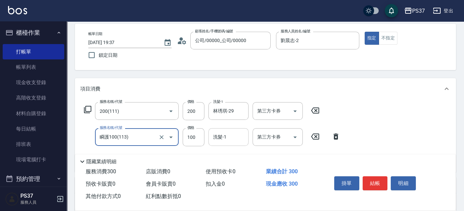
click at [225, 138] on input "洗髮-1" at bounding box center [228, 137] width 34 height 12
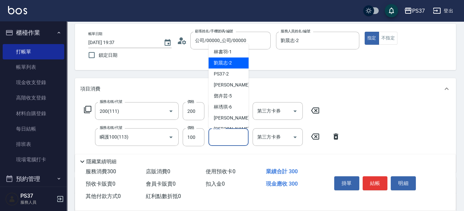
click at [224, 64] on span "[PERSON_NAME]-2" at bounding box center [223, 63] width 18 height 7
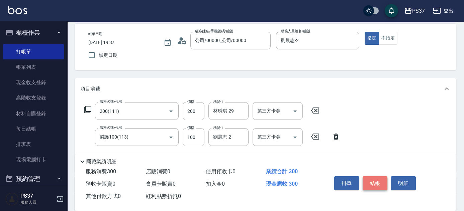
click at [379, 182] on button "結帳" at bounding box center [374, 184] width 25 height 14
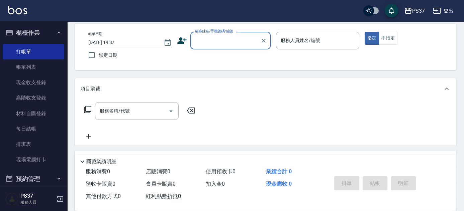
click at [229, 45] on input "顧客姓名/手機號碼/編號" at bounding box center [225, 41] width 64 height 12
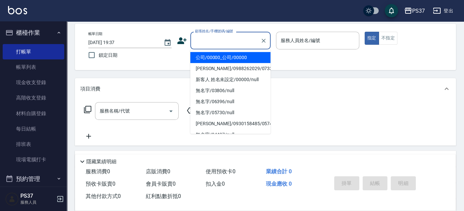
click at [231, 53] on li "公司/00000_公司/00000" at bounding box center [230, 57] width 80 height 11
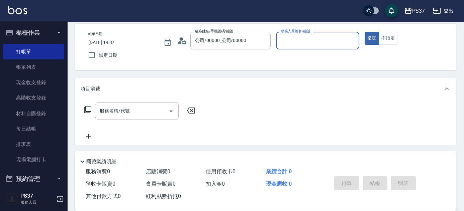
click at [291, 46] on div "服務人員姓名/編號" at bounding box center [317, 41] width 83 height 18
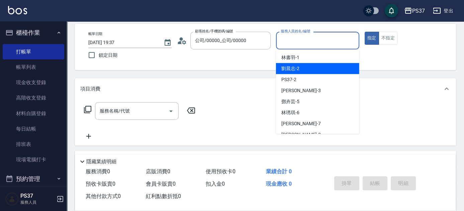
click at [304, 65] on div "[PERSON_NAME]-2" at bounding box center [317, 68] width 83 height 11
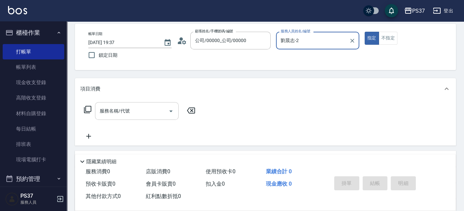
click at [151, 116] on input "服務名稱/代號" at bounding box center [132, 111] width 68 height 12
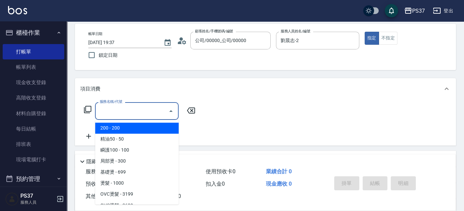
drag, startPoint x: 144, startPoint y: 128, endPoint x: 158, endPoint y: 128, distance: 14.7
click at [143, 128] on span "200 - 200" at bounding box center [137, 128] width 84 height 11
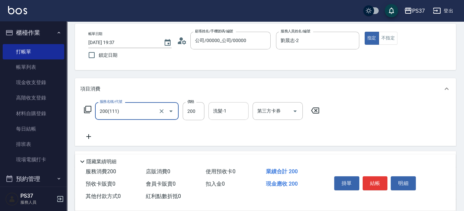
click at [237, 113] on input "洗髮-1" at bounding box center [228, 111] width 34 height 12
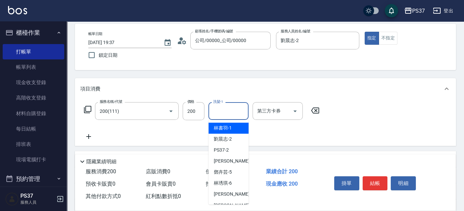
click at [230, 129] on span "[PERSON_NAME]-1" at bounding box center [223, 128] width 18 height 7
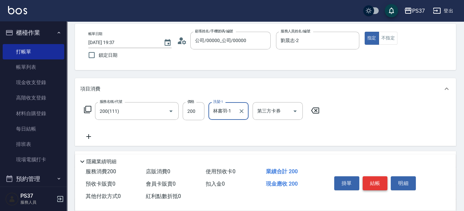
click at [368, 179] on button "結帳" at bounding box center [374, 184] width 25 height 14
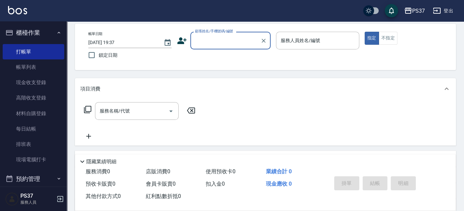
click at [231, 46] on div "顧客姓名/手機號碼/編號" at bounding box center [230, 41] width 80 height 18
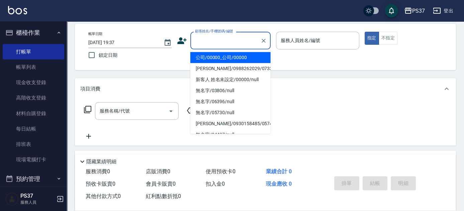
click at [232, 54] on li "公司/00000_公司/00000" at bounding box center [230, 57] width 80 height 11
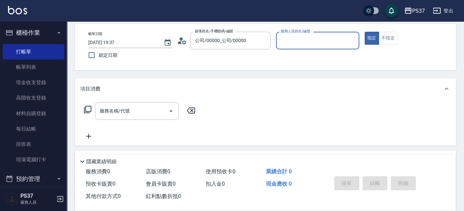
click at [302, 41] on input "服務人員姓名/編號" at bounding box center [317, 41] width 77 height 12
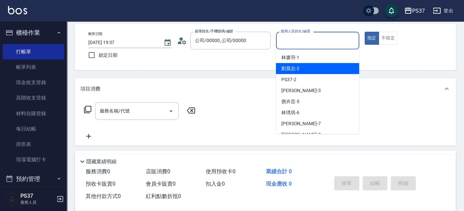
click at [316, 73] on div "[PERSON_NAME]-2" at bounding box center [317, 68] width 83 height 11
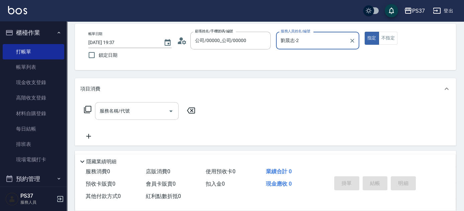
click at [135, 108] on input "服務名稱/代號" at bounding box center [132, 111] width 68 height 12
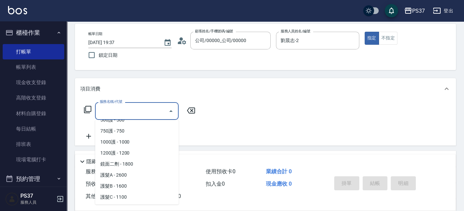
scroll to position [364, 0]
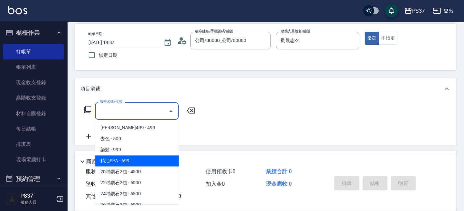
click at [138, 158] on span "精油SPA - 699" at bounding box center [137, 160] width 84 height 11
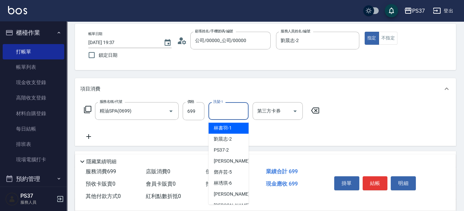
click at [224, 110] on input "洗髮-1" at bounding box center [228, 111] width 34 height 12
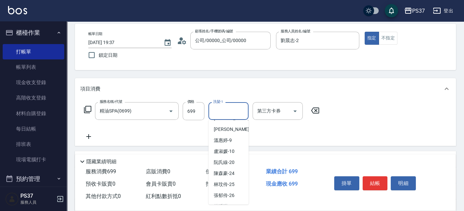
scroll to position [108, 0]
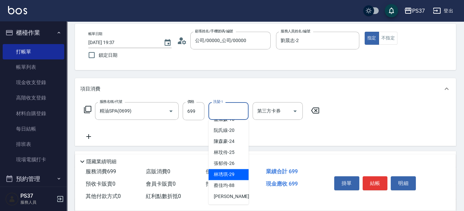
click at [223, 175] on span "[PERSON_NAME]-29" at bounding box center [224, 174] width 21 height 7
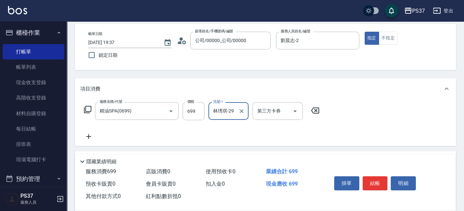
click at [91, 136] on icon at bounding box center [88, 136] width 5 height 5
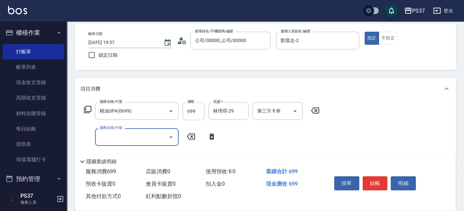
click at [121, 141] on input "服務名稱/代號" at bounding box center [132, 137] width 68 height 12
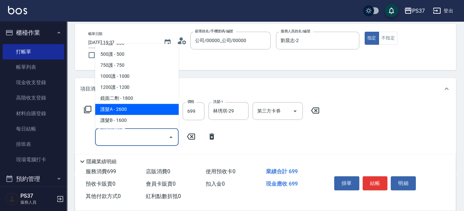
scroll to position [304, 0]
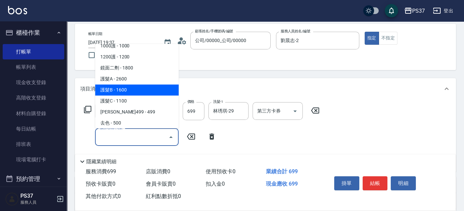
click at [131, 88] on span "護髮B - 1600" at bounding box center [137, 90] width 84 height 11
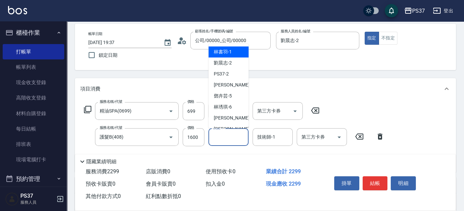
click at [229, 139] on input "洗髮-1" at bounding box center [228, 137] width 34 height 12
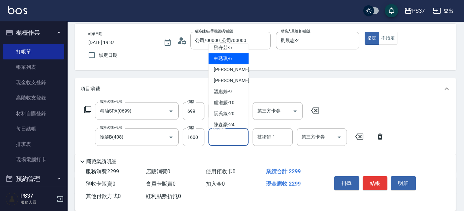
scroll to position [91, 0]
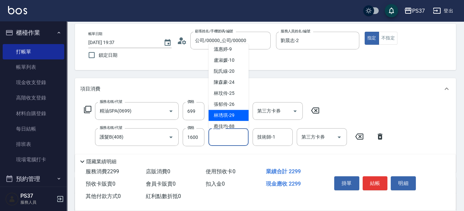
click at [227, 117] on span "[PERSON_NAME]-29" at bounding box center [224, 115] width 21 height 7
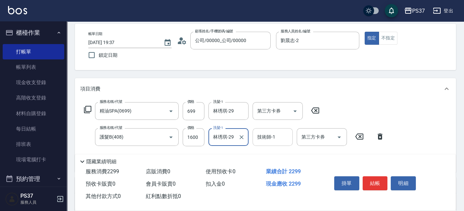
click at [262, 135] on input "技術師-1" at bounding box center [272, 137] width 34 height 12
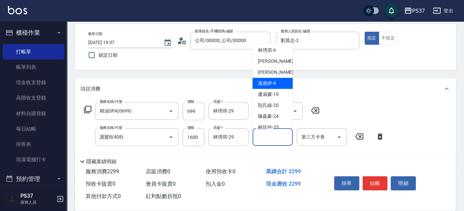
scroll to position [108, 0]
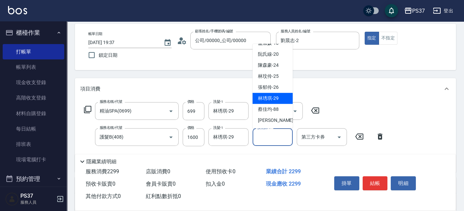
click at [265, 99] on span "[PERSON_NAME]-29" at bounding box center [268, 98] width 21 height 7
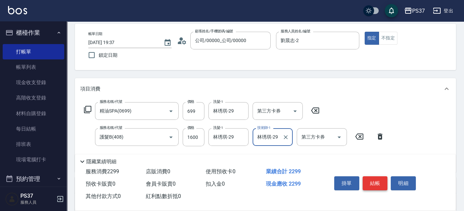
click at [379, 183] on button "結帳" at bounding box center [374, 184] width 25 height 14
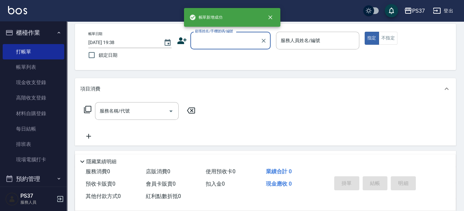
click at [222, 41] on input "顧客姓名/手機號碼/編號" at bounding box center [225, 41] width 64 height 12
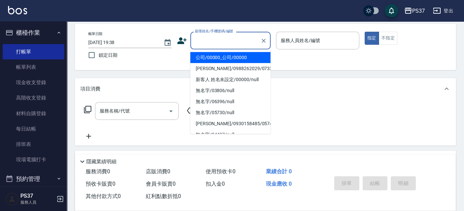
click at [225, 60] on li "公司/00000_公司/00000" at bounding box center [230, 57] width 80 height 11
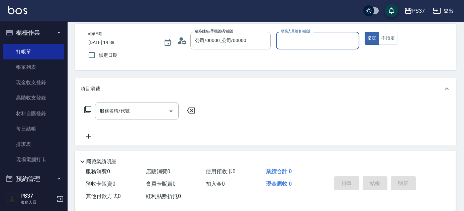
click at [276, 41] on div "帳單日期 [DATE] 19:38 鎖定日期 顧客姓名/手機號碼/編號 公司/00000_公司/00000 顧客姓名/手機號碼/編號 服務人員姓名/編號 服務…" at bounding box center [265, 47] width 365 height 30
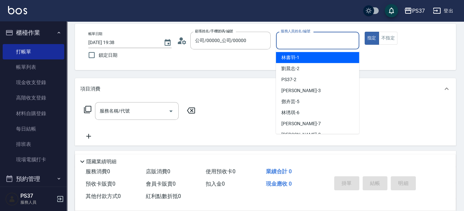
click at [320, 44] on input "服務人員姓名/編號" at bounding box center [317, 41] width 77 height 12
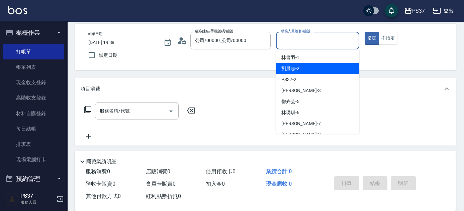
click at [312, 69] on div "[PERSON_NAME]-2" at bounding box center [317, 68] width 83 height 11
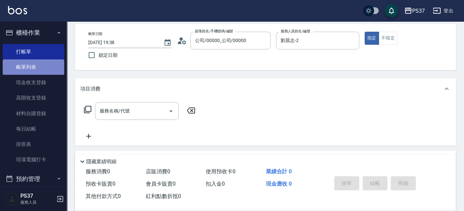
click at [36, 69] on link "帳單列表" at bounding box center [34, 67] width 62 height 15
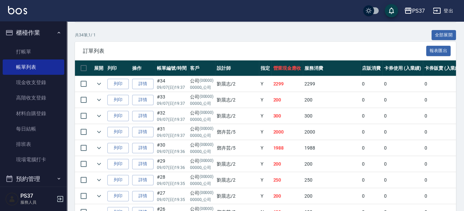
scroll to position [182, 0]
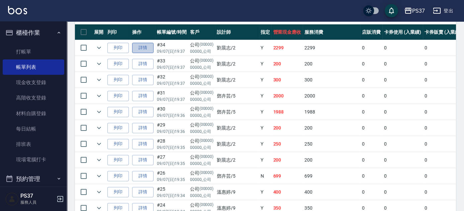
click at [138, 49] on link "詳情" at bounding box center [142, 48] width 21 height 10
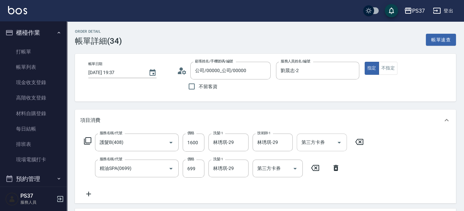
click at [337, 140] on icon "Open" at bounding box center [339, 143] width 8 height 8
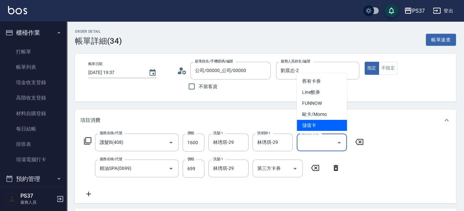
click at [326, 133] on ul "舊有卡券 Line酷券 FUNNOW 歐卡/Momo 儲值卡" at bounding box center [322, 103] width 50 height 61
click at [324, 127] on span "儲值卡" at bounding box center [322, 125] width 50 height 11
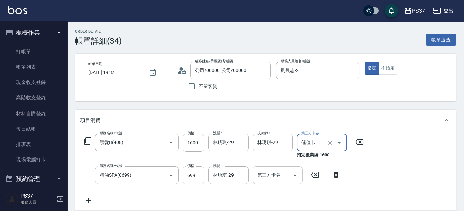
click at [291, 172] on icon "Open" at bounding box center [295, 176] width 8 height 8
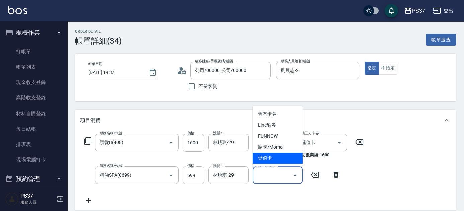
click at [289, 157] on span "儲值卡" at bounding box center [277, 158] width 50 height 11
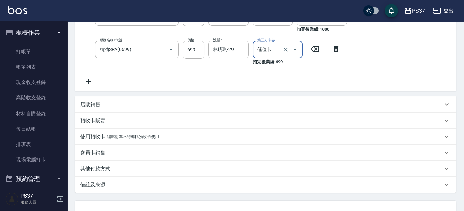
scroll to position [179, 0]
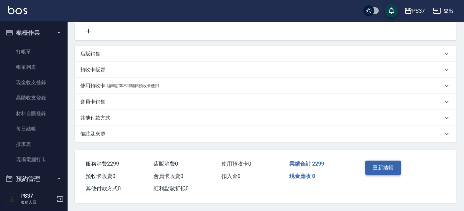
click at [395, 162] on button "重新結帳" at bounding box center [382, 168] width 35 height 14
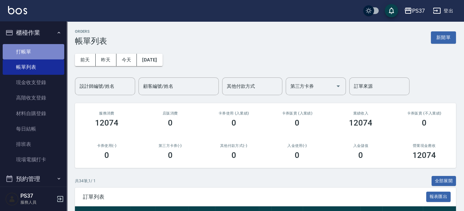
click at [37, 56] on link "打帳單" at bounding box center [34, 51] width 62 height 15
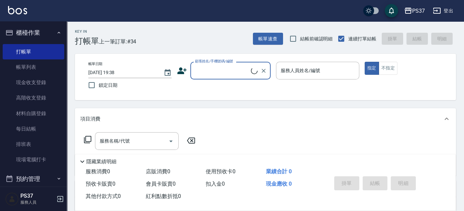
click at [227, 74] on input "顧客姓名/手機號碼/編號" at bounding box center [222, 71] width 58 height 12
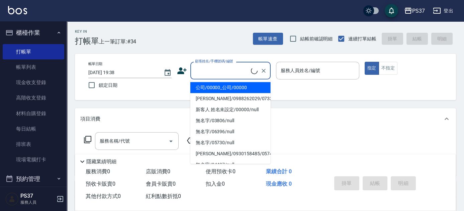
click at [224, 84] on li "公司/00000_公司/00000" at bounding box center [230, 87] width 80 height 11
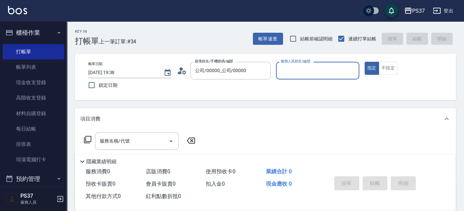
click at [293, 78] on div "服務人員姓名/編號" at bounding box center [317, 71] width 83 height 18
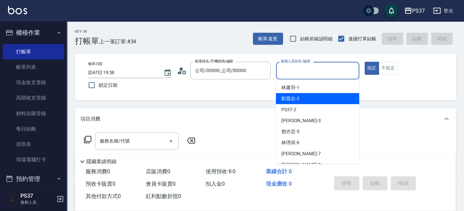
click at [298, 102] on div "[PERSON_NAME]-2" at bounding box center [317, 98] width 83 height 11
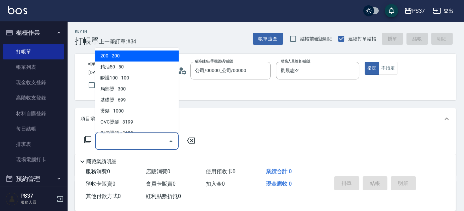
click at [142, 146] on input "服務名稱/代號" at bounding box center [132, 141] width 68 height 12
click at [134, 59] on span "200 - 200" at bounding box center [137, 56] width 84 height 11
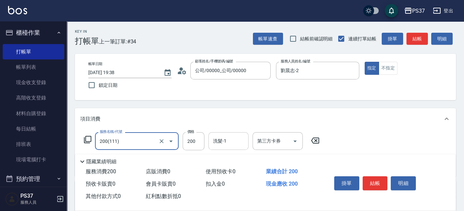
click at [228, 138] on input "洗髮-1" at bounding box center [228, 141] width 34 height 12
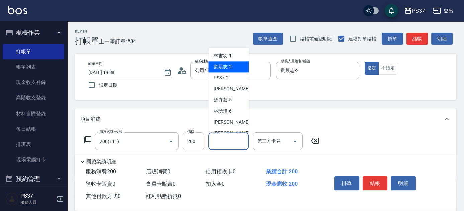
click at [226, 66] on span "[PERSON_NAME]-2" at bounding box center [223, 67] width 18 height 7
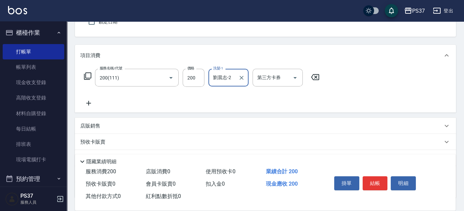
scroll to position [91, 0]
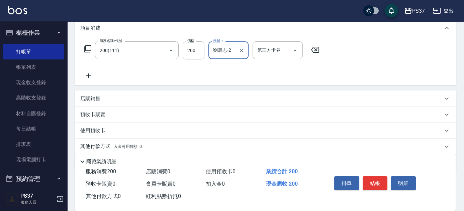
click at [91, 73] on icon at bounding box center [88, 76] width 17 height 8
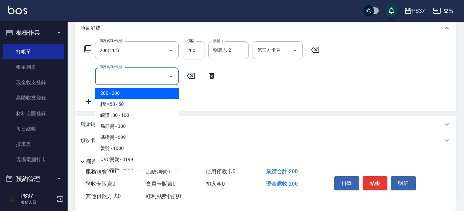
click at [110, 78] on input "服務名稱/代號" at bounding box center [132, 77] width 68 height 12
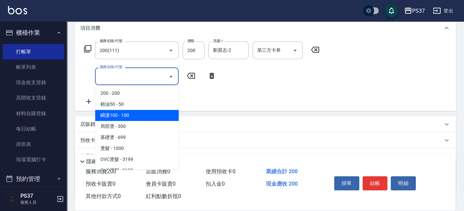
click at [135, 115] on span "瞬護100 - 100" at bounding box center [137, 115] width 84 height 11
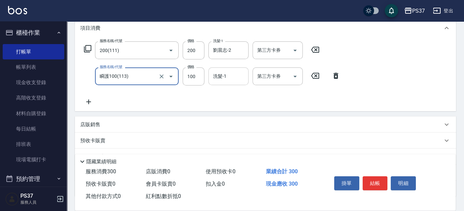
click at [218, 76] on div "洗髮-1 洗髮-1" at bounding box center [228, 77] width 40 height 18
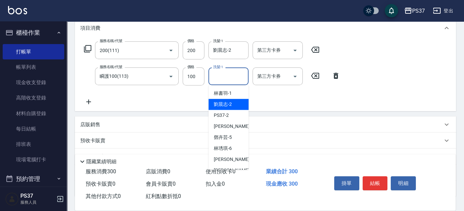
click at [226, 101] on span "[PERSON_NAME]-2" at bounding box center [223, 104] width 18 height 7
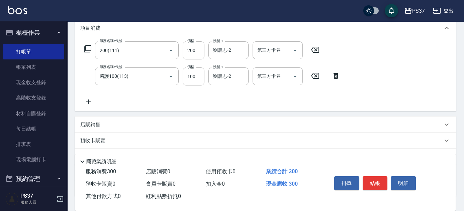
click at [85, 104] on icon at bounding box center [88, 102] width 17 height 8
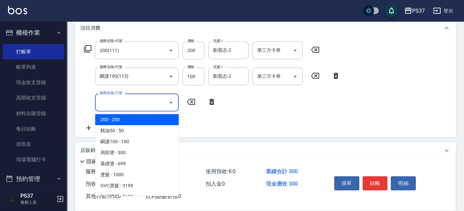
click at [107, 103] on input "服務名稱/代號" at bounding box center [132, 103] width 68 height 12
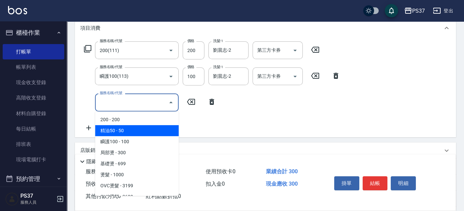
click at [136, 130] on span "精油50 - 50" at bounding box center [137, 130] width 84 height 11
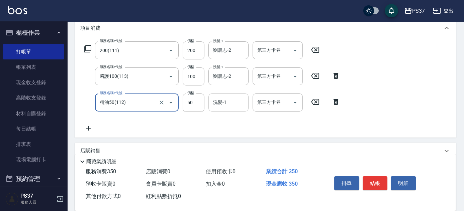
click at [224, 104] on input "洗髮-1" at bounding box center [228, 103] width 34 height 12
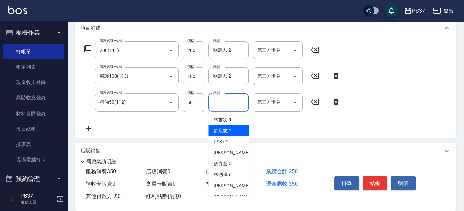
click at [229, 132] on span "[PERSON_NAME]-2" at bounding box center [223, 130] width 18 height 7
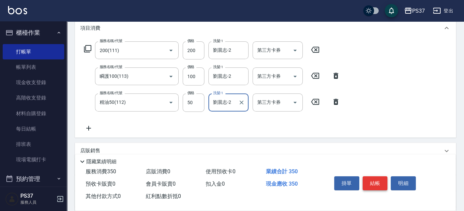
click at [379, 184] on button "結帳" at bounding box center [374, 184] width 25 height 14
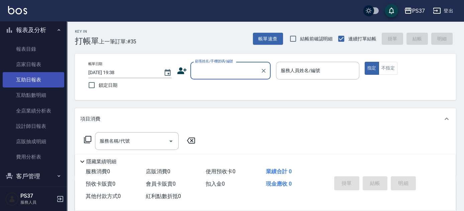
scroll to position [189, 0]
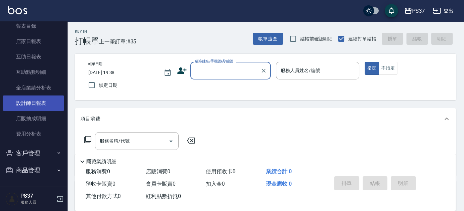
click at [43, 106] on link "設計師日報表" at bounding box center [34, 103] width 62 height 15
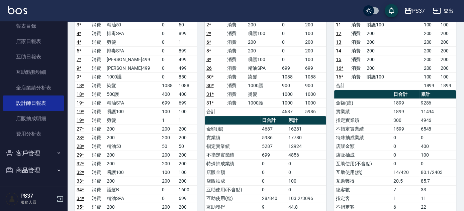
scroll to position [61, 0]
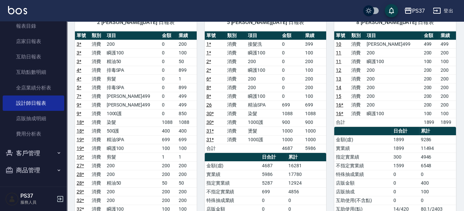
click at [247, 145] on td "a dense table" at bounding box center [263, 148] width 34 height 9
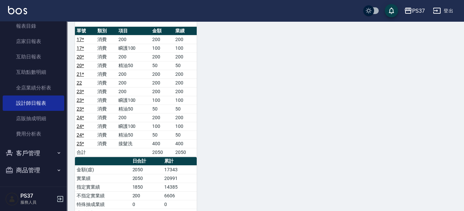
scroll to position [547, 0]
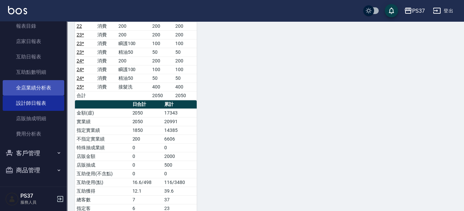
click at [34, 86] on link "全店業績分析表" at bounding box center [34, 87] width 62 height 15
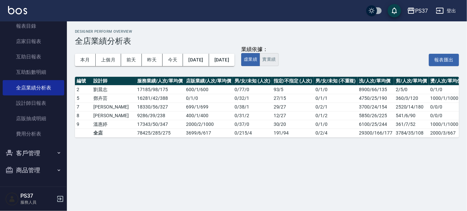
click at [278, 60] on button "實業績" at bounding box center [268, 59] width 19 height 13
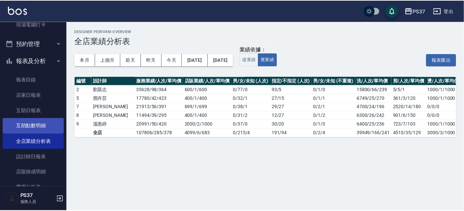
scroll to position [98, 0]
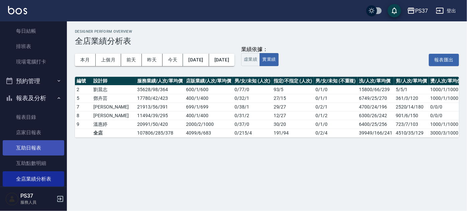
click at [27, 145] on link "互助日報表" at bounding box center [34, 147] width 62 height 15
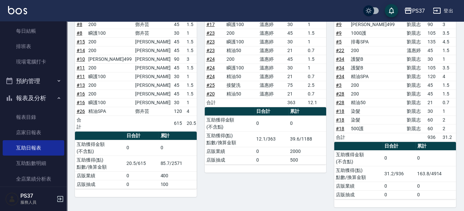
scroll to position [189, 0]
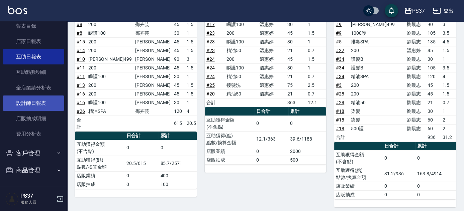
click at [29, 104] on link "設計師日報表" at bounding box center [34, 103] width 62 height 15
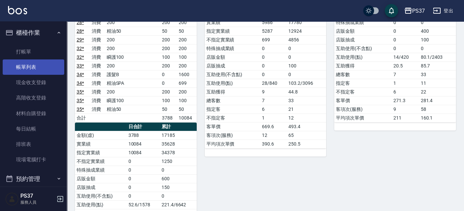
click at [29, 73] on link "帳單列表" at bounding box center [34, 67] width 62 height 15
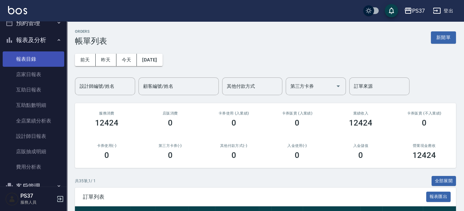
scroll to position [182, 0]
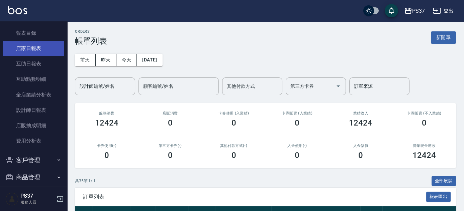
click at [36, 48] on link "店家日報表" at bounding box center [34, 48] width 62 height 15
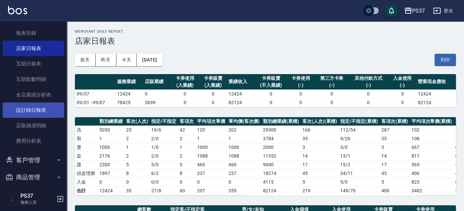
click at [22, 114] on link "設計師日報表" at bounding box center [34, 110] width 62 height 15
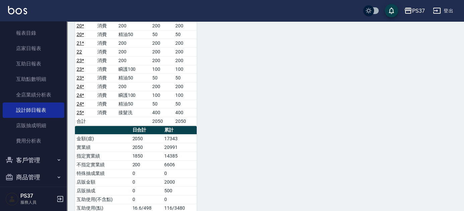
scroll to position [471, 0]
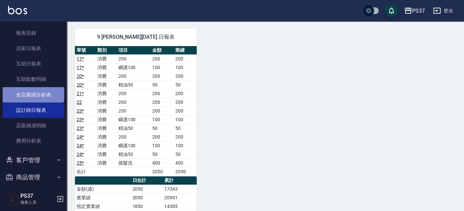
click at [33, 92] on link "全店業績分析表" at bounding box center [34, 94] width 62 height 15
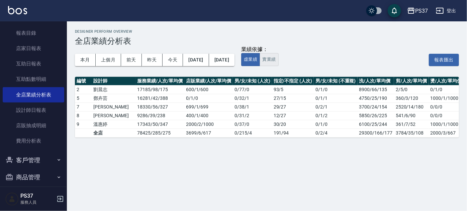
click at [278, 61] on button "實業績" at bounding box center [268, 59] width 19 height 13
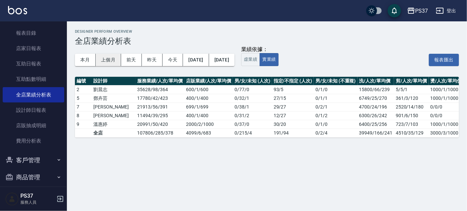
click at [111, 59] on button "上個月" at bounding box center [108, 60] width 25 height 12
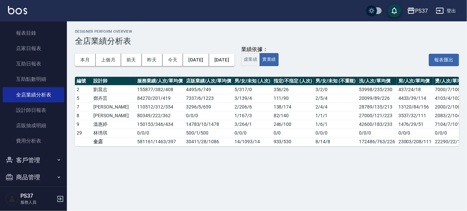
click at [234, 61] on button "[DATE]" at bounding box center [221, 60] width 25 height 12
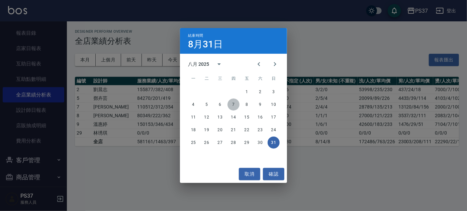
click at [234, 105] on button "7" at bounding box center [233, 105] width 12 height 12
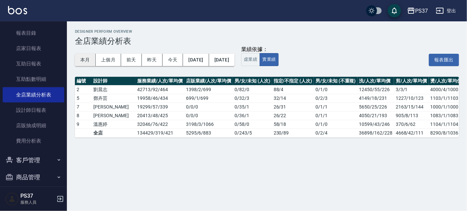
click at [83, 58] on button "本月" at bounding box center [85, 60] width 21 height 12
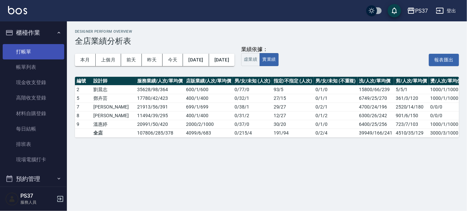
click at [24, 56] on link "打帳單" at bounding box center [34, 51] width 62 height 15
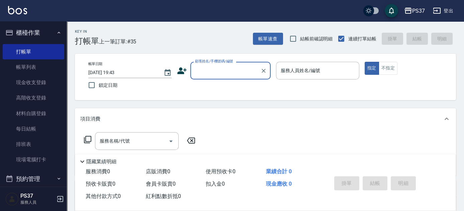
click at [245, 74] on input "顧客姓名/手機號碼/編號" at bounding box center [225, 71] width 64 height 12
